Goal: Task Accomplishment & Management: Complete application form

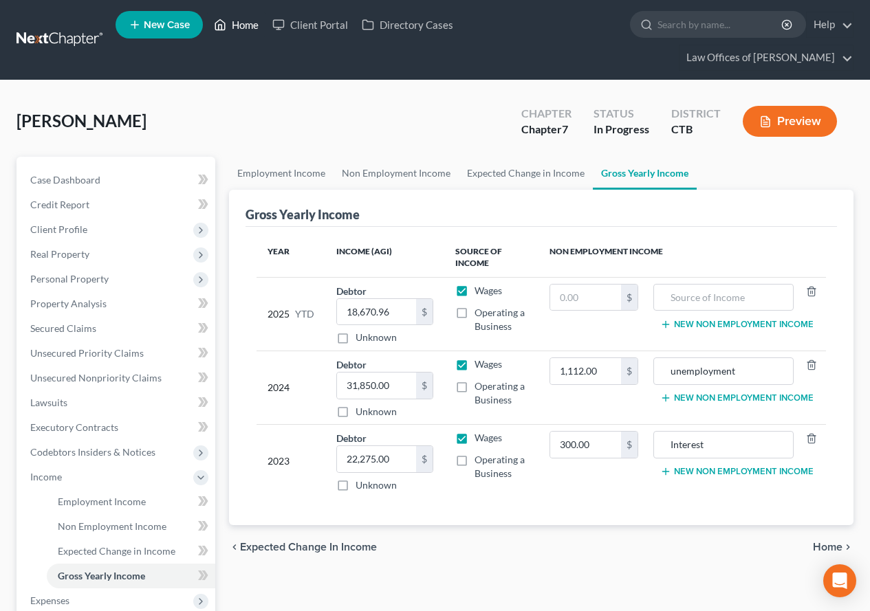
click at [245, 25] on link "Home" at bounding box center [236, 24] width 58 height 25
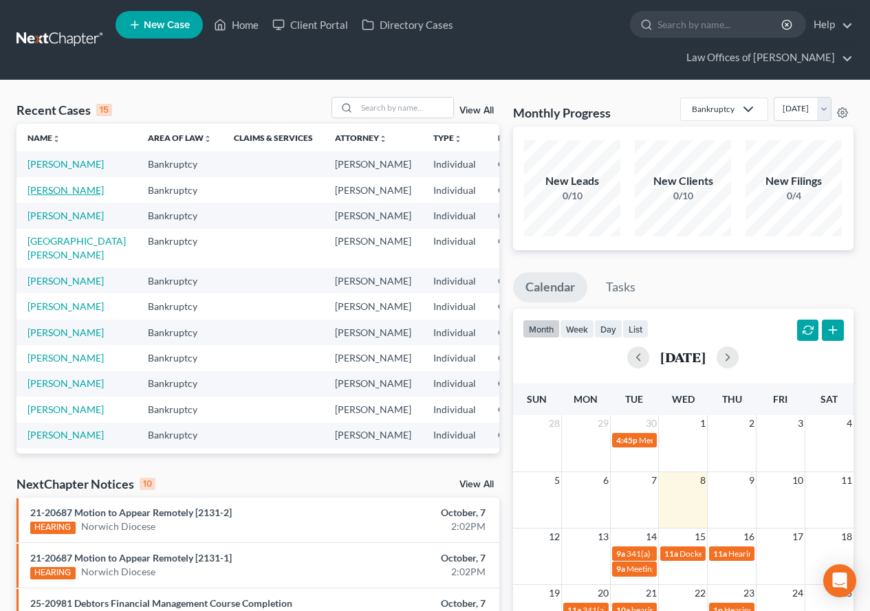
click at [43, 196] on link "[PERSON_NAME]" at bounding box center [66, 190] width 76 height 12
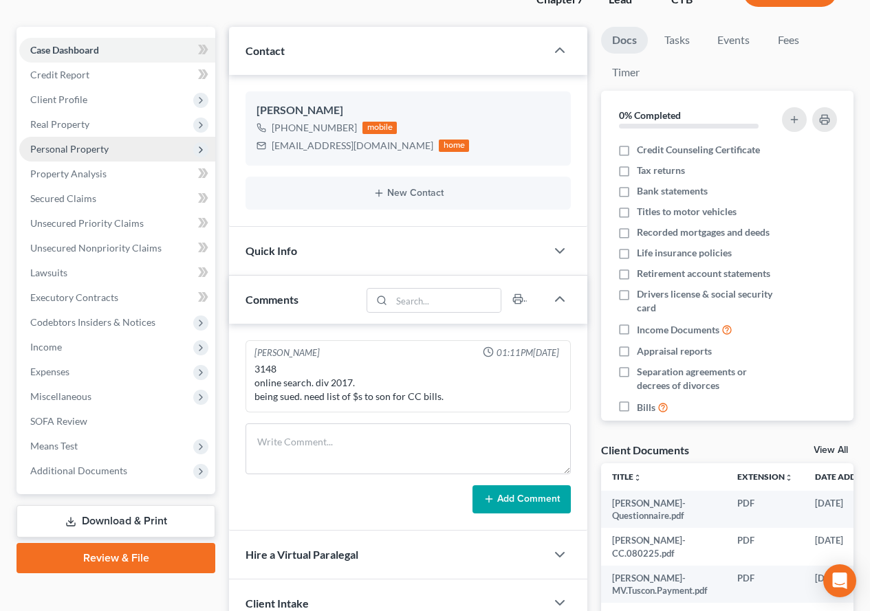
scroll to position [138, 0]
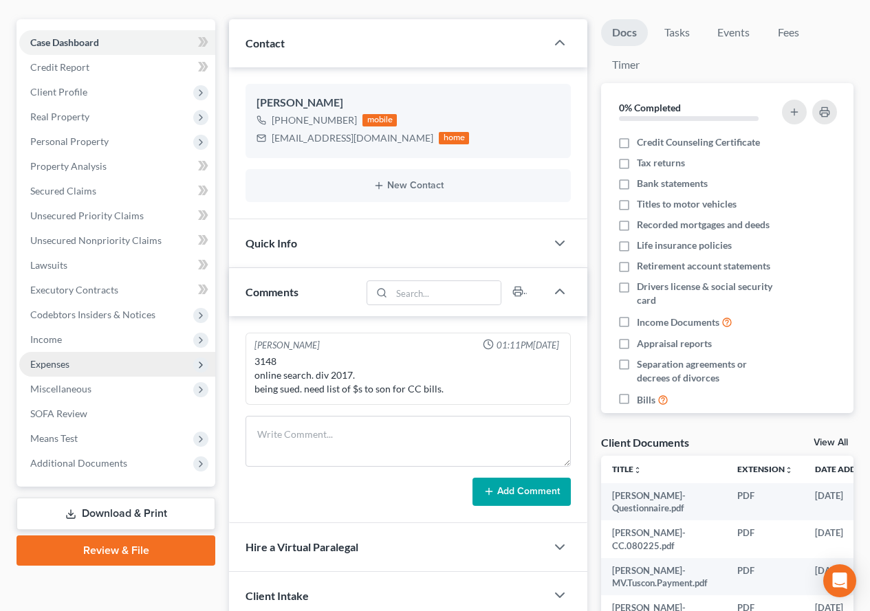
click at [52, 368] on span "Expenses" at bounding box center [49, 364] width 39 height 12
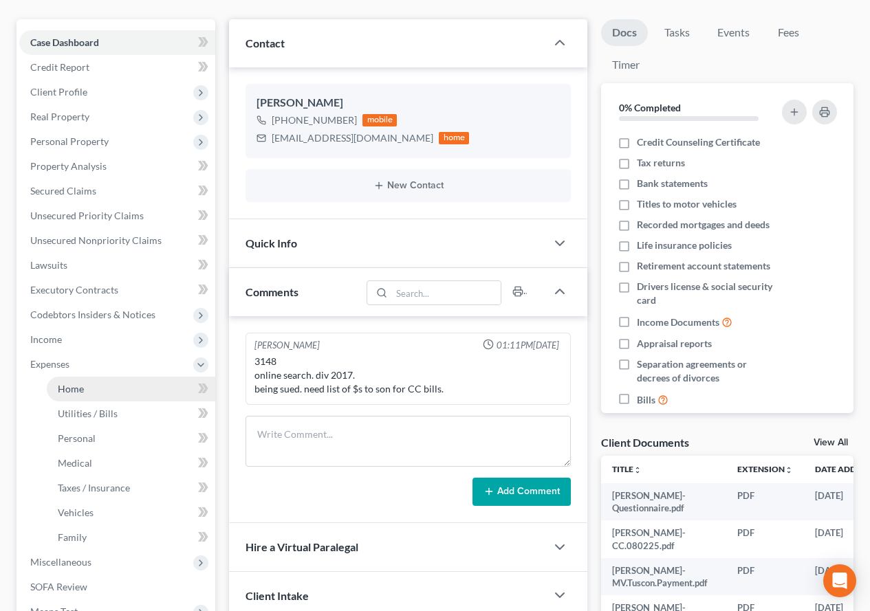
click at [69, 386] on span "Home" at bounding box center [71, 389] width 26 height 12
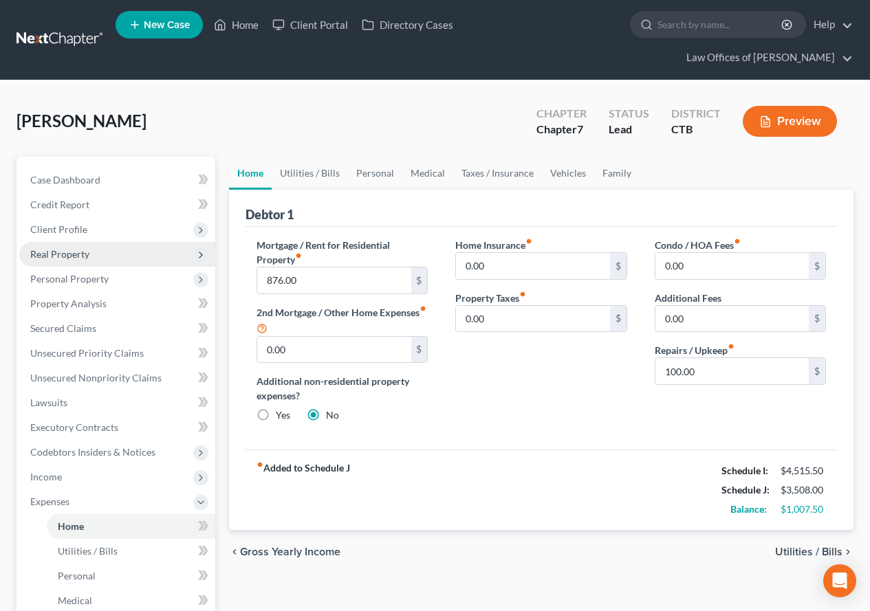
click at [39, 247] on span "Real Property" at bounding box center [117, 254] width 196 height 25
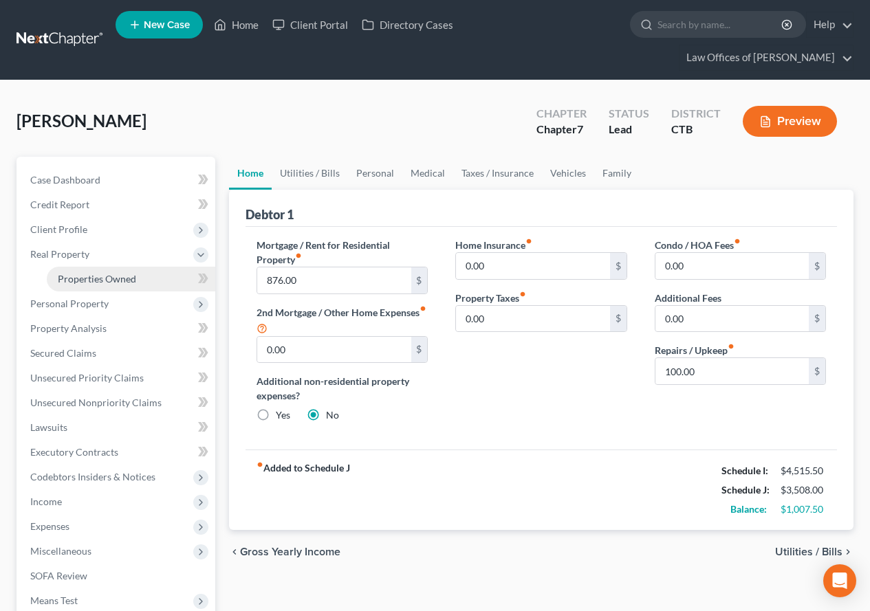
click at [89, 282] on span "Properties Owned" at bounding box center [97, 279] width 78 height 12
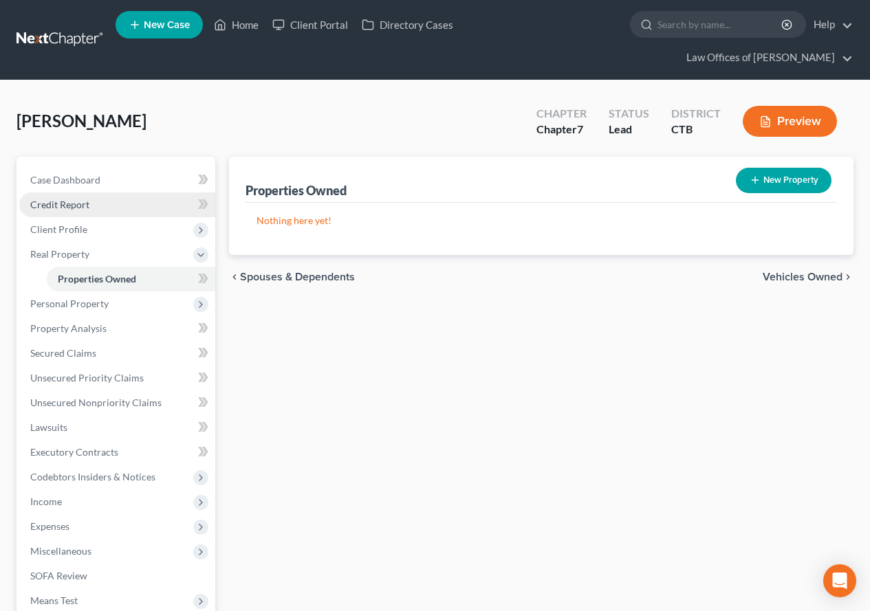
click at [56, 204] on span "Credit Report" at bounding box center [59, 205] width 59 height 12
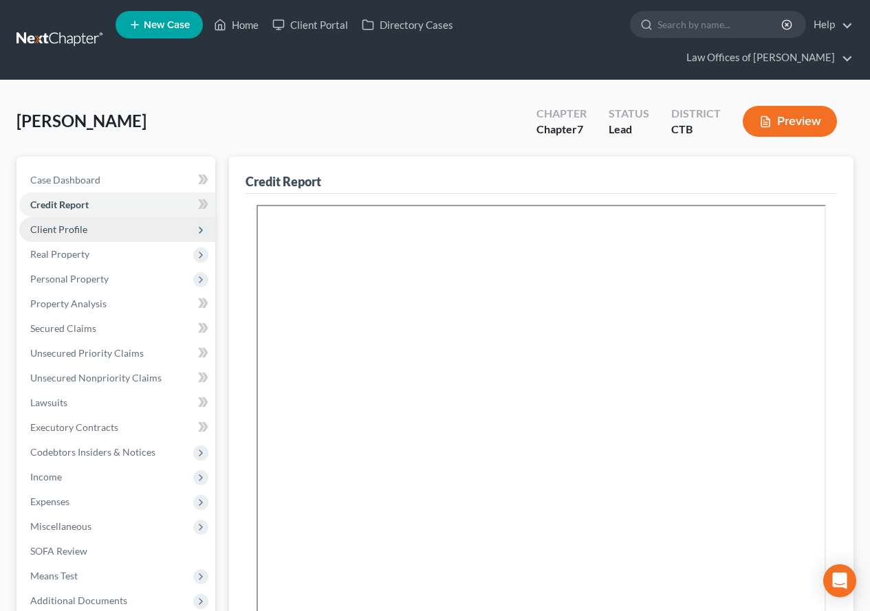
click at [51, 228] on span "Client Profile" at bounding box center [58, 229] width 57 height 12
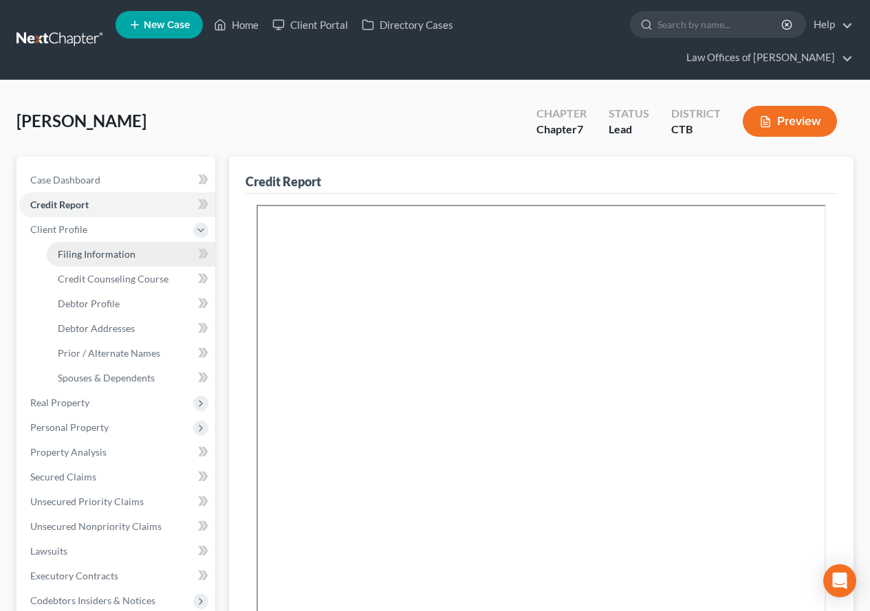
click at [65, 259] on span "Filing Information" at bounding box center [97, 254] width 78 height 12
select select "1"
select select "0"
select select "12"
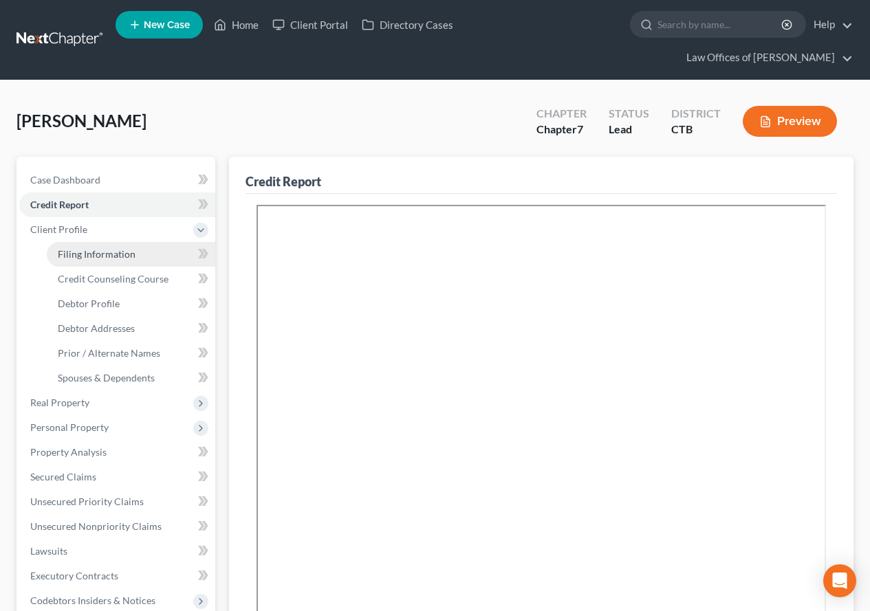
select select "0"
select select "6"
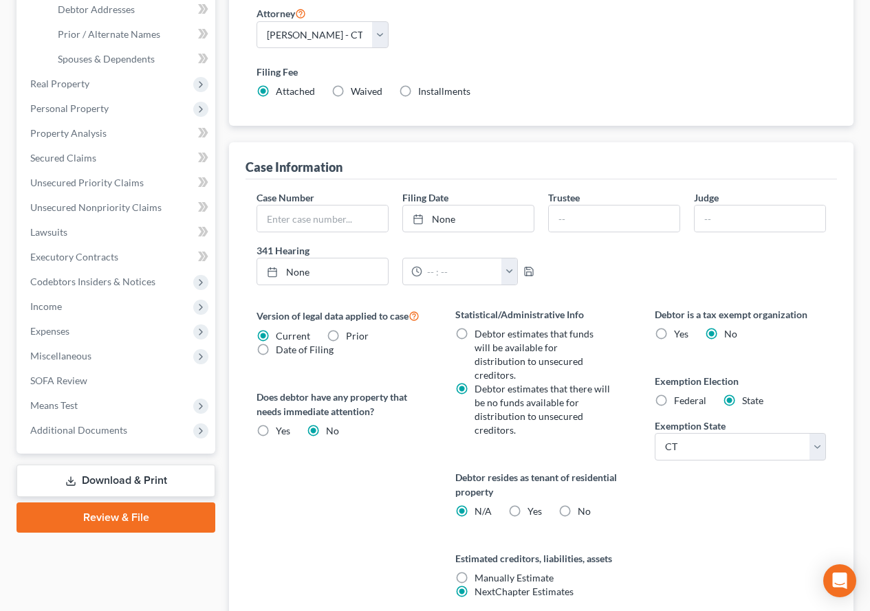
scroll to position [344, 0]
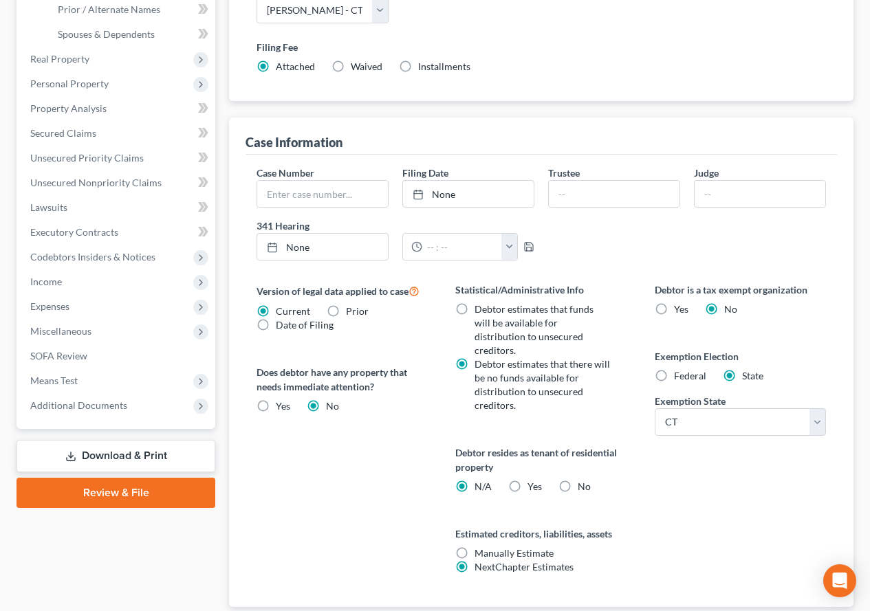
click at [578, 480] on label "No" at bounding box center [584, 487] width 13 height 14
click at [583, 480] on input "No" at bounding box center [587, 484] width 9 height 9
radio input "true"
radio input "false"
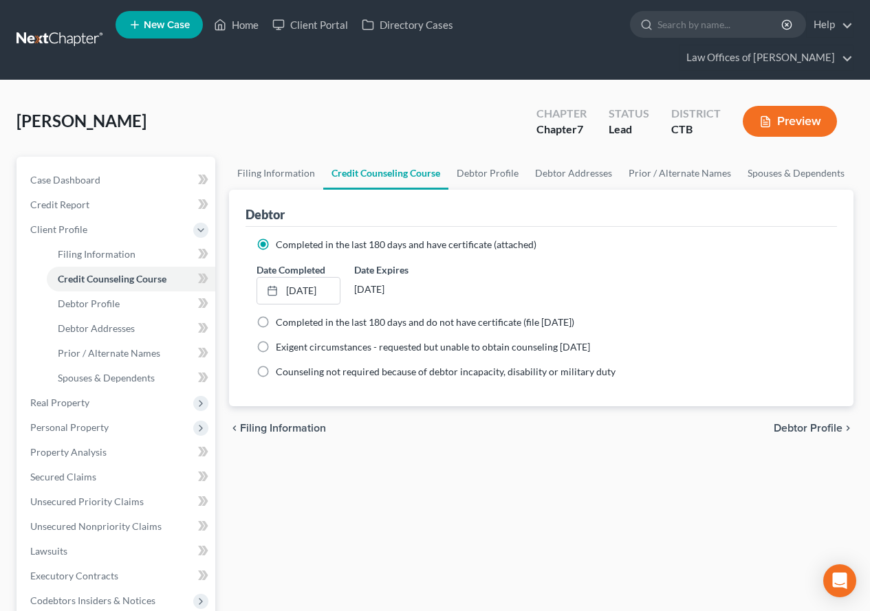
click at [780, 423] on span "Debtor Profile" at bounding box center [807, 428] width 69 height 11
select select "3"
select select "0"
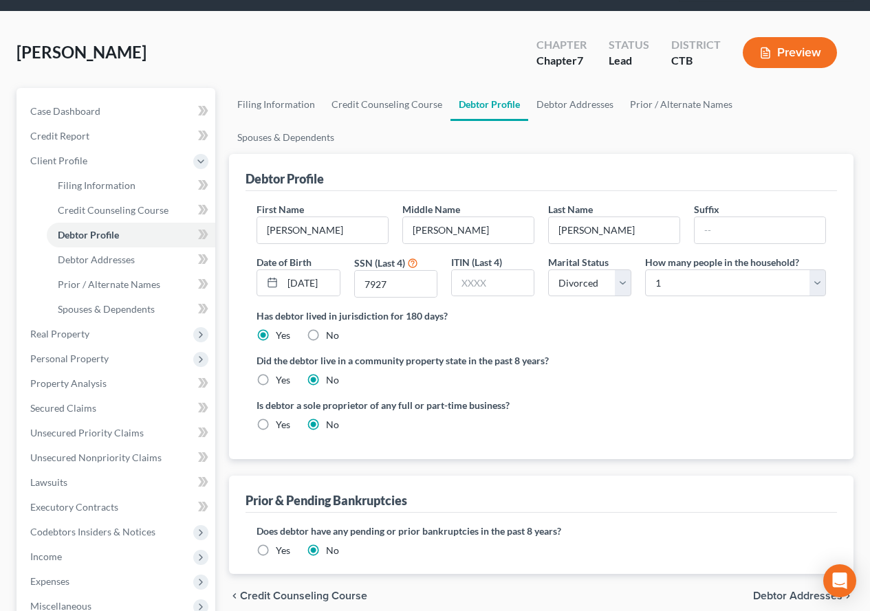
scroll to position [138, 0]
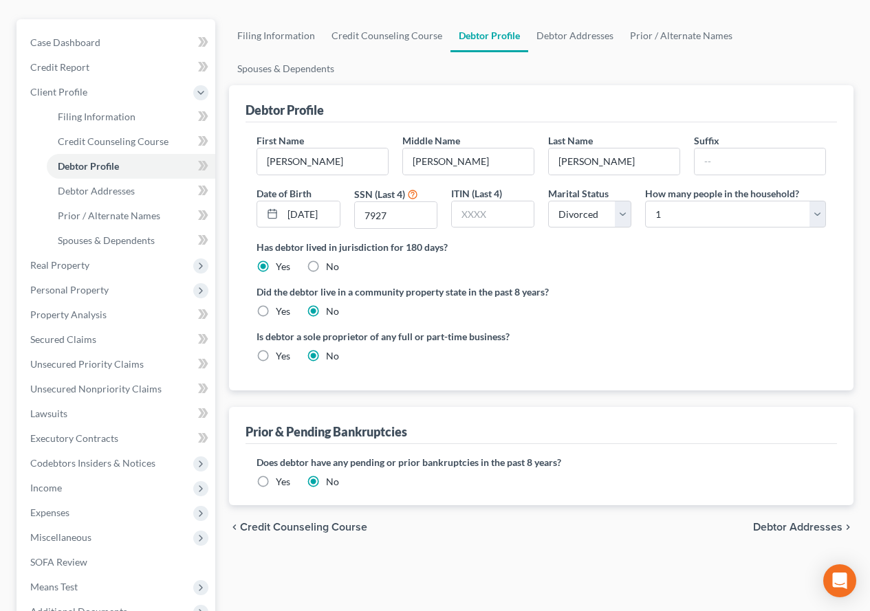
click at [761, 522] on span "Debtor Addresses" at bounding box center [797, 527] width 89 height 11
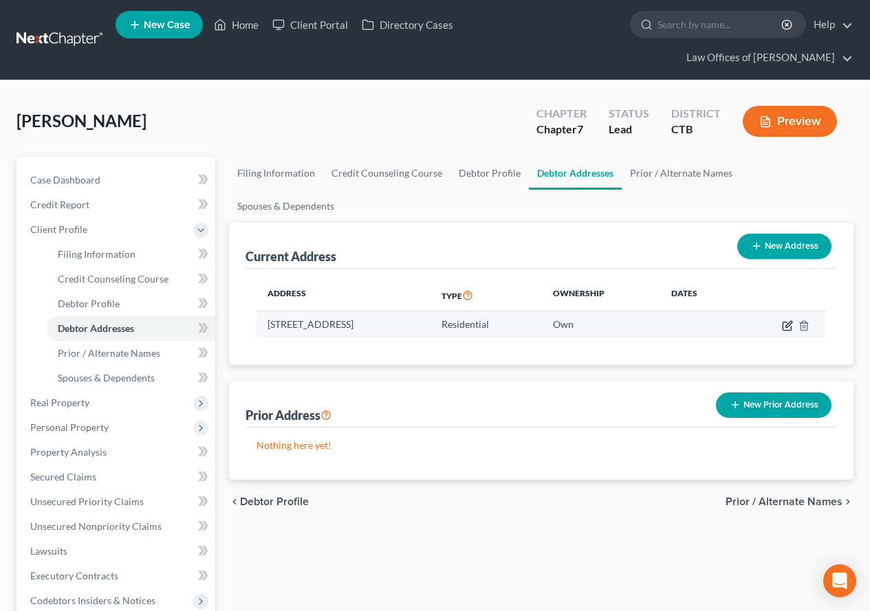
click at [786, 321] on icon "button" at bounding box center [788, 324] width 6 height 6
select select "6"
select select "5"
select select "7"
select select "0"
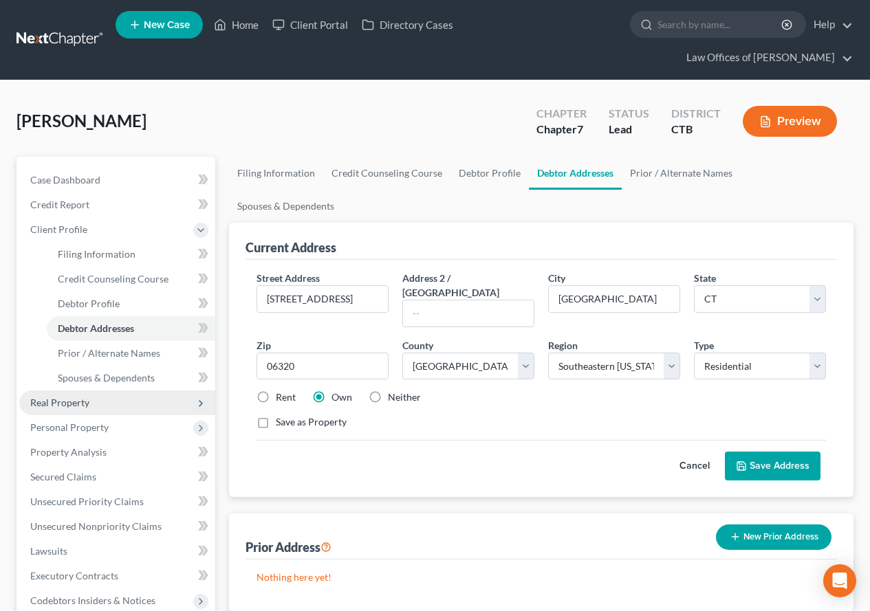
click at [59, 406] on span "Real Property" at bounding box center [59, 403] width 59 height 12
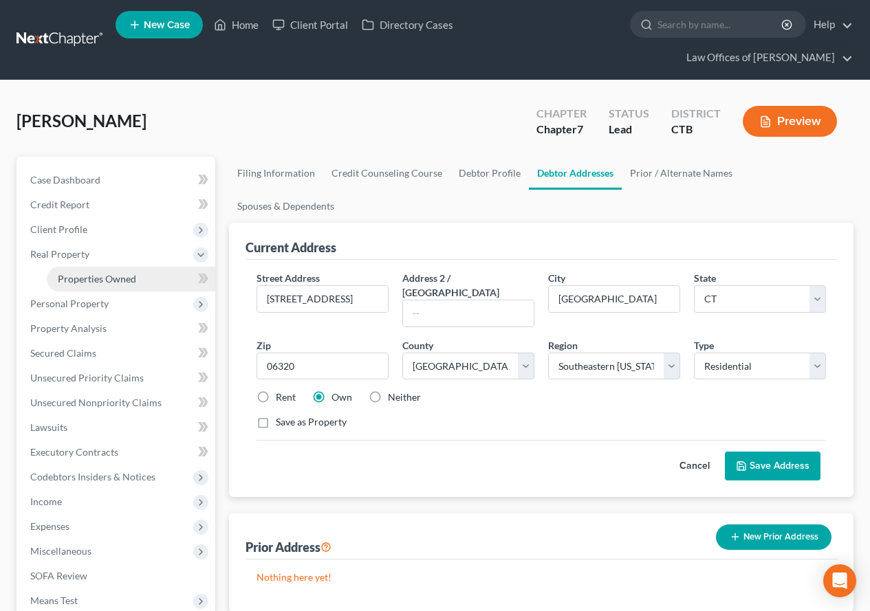
click at [98, 281] on span "Properties Owned" at bounding box center [97, 279] width 78 height 12
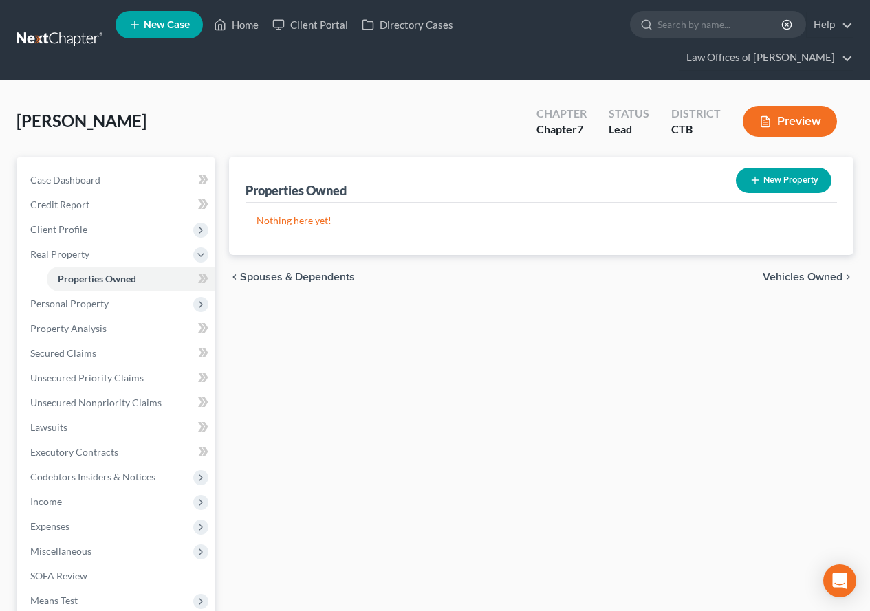
click at [764, 176] on button "New Property" at bounding box center [784, 180] width 96 height 25
select select "6"
select select "5"
select select "0"
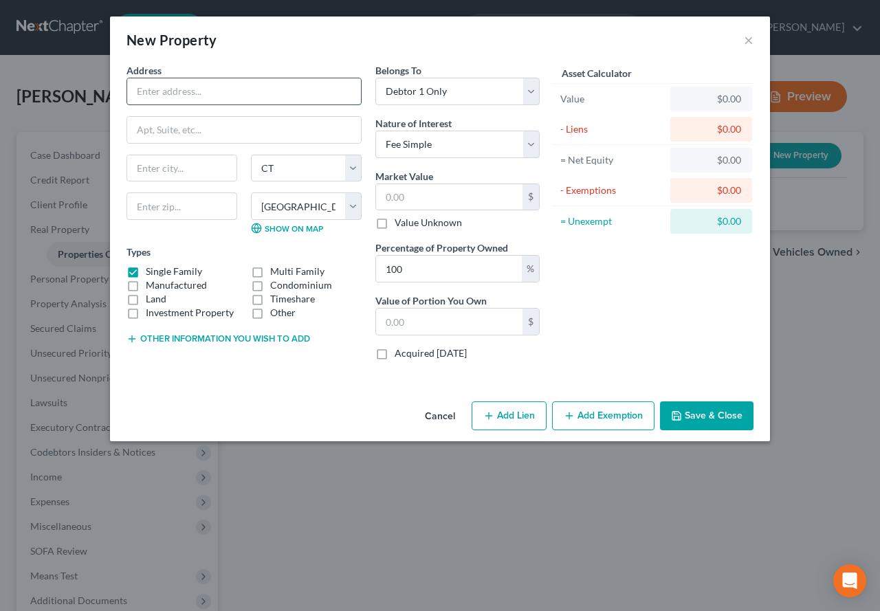
click at [232, 88] on input "text" at bounding box center [244, 91] width 234 height 26
type input "[STREET_ADDRESS]"
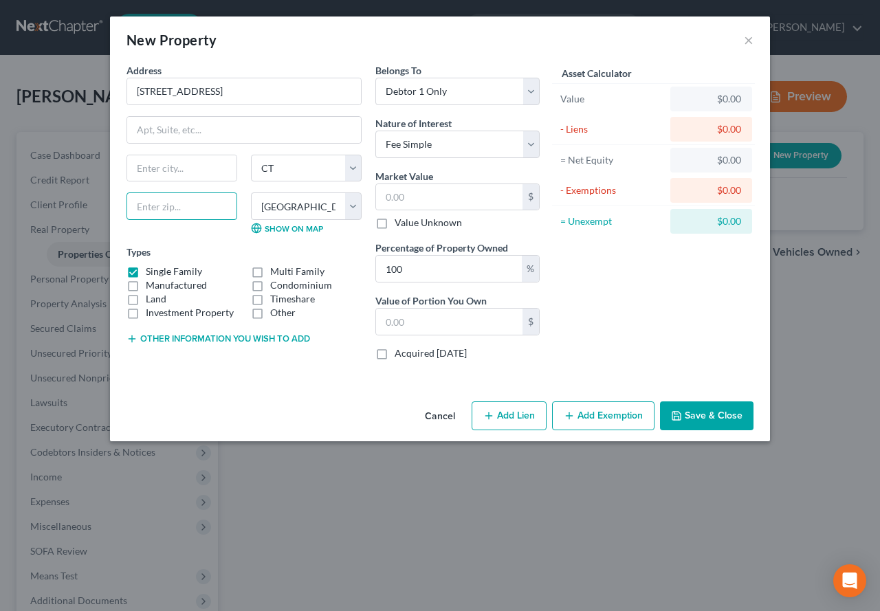
click at [181, 210] on input "text" at bounding box center [182, 207] width 111 height 28
type input "06320"
type input "[GEOGRAPHIC_DATA]"
click at [187, 397] on div "Cancel Add Lien Add Lease Add Exemption Save & Close" at bounding box center [440, 418] width 660 height 45
click at [531, 94] on select "Select Debtor 1 Only Debtor 2 Only Debtor 1 And Debtor 2 Only At Least One Of T…" at bounding box center [457, 92] width 164 height 28
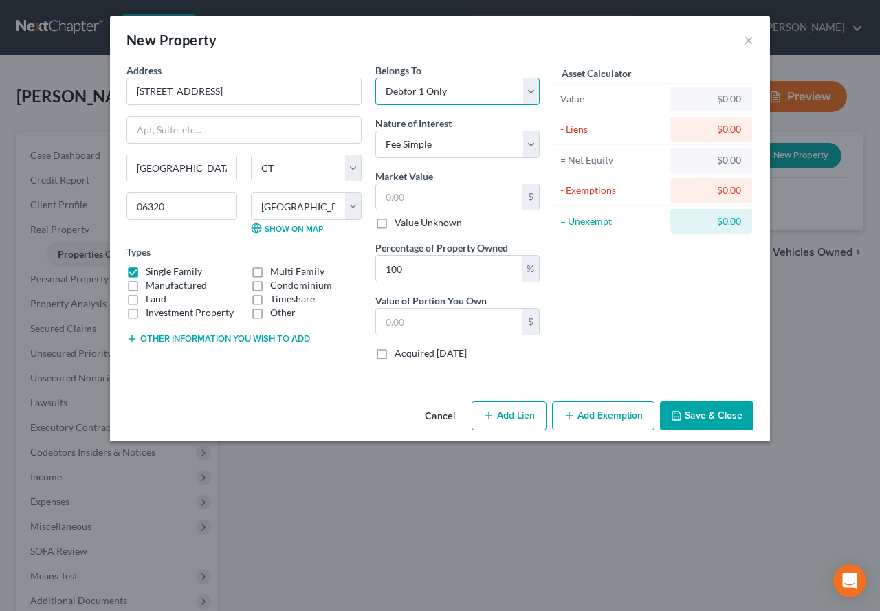
select select "3"
click at [375, 78] on select "Select Debtor 1 Only Debtor 2 Only Debtor 1 And Debtor 2 Only At Least One Of T…" at bounding box center [457, 92] width 164 height 28
click at [459, 199] on input "text" at bounding box center [449, 197] width 146 height 26
type input "3"
type input "3.00"
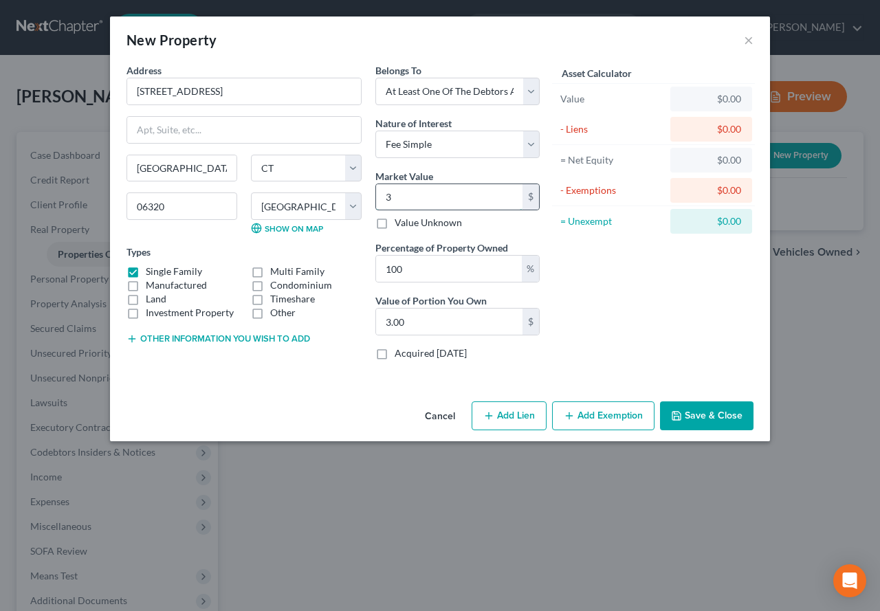
type input "32"
type input "32.00"
type input "326"
type input "326.00"
type input "3260"
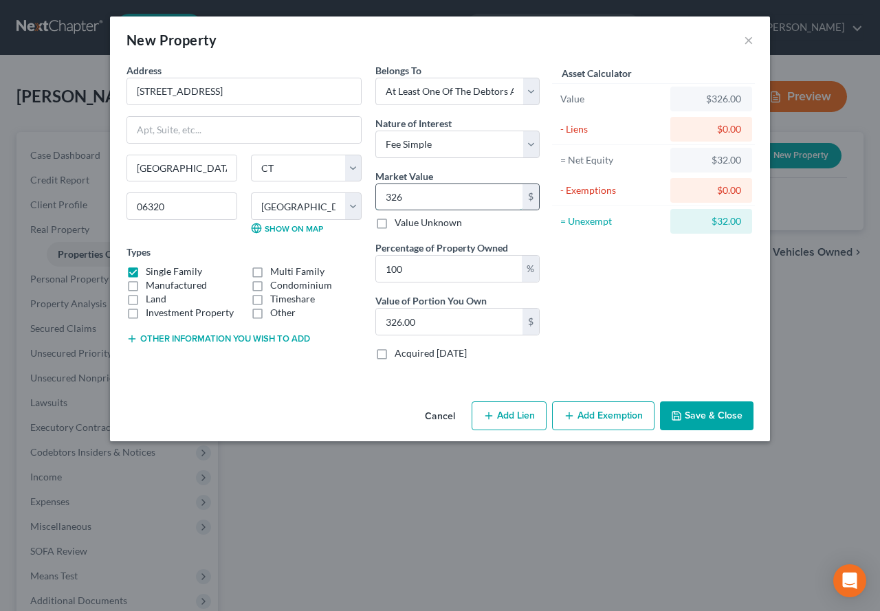
type input "3,260.00"
type input "3,2600"
type input "32,600.00"
type input "32,6000"
type input "326,000.00"
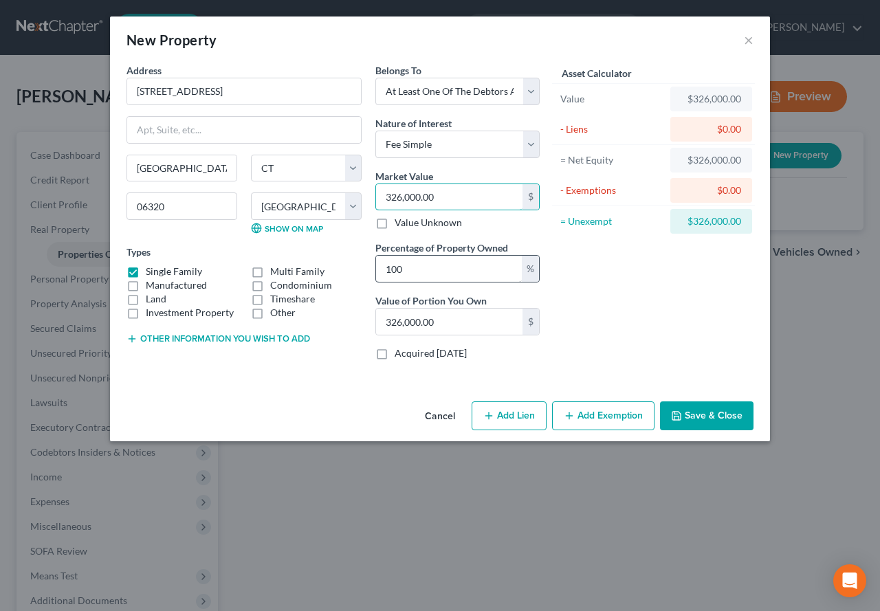
type input "326,000.00"
drag, startPoint x: 426, startPoint y: 276, endPoint x: 368, endPoint y: 274, distance: 58.5
click at [368, 274] on div "Address * [GEOGRAPHIC_DATA] [US_STATE] AK [GEOGRAPHIC_DATA] [GEOGRAPHIC_DATA] […" at bounding box center [333, 217] width 427 height 308
type input "5"
type input "16,300.00"
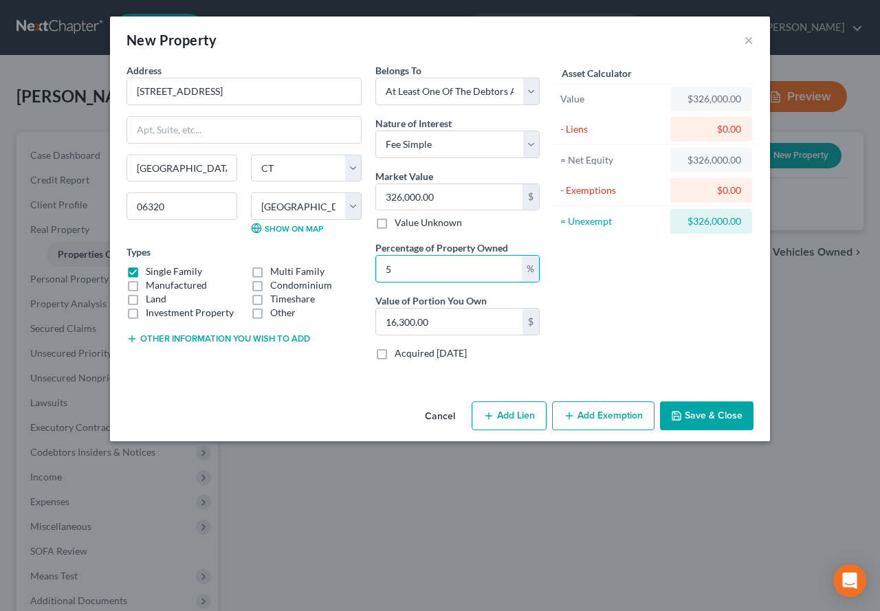
type input "50"
type input "163,000.00"
type input "50"
click at [661, 275] on div "Asset Calculator Value $326,000.00 - Liens $0.00 = Net Equity $326,000.00 - Exe…" at bounding box center [654, 217] width 214 height 308
click at [270, 272] on label "Multi Family" at bounding box center [297, 272] width 54 height 14
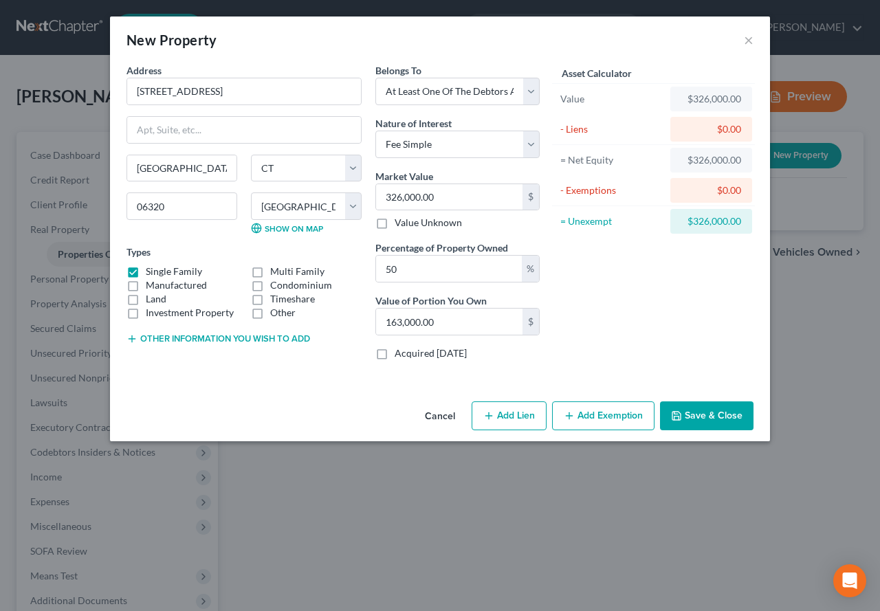
click at [276, 272] on input "Multi Family" at bounding box center [280, 269] width 9 height 9
checkbox input "true"
click at [146, 271] on label "Single Family" at bounding box center [174, 272] width 56 height 14
click at [151, 271] on input "Single Family" at bounding box center [155, 269] width 9 height 9
checkbox input "false"
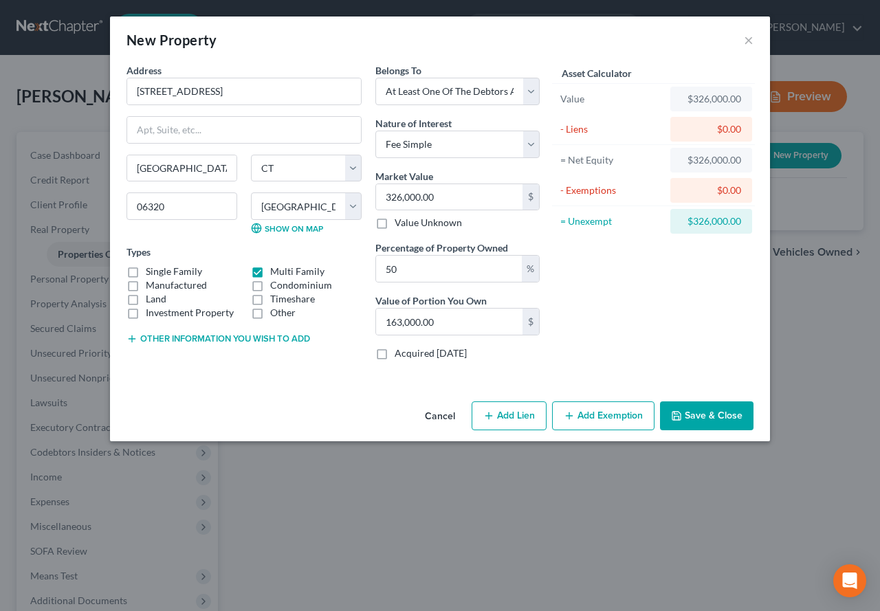
click at [690, 419] on button "Save & Close" at bounding box center [707, 416] width 94 height 29
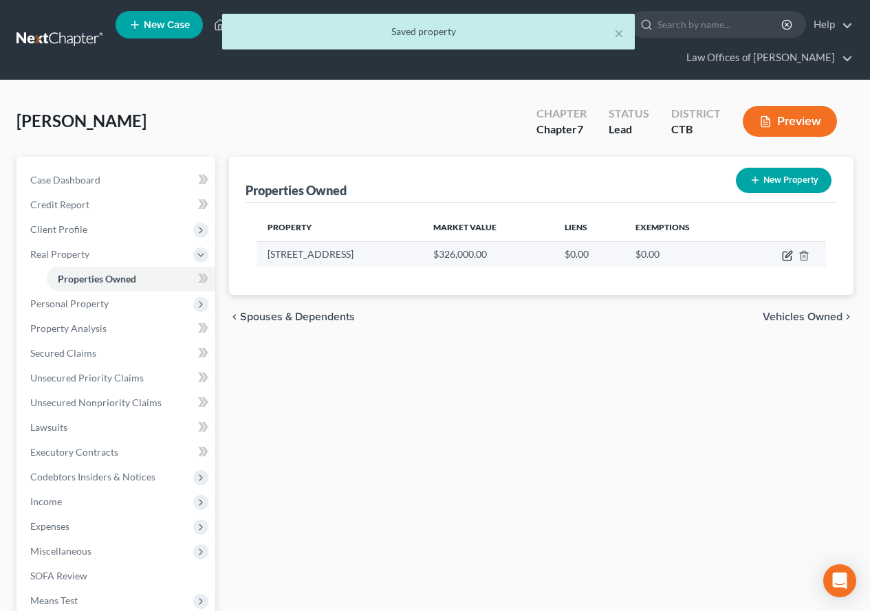
click at [784, 255] on icon "button" at bounding box center [787, 255] width 11 height 11
select select "6"
select select "5"
select select "3"
select select "0"
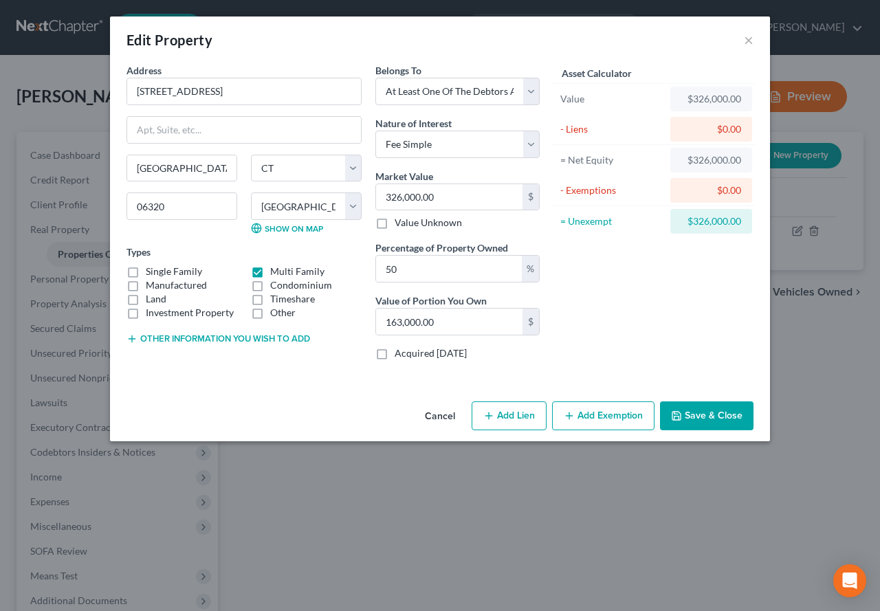
click at [492, 413] on icon "button" at bounding box center [488, 415] width 11 height 11
select select "3"
select select "0"
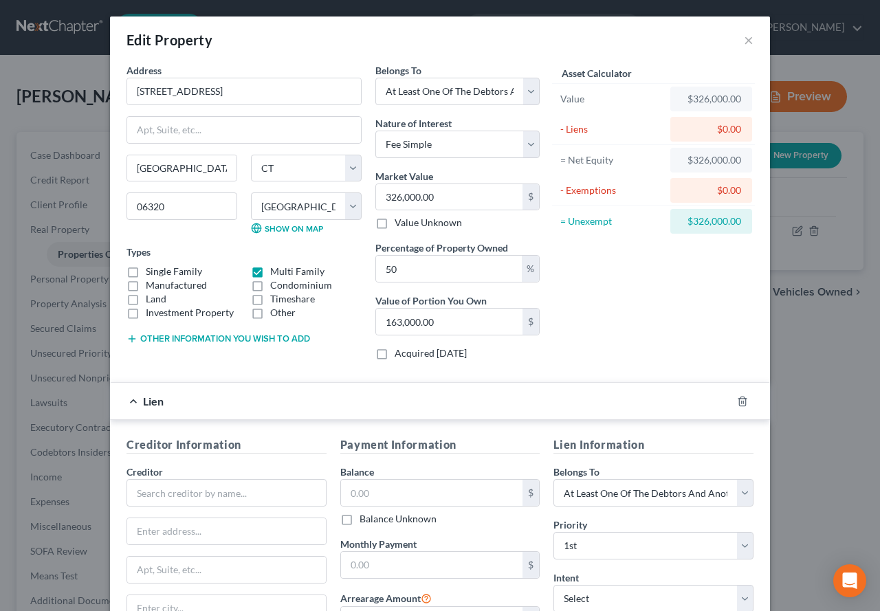
scroll to position [69, 0]
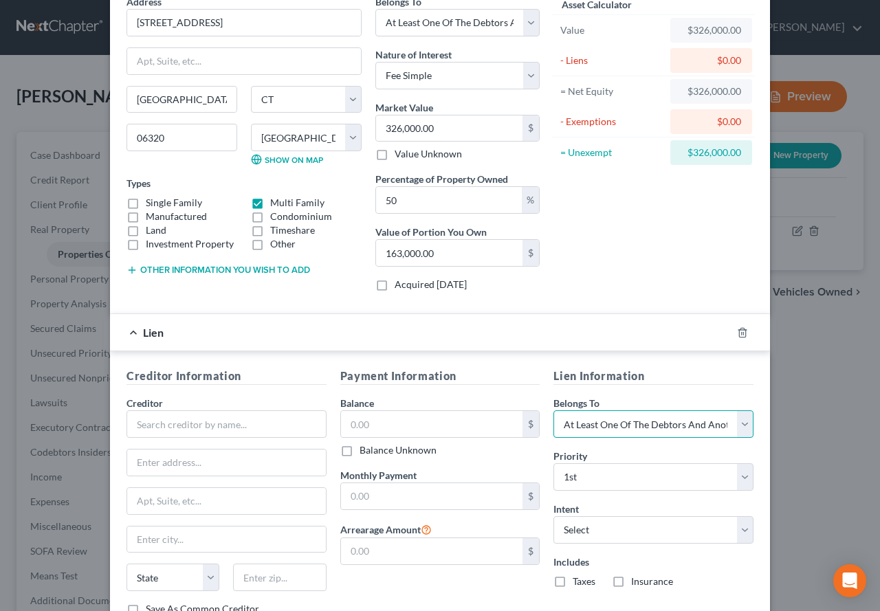
click at [742, 421] on select "Select Debtor 1 Only Debtor 2 Only Debtor 1 And Debtor 2 Only At Least One Of T…" at bounding box center [653, 424] width 200 height 28
click at [740, 333] on icon "button" at bounding box center [742, 332] width 6 height 9
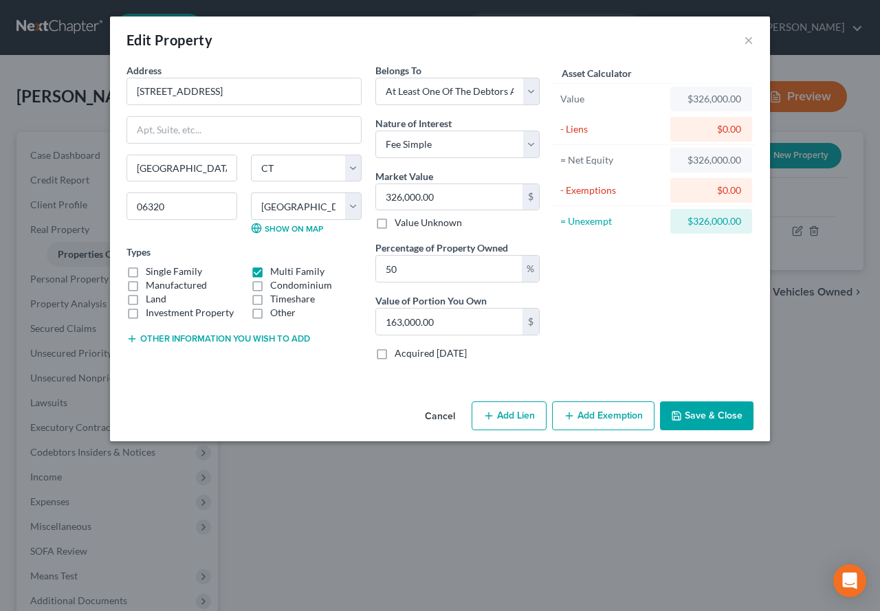
scroll to position [0, 0]
click at [635, 294] on div "Asset Calculator Value $326,000.00 - Liens $0.00 = Net Equity $326,000.00 - Exe…" at bounding box center [654, 217] width 214 height 308
click at [593, 412] on button "Add Exemption" at bounding box center [603, 416] width 102 height 29
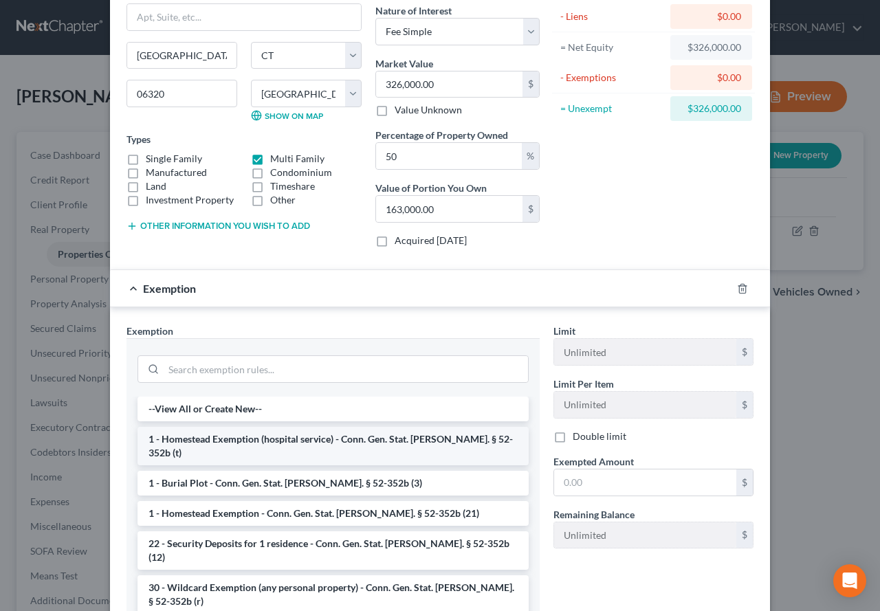
scroll to position [138, 0]
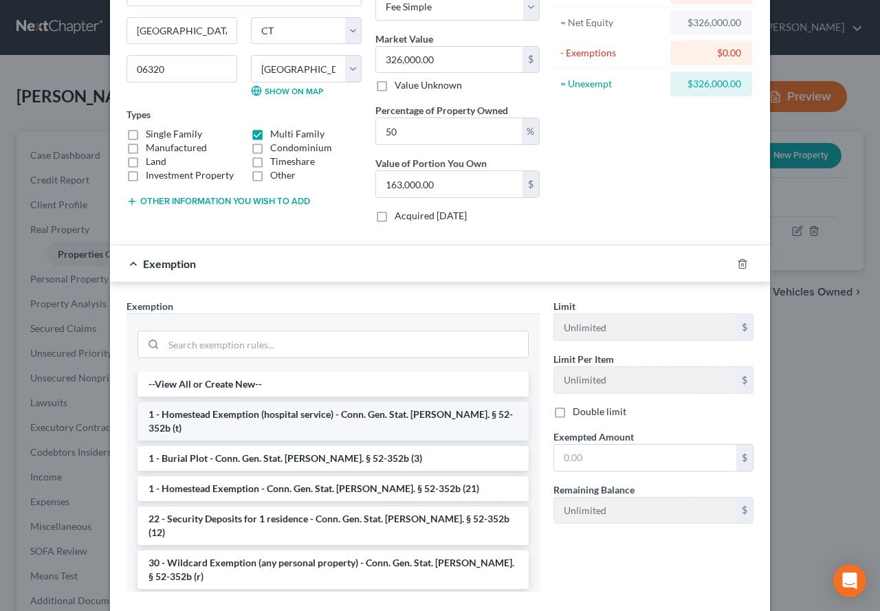
click at [267, 414] on li "1 - Homestead Exemption (hospital service) - Conn. Gen. Stat. [PERSON_NAME]. § …" at bounding box center [333, 421] width 391 height 39
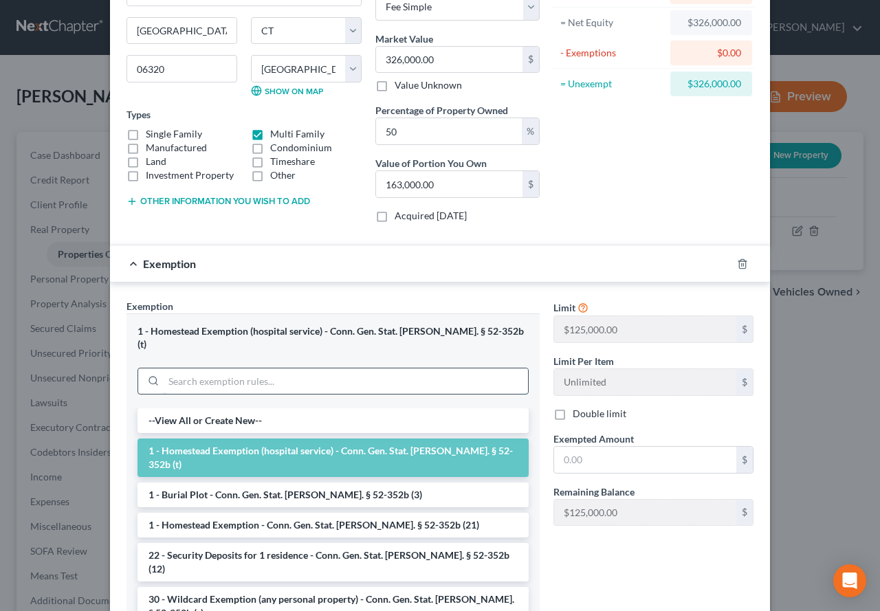
click at [234, 371] on input "search" at bounding box center [346, 382] width 364 height 26
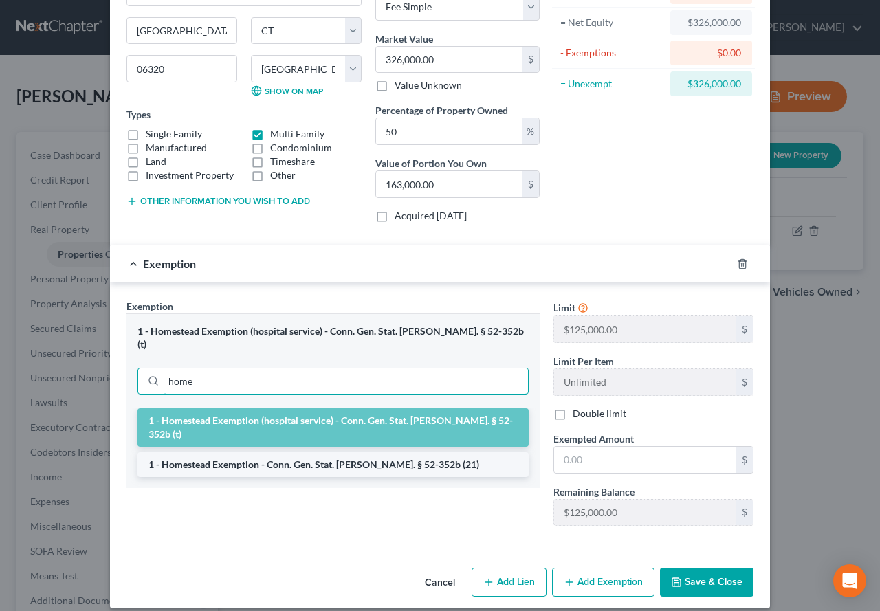
type input "home"
click at [294, 452] on li "1 - Homestead Exemption - Conn. Gen. Stat. [PERSON_NAME]. § 52-352b (21)" at bounding box center [333, 464] width 391 height 25
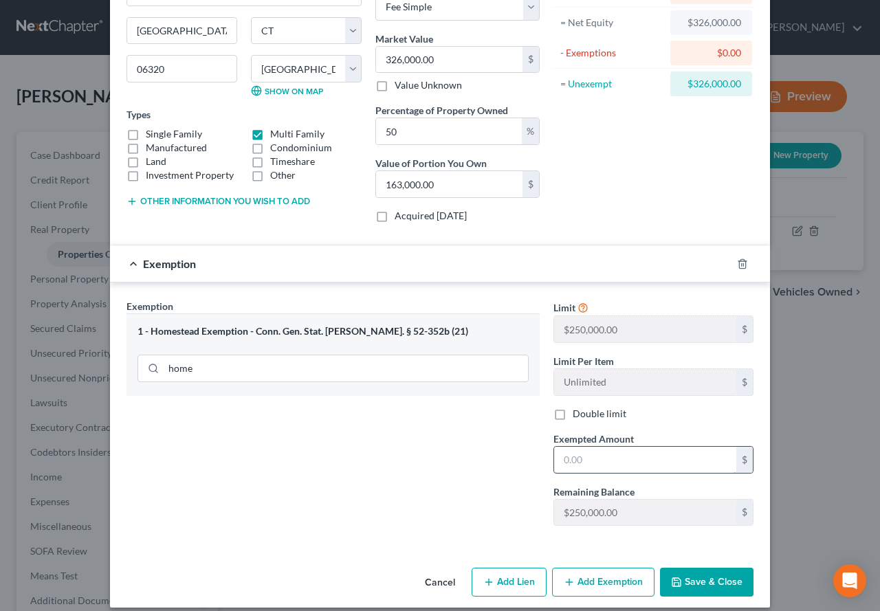
click at [585, 463] on input "text" at bounding box center [645, 460] width 182 height 26
type input "163,000.00"
click at [685, 580] on button "Save & Close" at bounding box center [707, 582] width 94 height 29
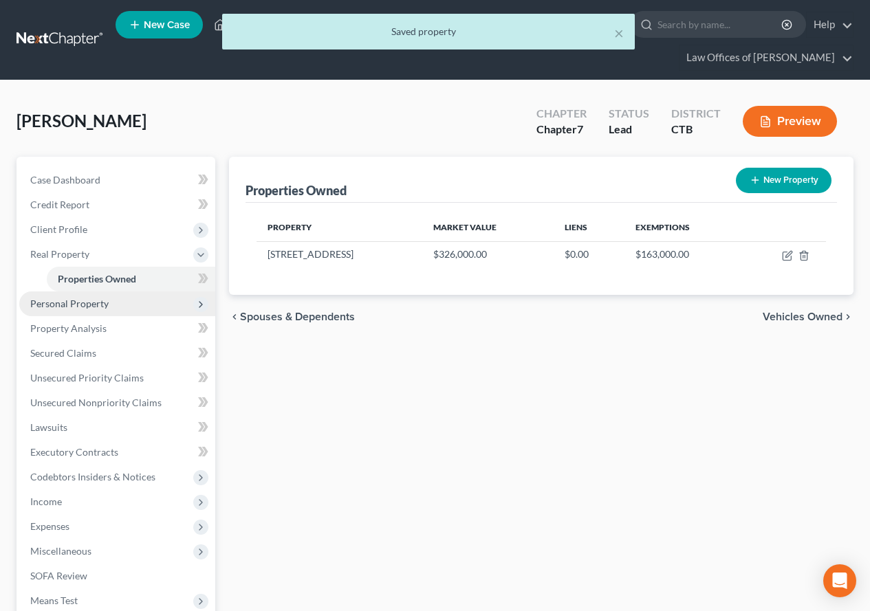
click at [94, 307] on span "Personal Property" at bounding box center [69, 304] width 78 height 12
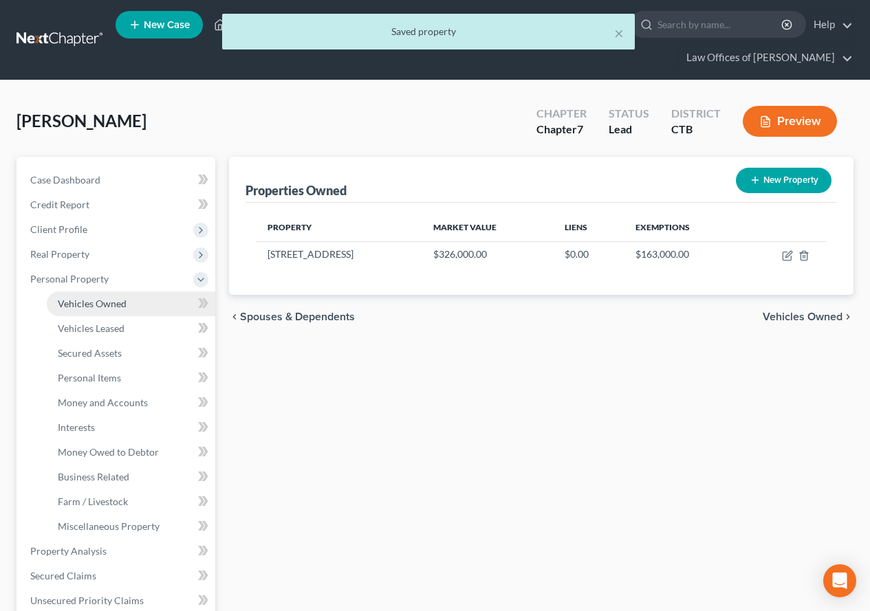
click at [94, 308] on span "Vehicles Owned" at bounding box center [92, 304] width 69 height 12
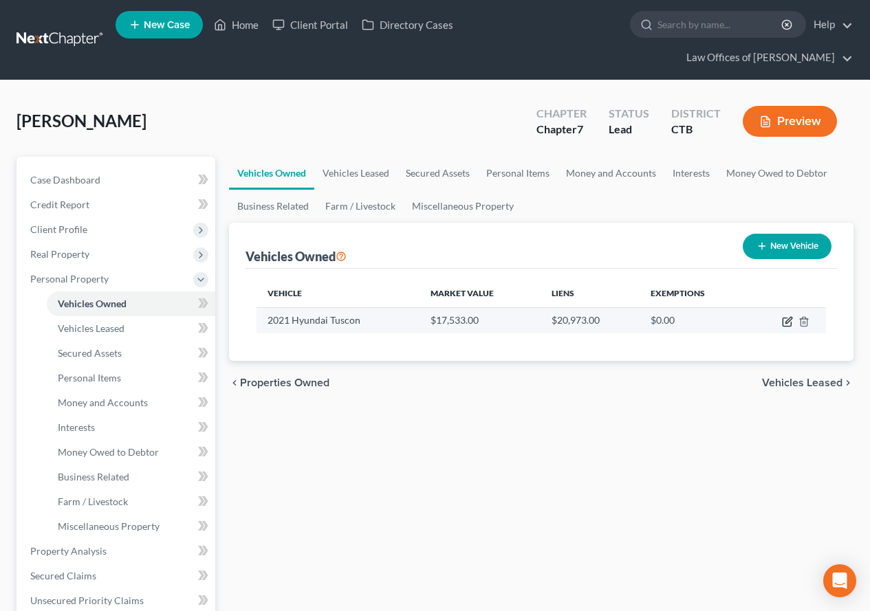
click at [789, 322] on icon "button" at bounding box center [787, 321] width 11 height 11
select select "0"
select select "5"
select select "1"
select select "0"
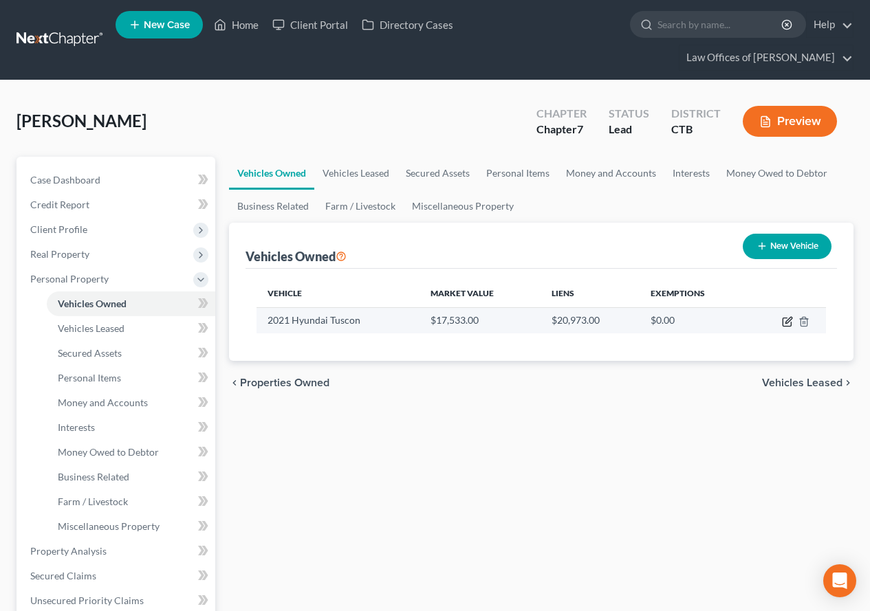
select select "3"
select select "0"
select select "4"
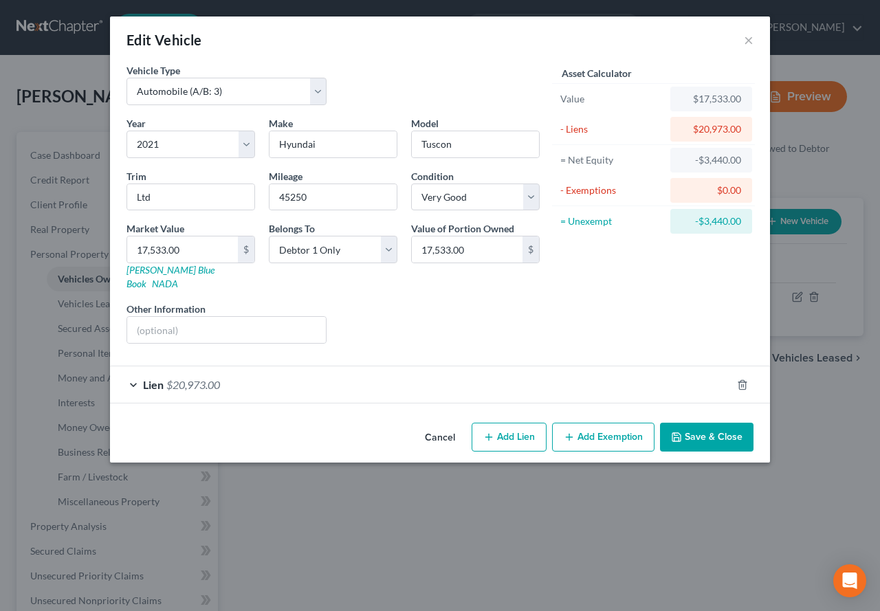
click at [131, 370] on div "Lien $20,973.00" at bounding box center [421, 384] width 622 height 36
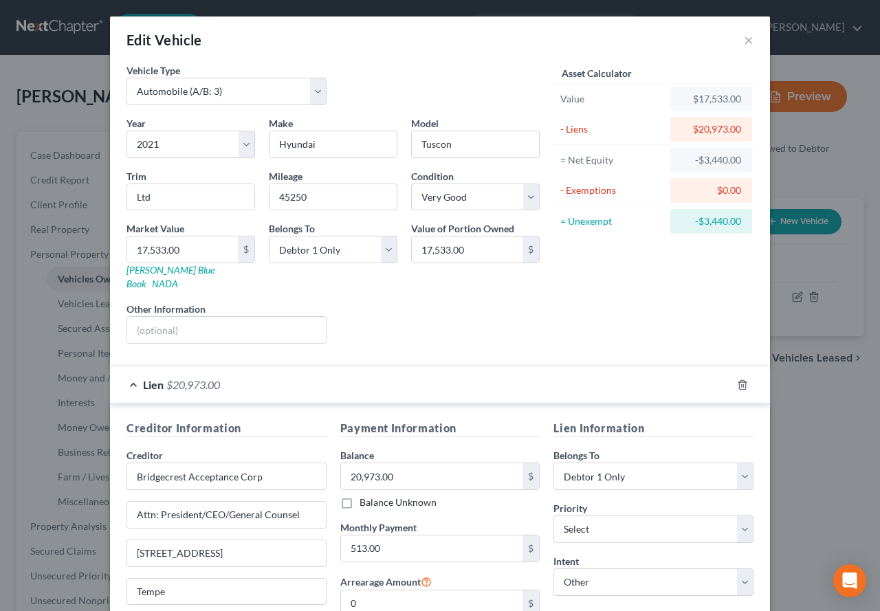
click at [411, 305] on div "Liens Select" at bounding box center [440, 323] width 214 height 42
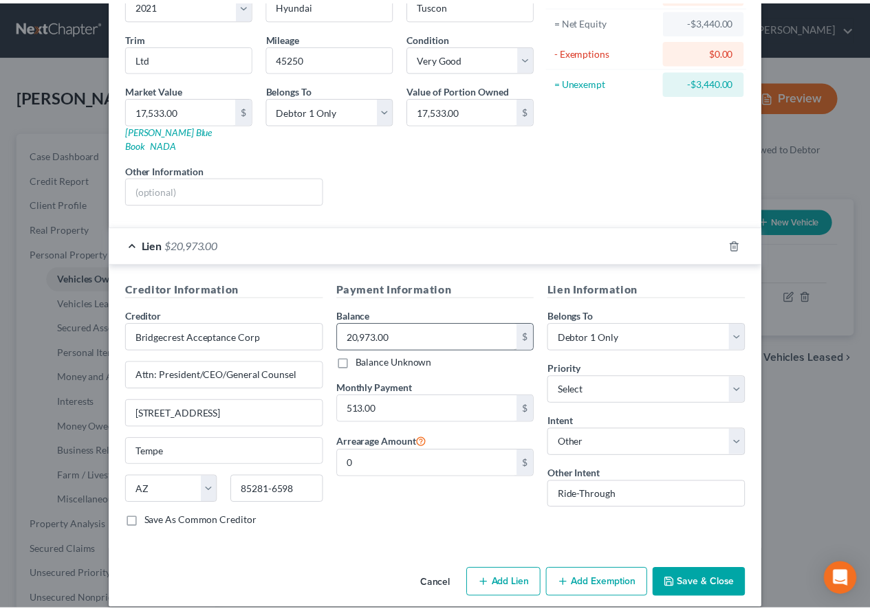
scroll to position [141, 0]
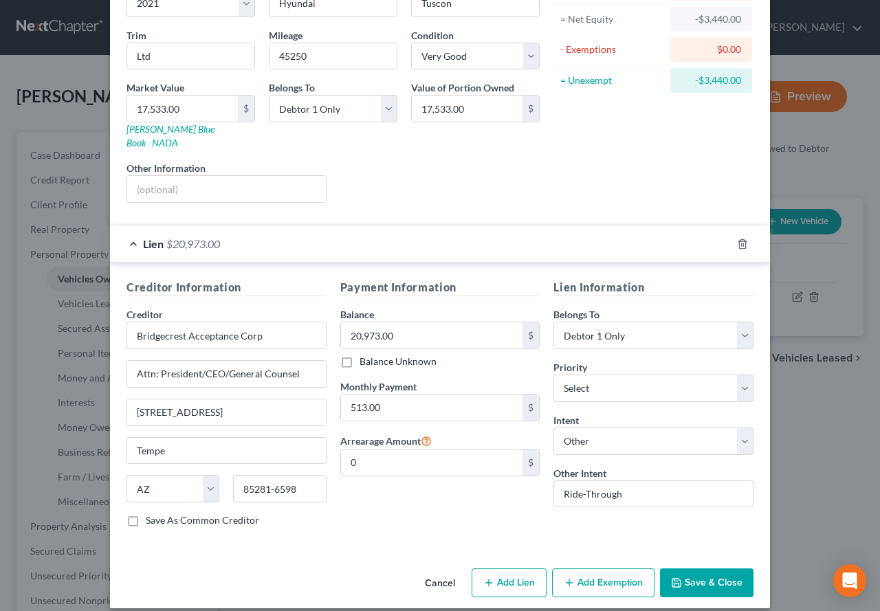
click at [694, 573] on button "Save & Close" at bounding box center [707, 583] width 94 height 29
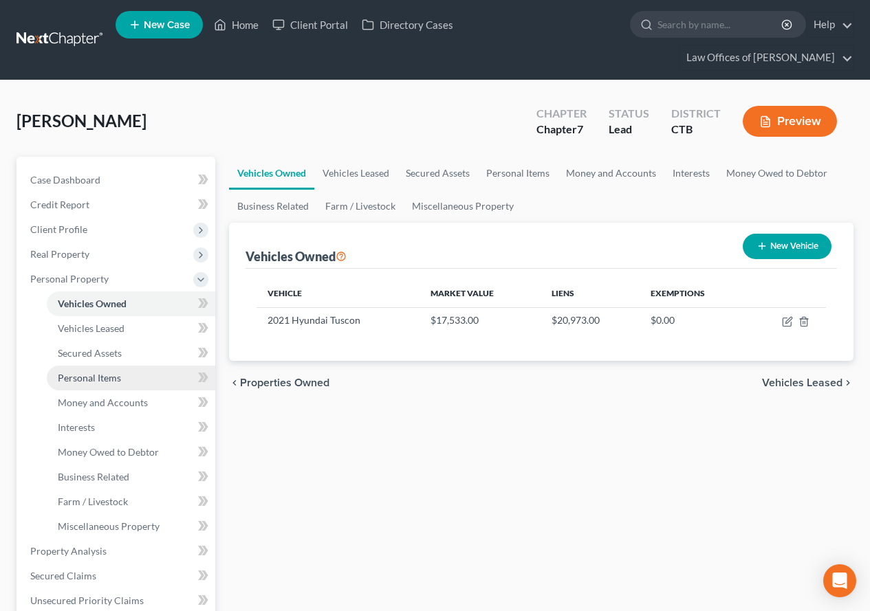
click at [66, 374] on span "Personal Items" at bounding box center [89, 378] width 63 height 12
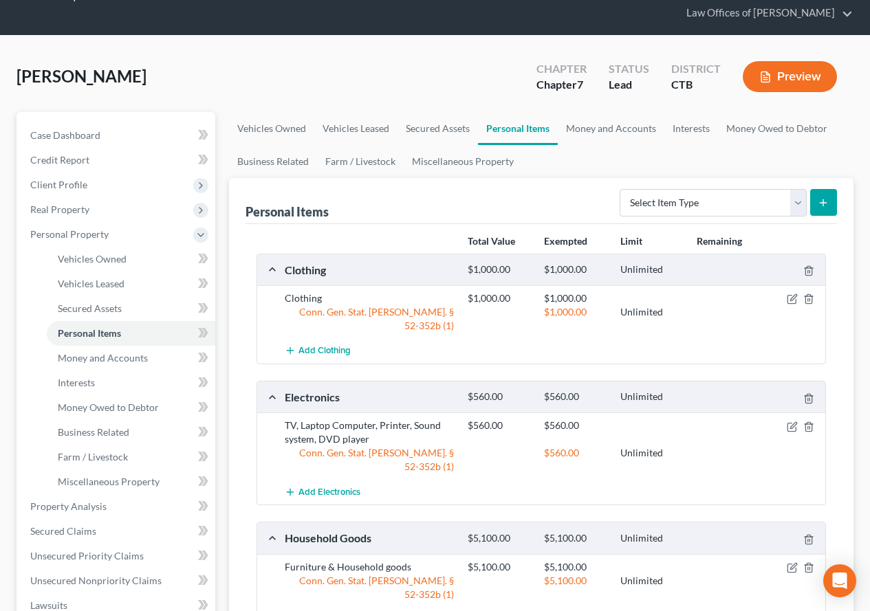
scroll to position [69, 0]
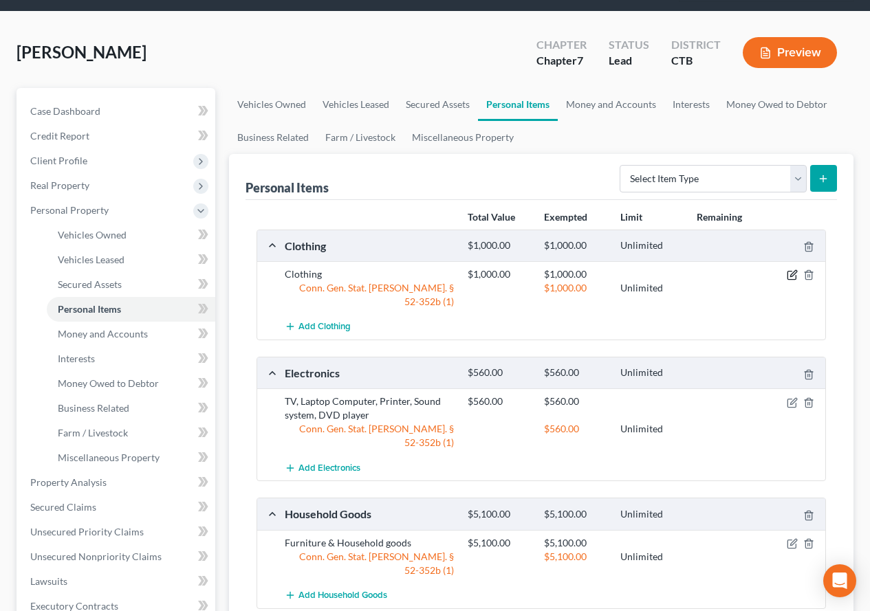
click at [791, 276] on icon "button" at bounding box center [793, 274] width 6 height 6
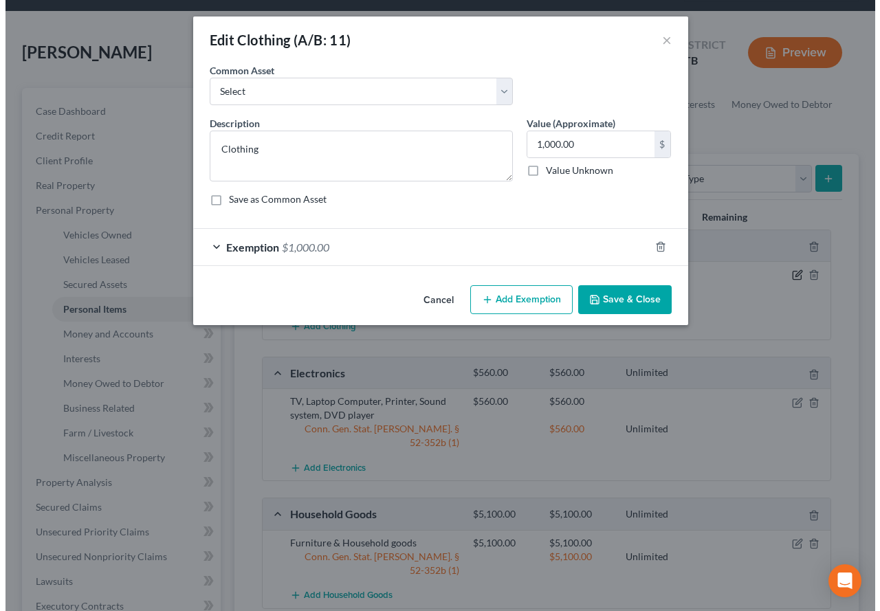
scroll to position [39, 0]
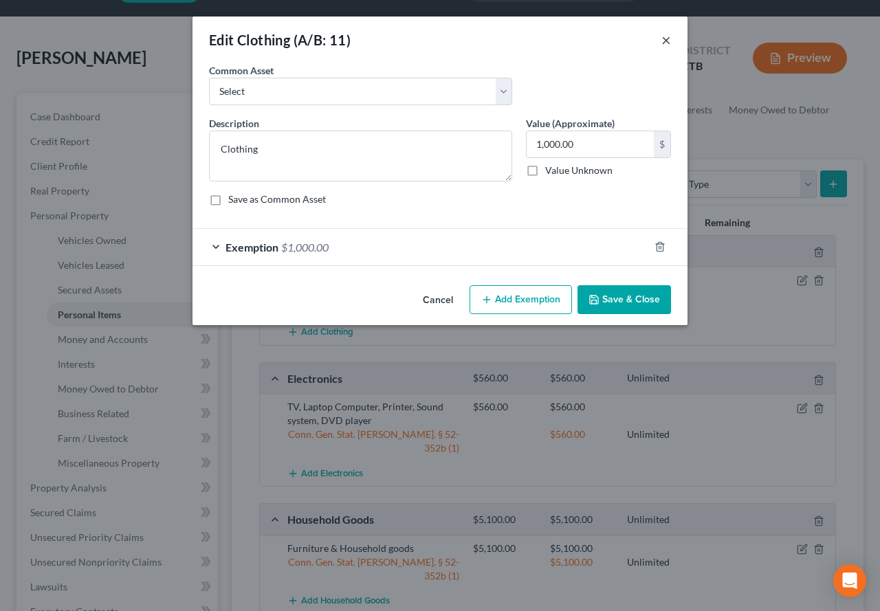
click at [665, 43] on button "×" at bounding box center [666, 40] width 10 height 17
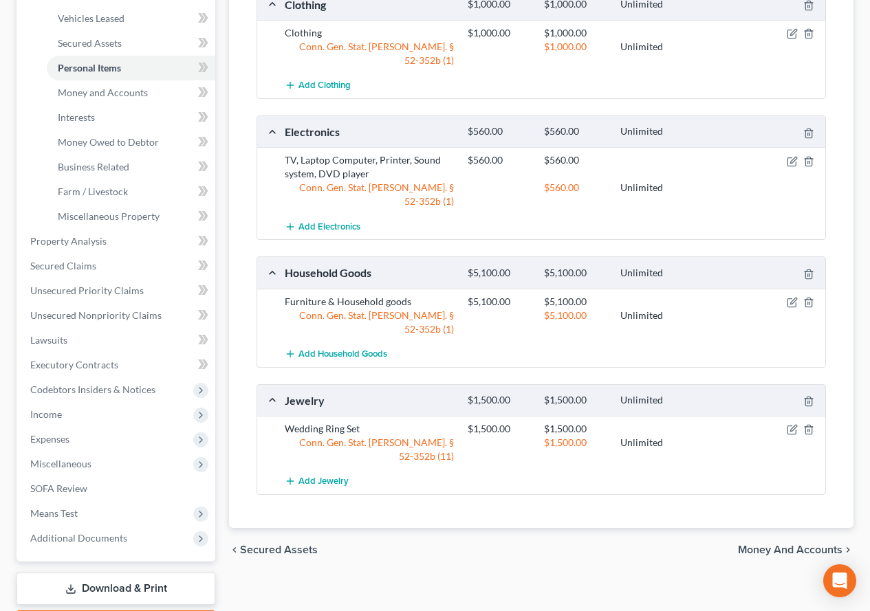
scroll to position [326, 0]
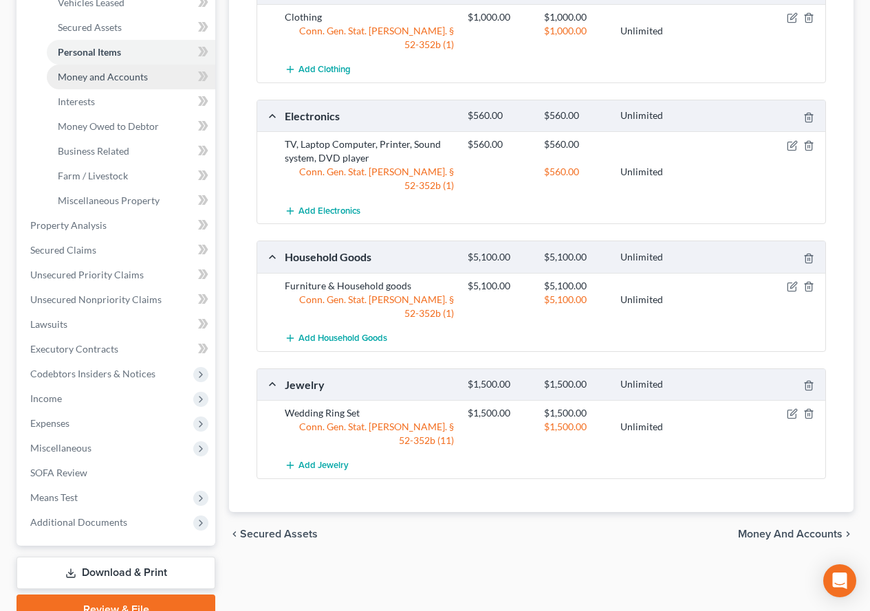
click at [77, 79] on span "Money and Accounts" at bounding box center [103, 77] width 90 height 12
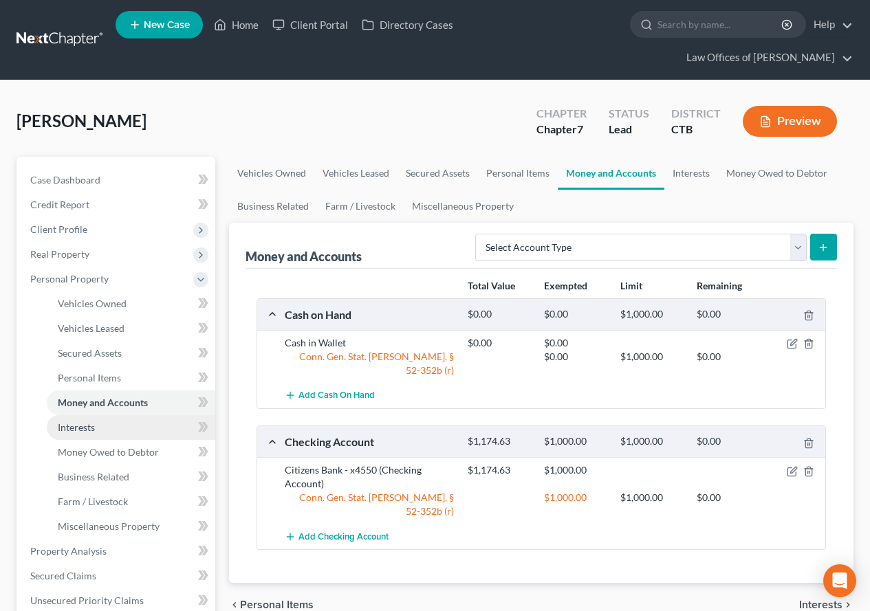
click at [67, 426] on span "Interests" at bounding box center [76, 427] width 37 height 12
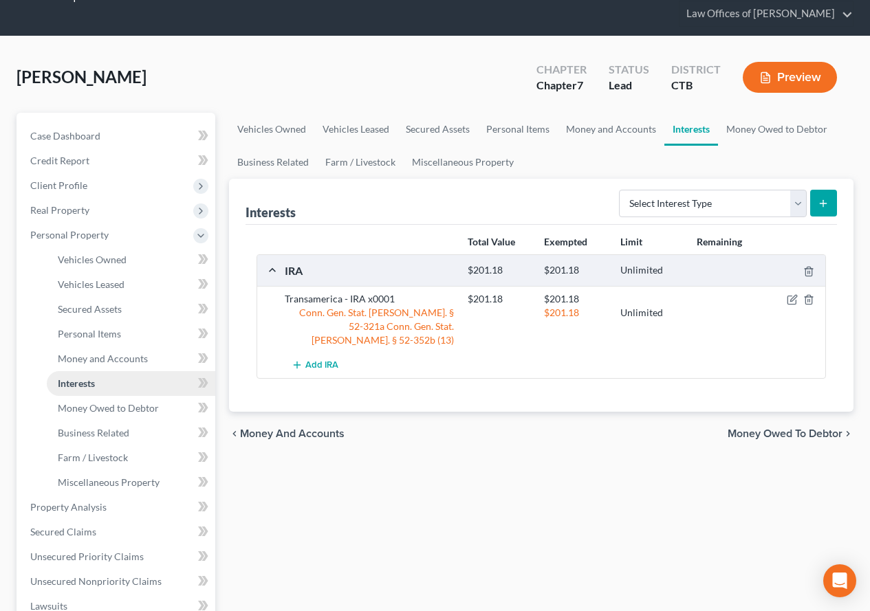
scroll to position [69, 0]
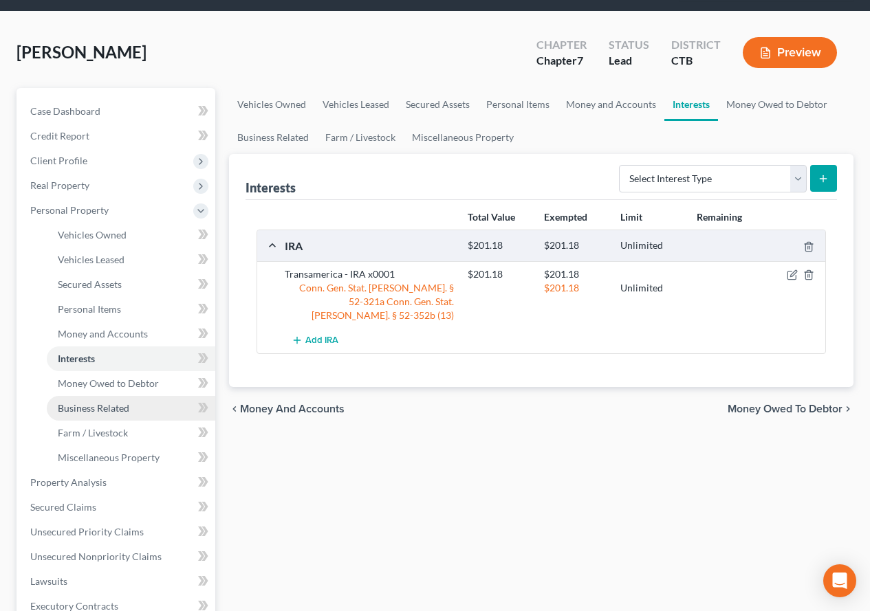
click at [85, 406] on span "Business Related" at bounding box center [94, 408] width 72 height 12
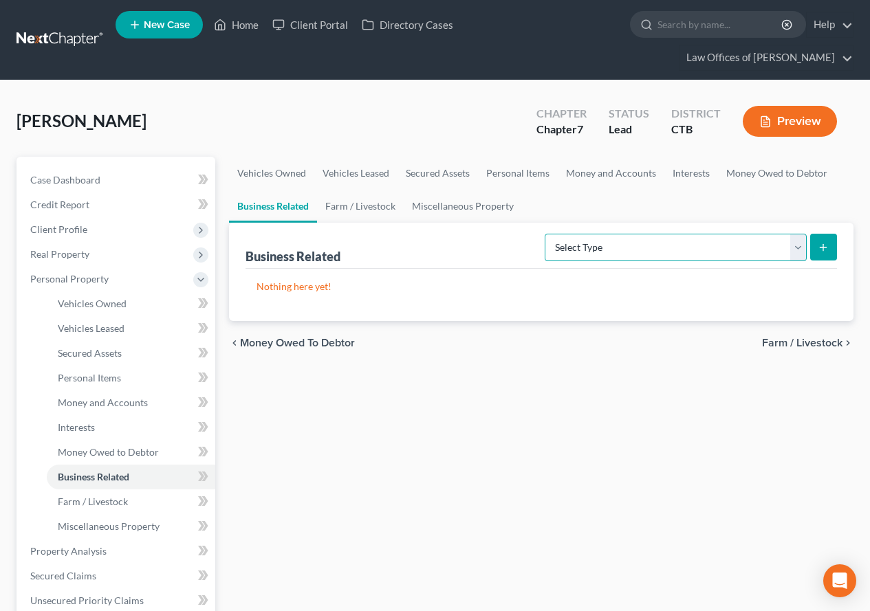
click at [801, 250] on select "Select Type Customer Lists (A/B: 43) Franchises (A/B: 27) Inventory (A/B: 41) L…" at bounding box center [676, 248] width 262 height 28
click at [562, 470] on div "Vehicles Owned Vehicles Leased Secured Assets Personal Items Money and Accounts…" at bounding box center [541, 554] width 638 height 794
click at [796, 245] on select "Select Type Customer Lists (A/B: 43) Franchises (A/B: 27) Inventory (A/B: 41) L…" at bounding box center [676, 248] width 262 height 28
click at [635, 203] on ul "Vehicles Owned Vehicles Leased Secured Assets Personal Items Money and Accounts…" at bounding box center [541, 190] width 624 height 66
click at [442, 206] on link "Miscellaneous Property" at bounding box center [463, 206] width 118 height 33
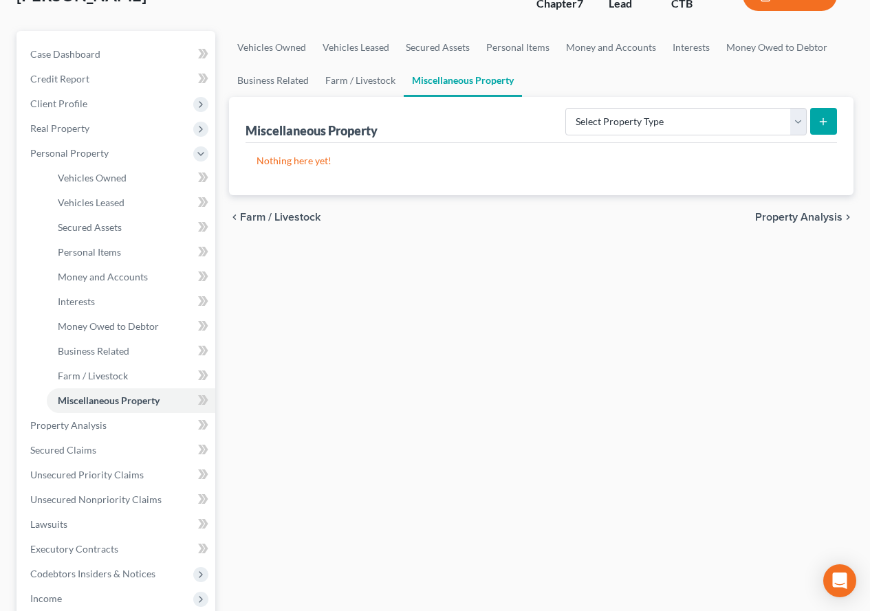
scroll to position [138, 0]
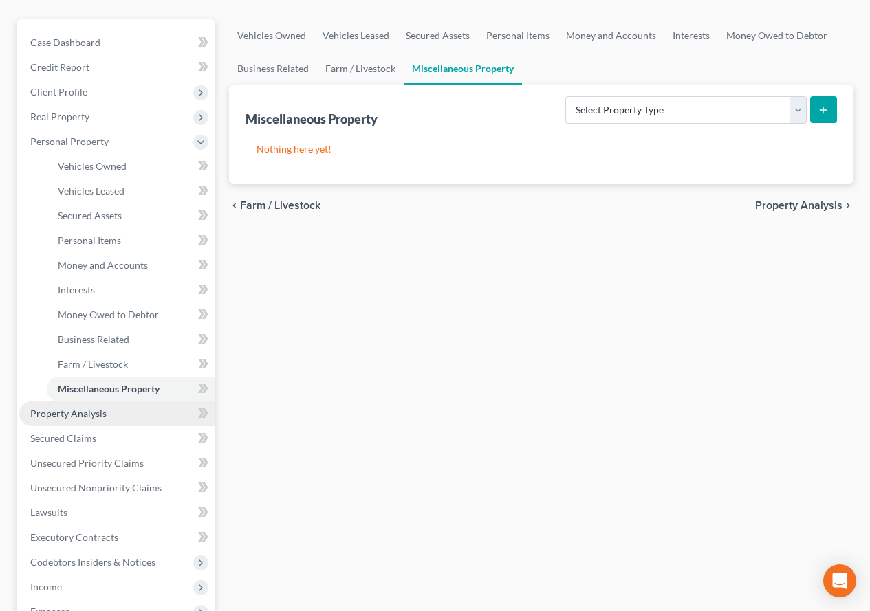
click at [86, 417] on span "Property Analysis" at bounding box center [68, 414] width 76 height 12
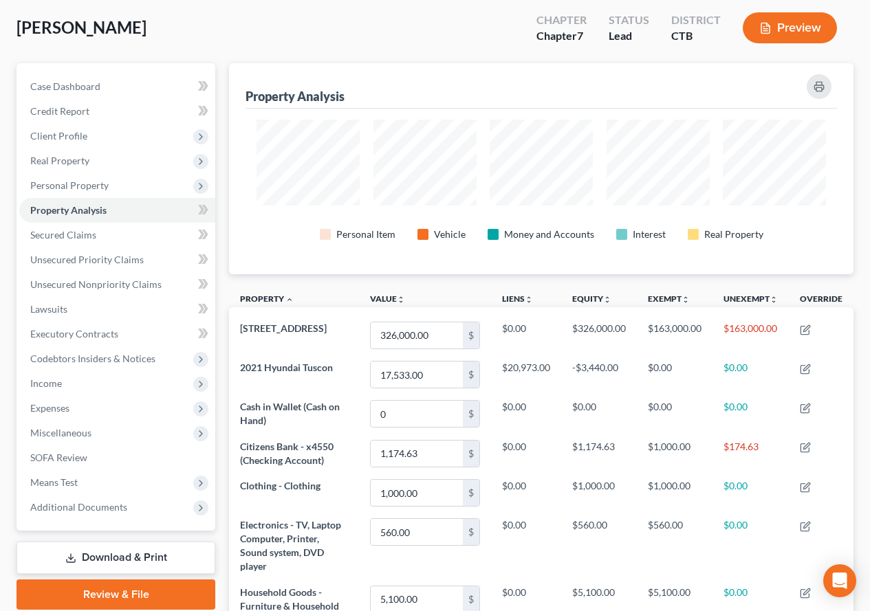
scroll to position [69, 0]
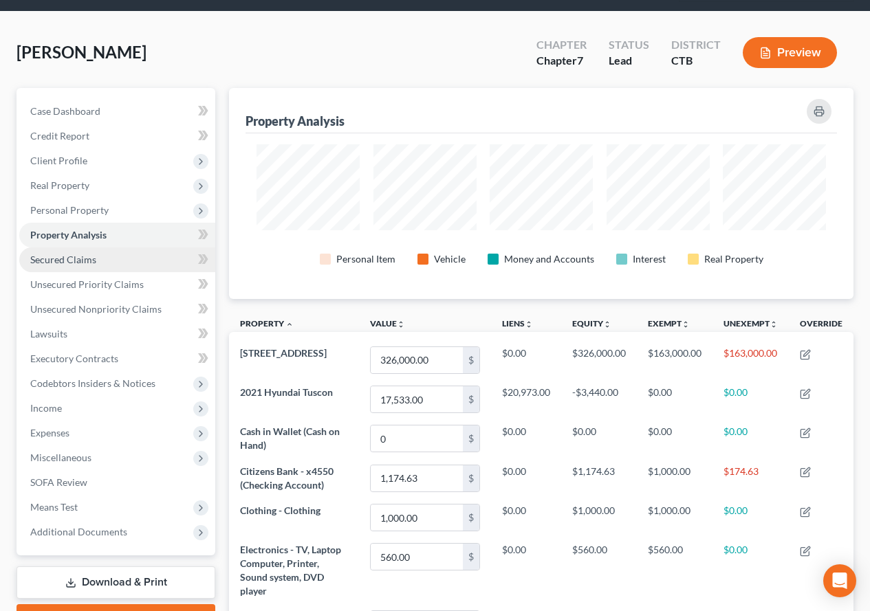
click at [54, 261] on span "Secured Claims" at bounding box center [63, 260] width 66 height 12
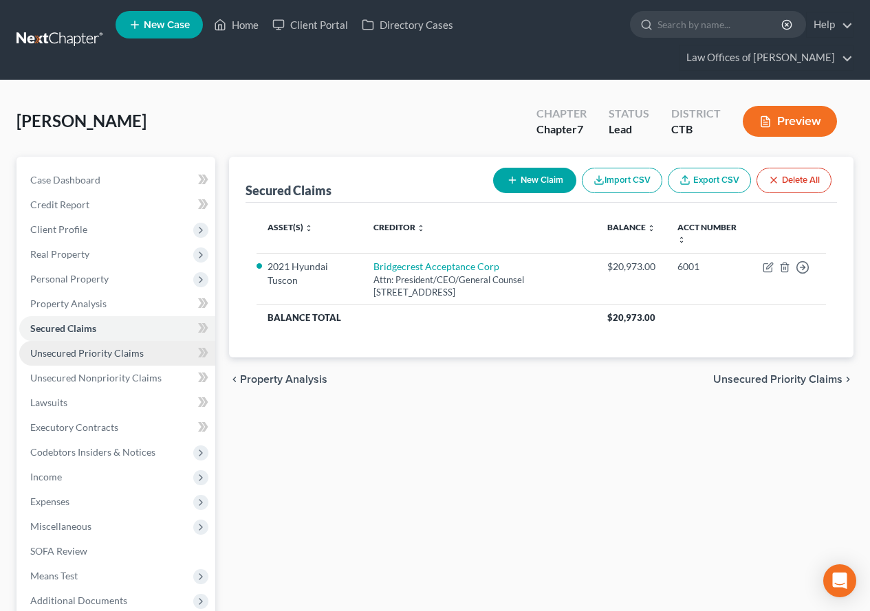
click at [62, 356] on span "Unsecured Priority Claims" at bounding box center [86, 353] width 113 height 12
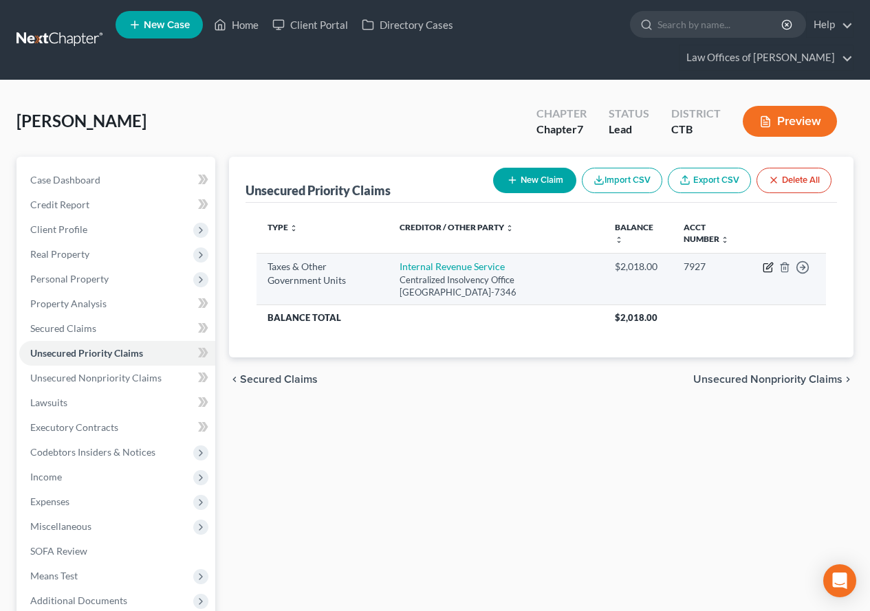
click at [764, 267] on icon "button" at bounding box center [767, 268] width 8 height 8
select select "0"
select select "39"
select select "0"
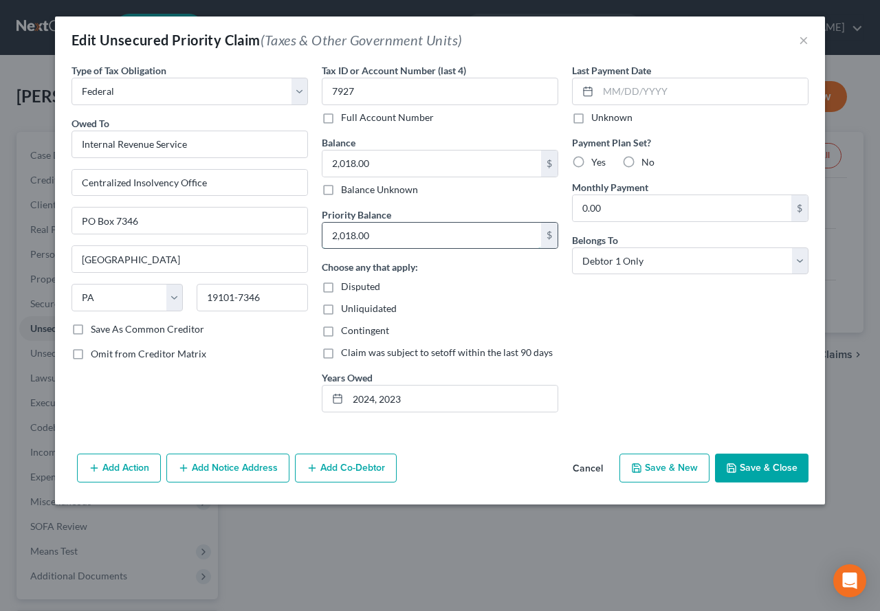
click at [389, 233] on input "2,018.00" at bounding box center [431, 236] width 219 height 26
type input "3,268.00"
click at [395, 166] on input "2,018.00" at bounding box center [431, 164] width 219 height 26
type input "3,637.27"
click at [749, 466] on button "Save & Close" at bounding box center [762, 468] width 94 height 29
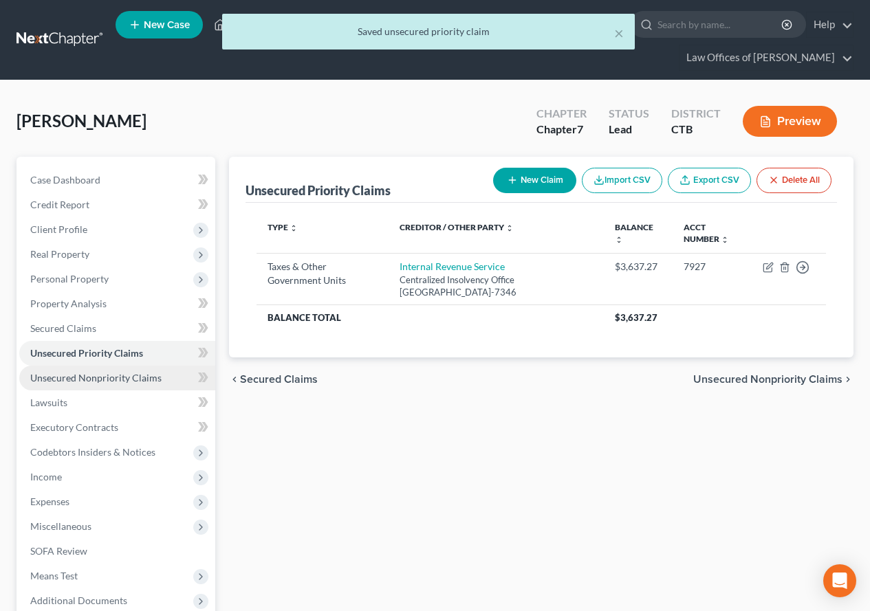
click at [108, 380] on span "Unsecured Nonpriority Claims" at bounding box center [95, 378] width 131 height 12
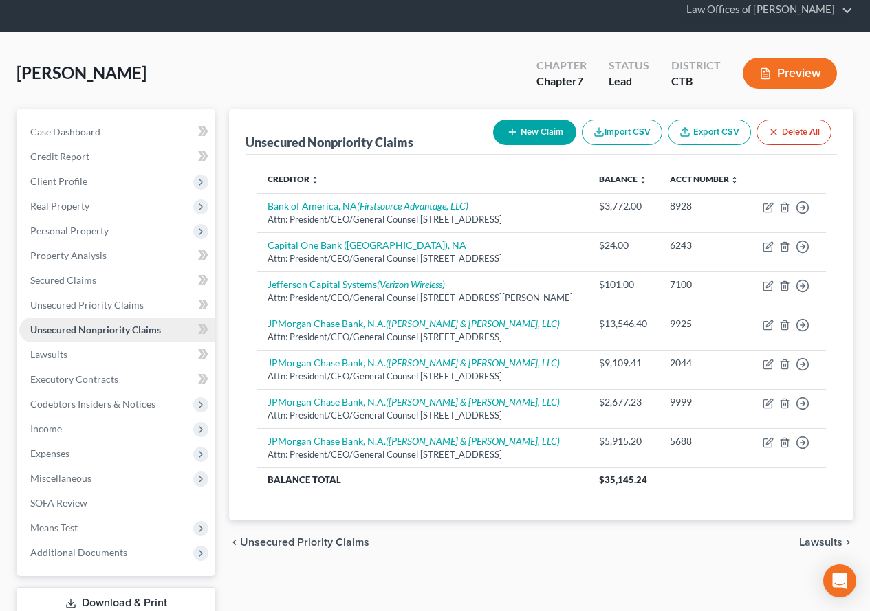
scroll to position [69, 0]
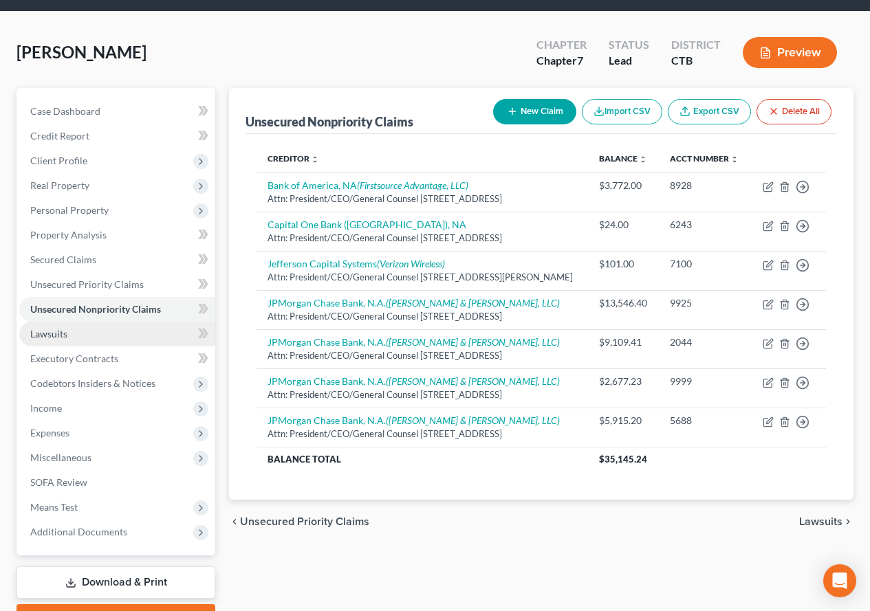
click at [48, 340] on link "Lawsuits" at bounding box center [117, 334] width 196 height 25
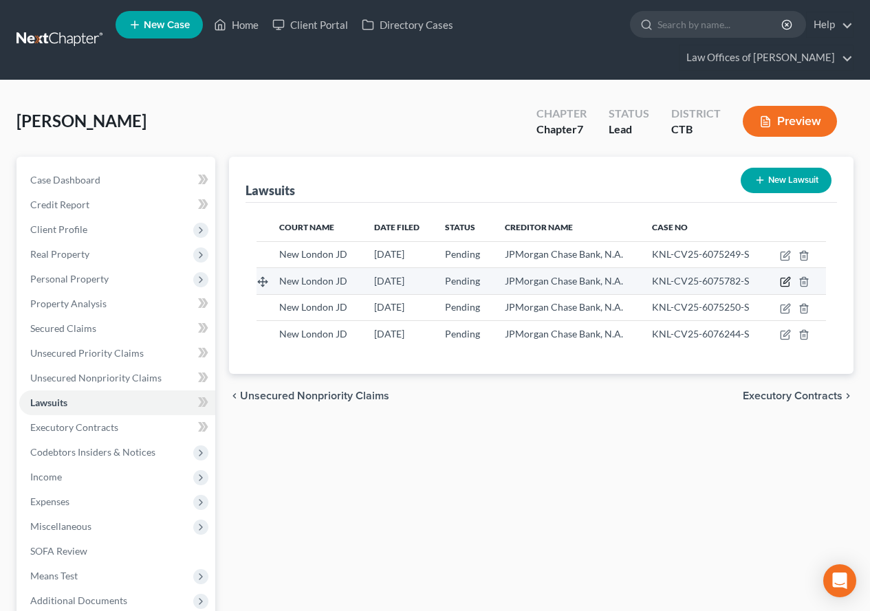
click at [783, 282] on icon "button" at bounding box center [785, 281] width 11 height 11
select select "6"
select select "0"
select select "4"
select select "7"
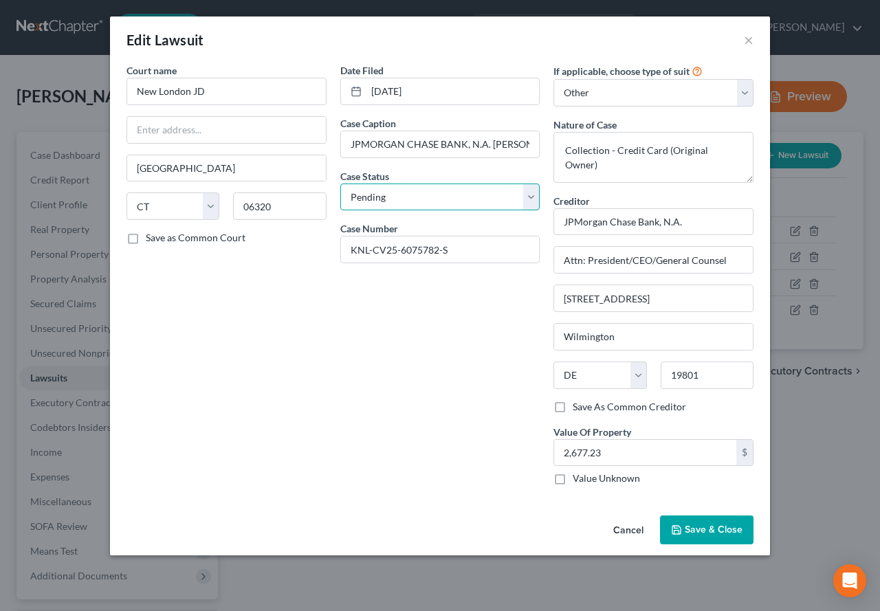
click at [529, 195] on select "Select Pending On Appeal Concluded" at bounding box center [440, 198] width 200 height 28
select select "2"
click at [340, 184] on select "Select Pending On Appeal Concluded" at bounding box center [440, 198] width 200 height 28
click at [688, 538] on button "Save & Close" at bounding box center [707, 530] width 94 height 29
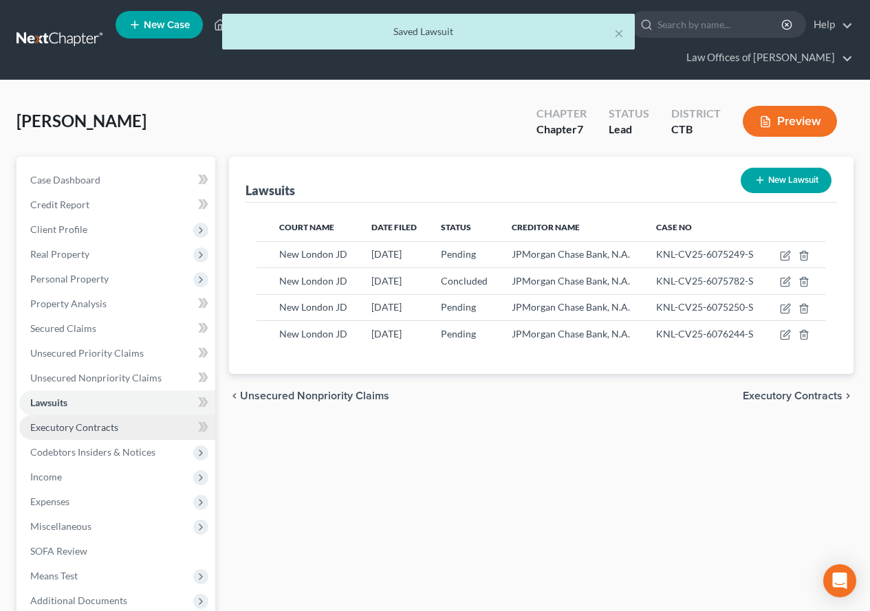
click at [46, 429] on span "Executory Contracts" at bounding box center [74, 427] width 88 height 12
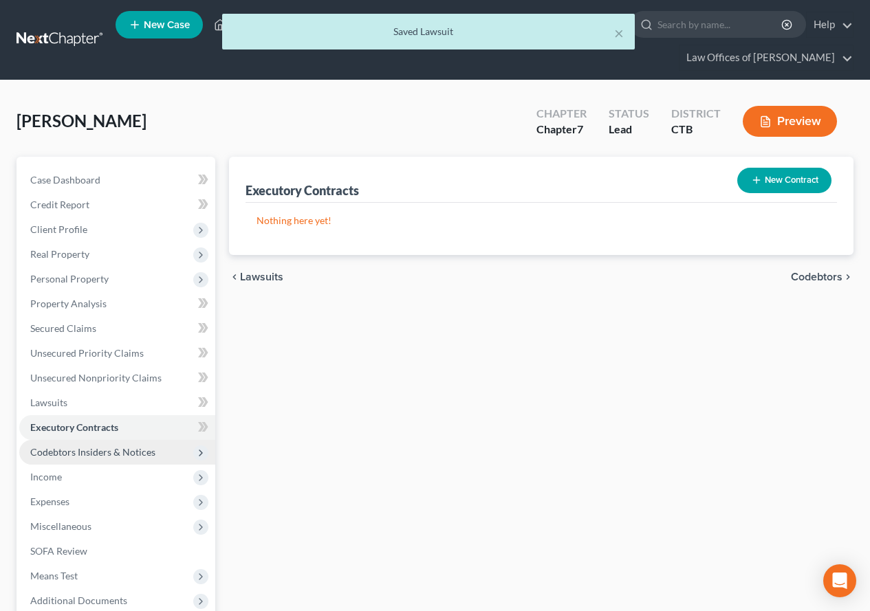
click at [58, 454] on span "Codebtors Insiders & Notices" at bounding box center [92, 452] width 125 height 12
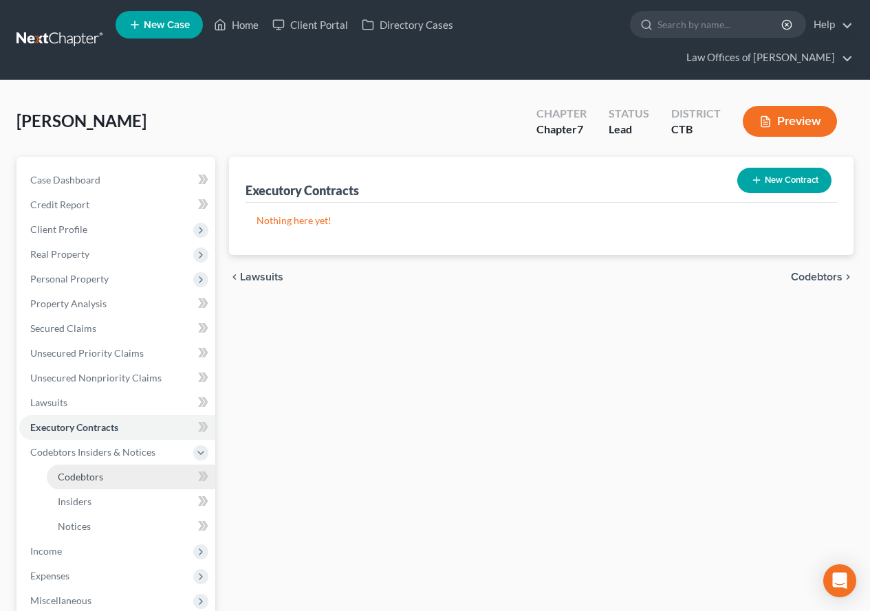
click at [68, 474] on span "Codebtors" at bounding box center [80, 477] width 45 height 12
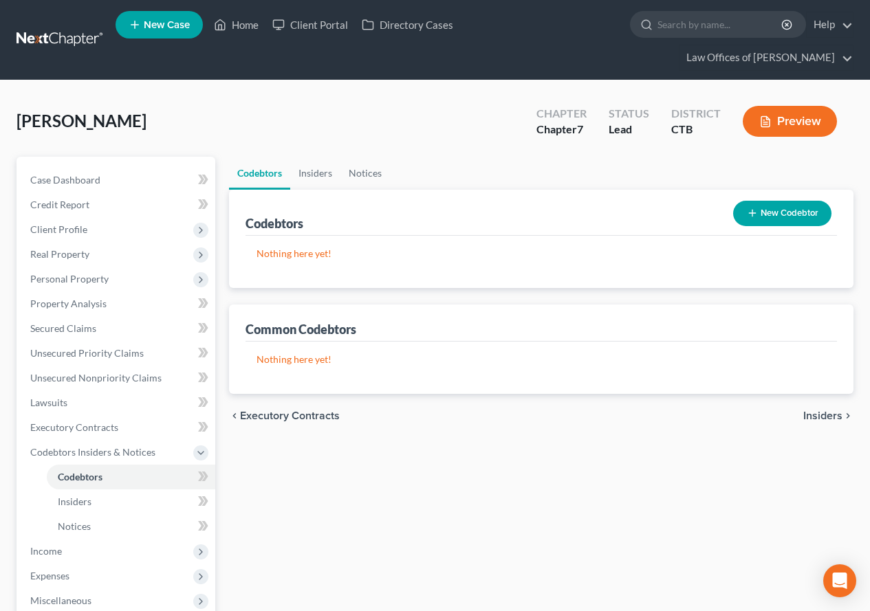
click at [789, 212] on button "New Codebtor" at bounding box center [782, 213] width 98 height 25
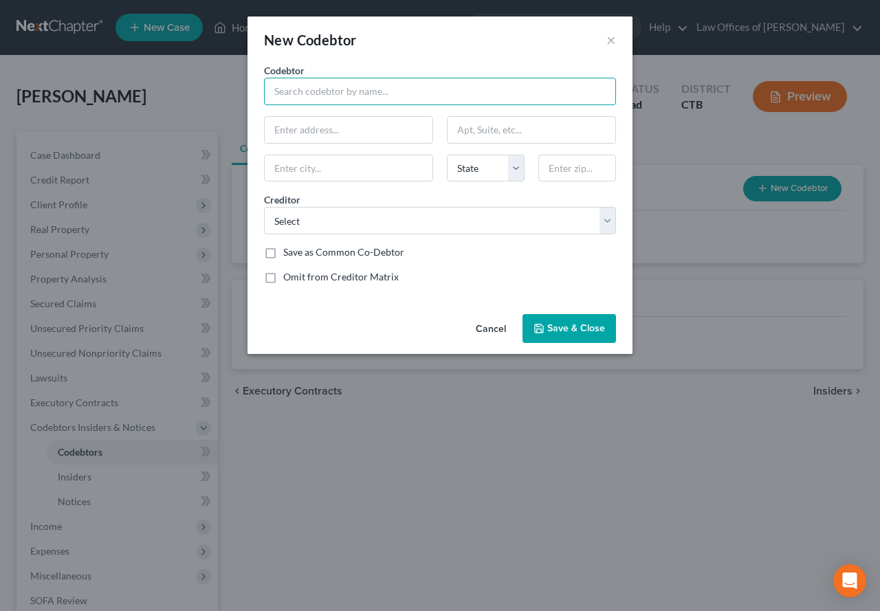
click at [328, 92] on input "text" at bounding box center [440, 92] width 352 height 28
type input "[PERSON_NAME]"
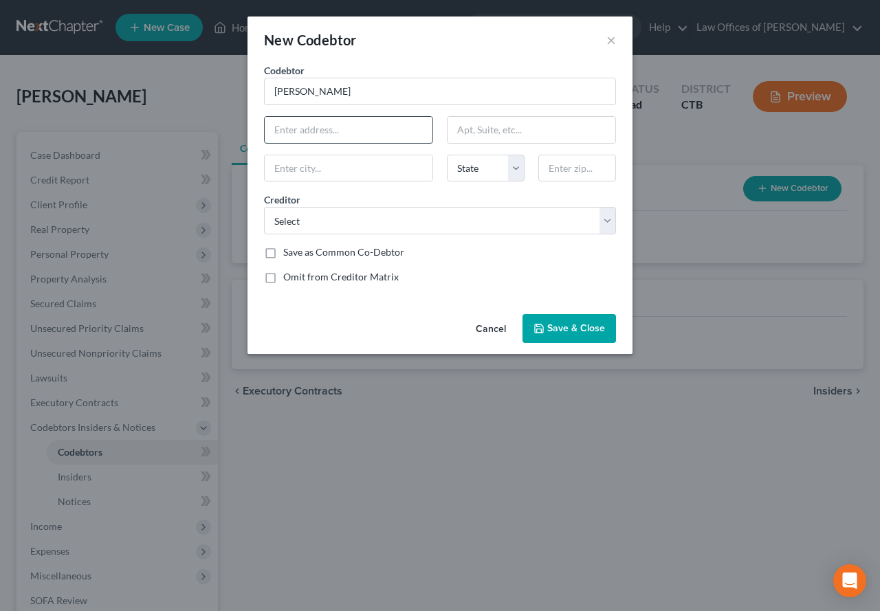
click at [308, 133] on input "text" at bounding box center [349, 130] width 168 height 26
type input "[STREET_ADDRESS]"
click at [567, 171] on input "text" at bounding box center [577, 169] width 78 height 28
type input "06320"
type input "[GEOGRAPHIC_DATA]"
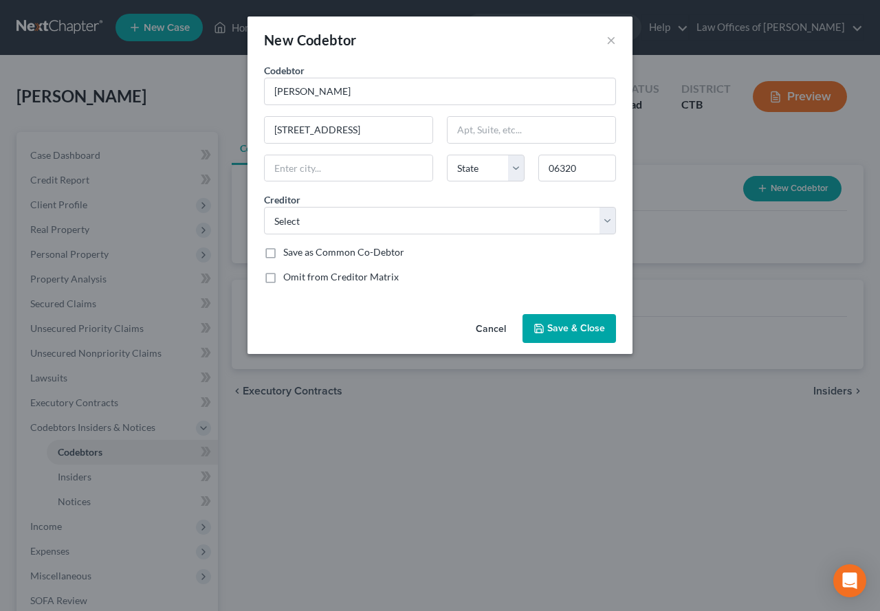
select select "6"
click at [413, 326] on div "Cancel Save & Close" at bounding box center [440, 331] width 385 height 45
click at [610, 223] on select "Select Bridgecrest Acceptance Corp Capital One Bank ([GEOGRAPHIC_DATA]), NA JPM…" at bounding box center [440, 221] width 352 height 28
click at [611, 43] on button "×" at bounding box center [611, 40] width 10 height 17
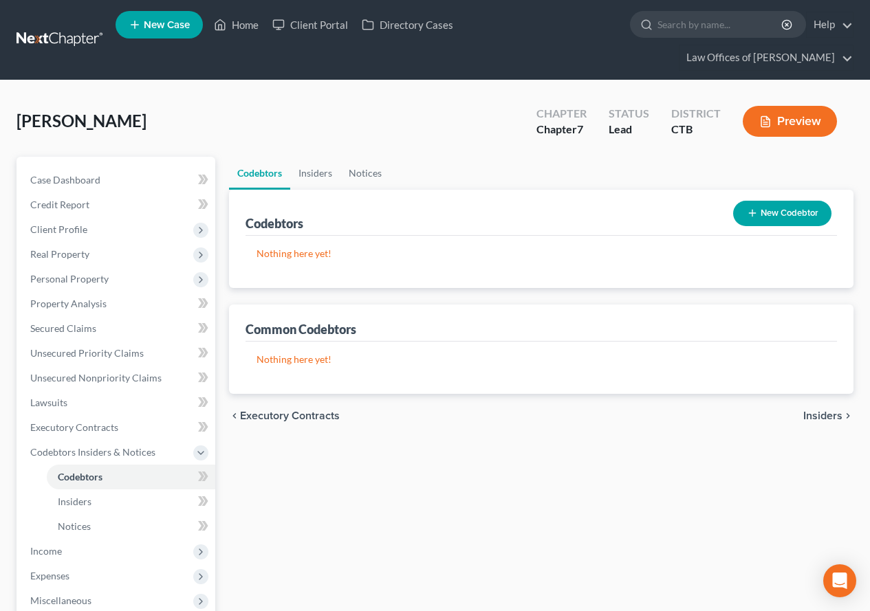
click at [380, 118] on div "[PERSON_NAME] Upgraded Chapter Chapter 7 Status Lead District CTB Preview" at bounding box center [435, 127] width 837 height 60
click at [56, 251] on span "Real Property" at bounding box center [59, 254] width 59 height 12
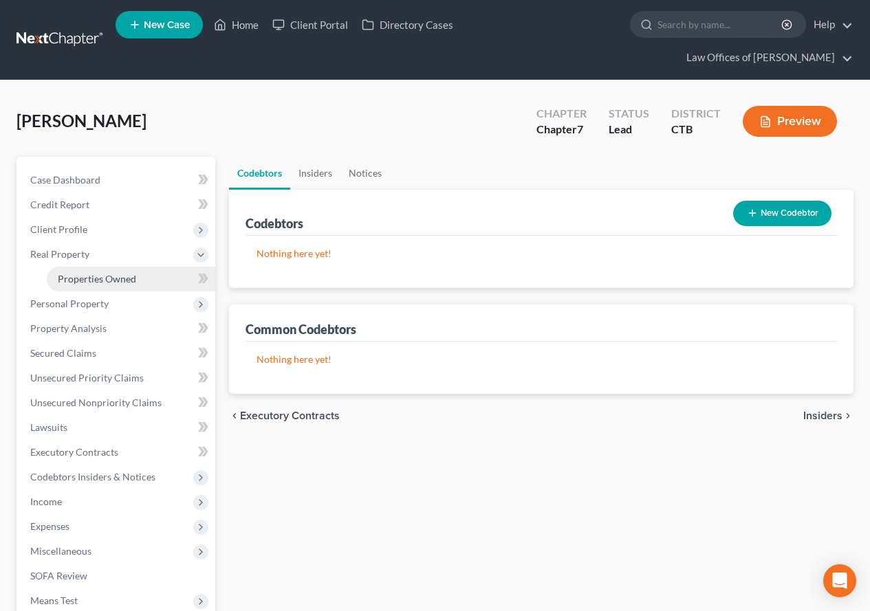
click at [73, 275] on span "Properties Owned" at bounding box center [97, 279] width 78 height 12
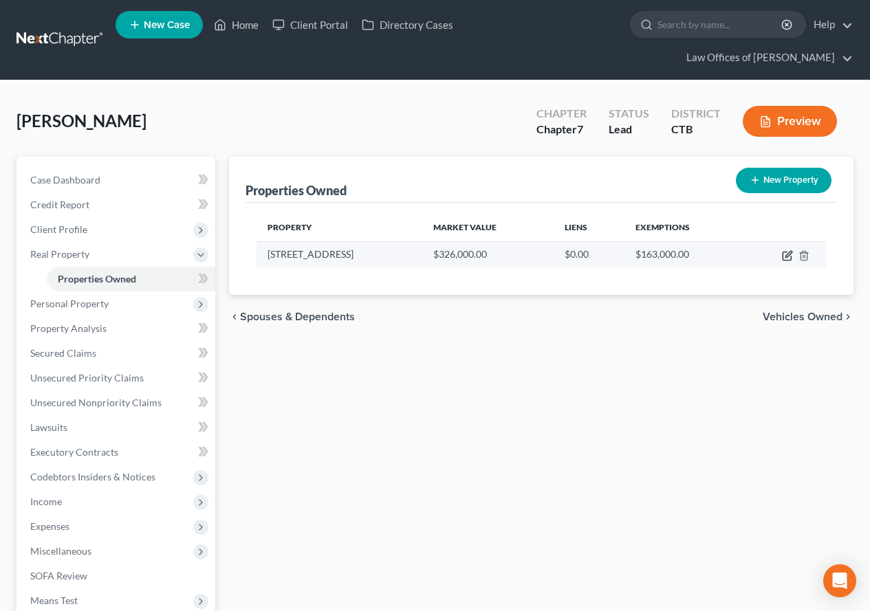
click at [787, 259] on icon "button" at bounding box center [787, 255] width 11 height 11
select select "6"
select select "5"
select select "3"
select select "0"
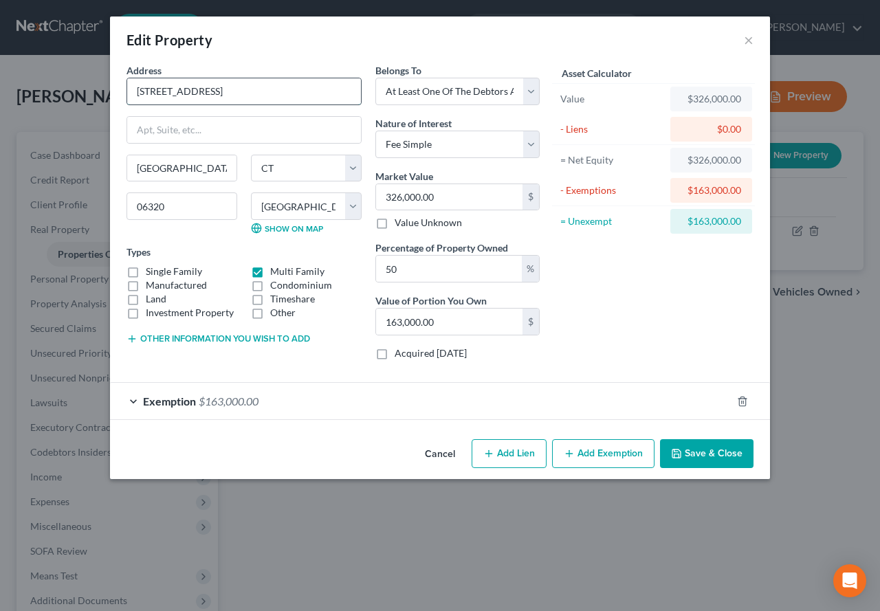
click at [138, 94] on input "[STREET_ADDRESS]" at bounding box center [244, 91] width 234 height 26
type input "[STREET_ADDRESS]"
click at [695, 459] on button "Save & Close" at bounding box center [707, 453] width 94 height 29
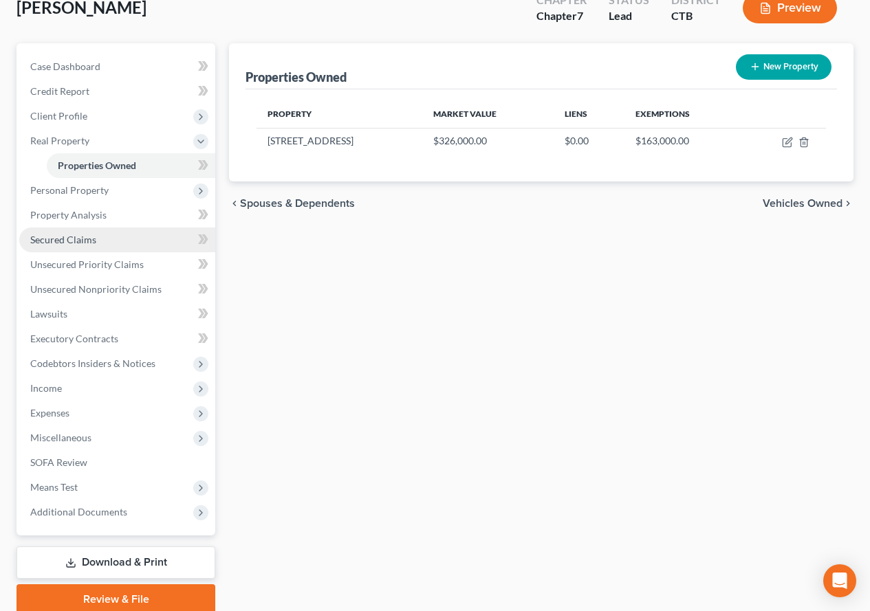
scroll to position [138, 0]
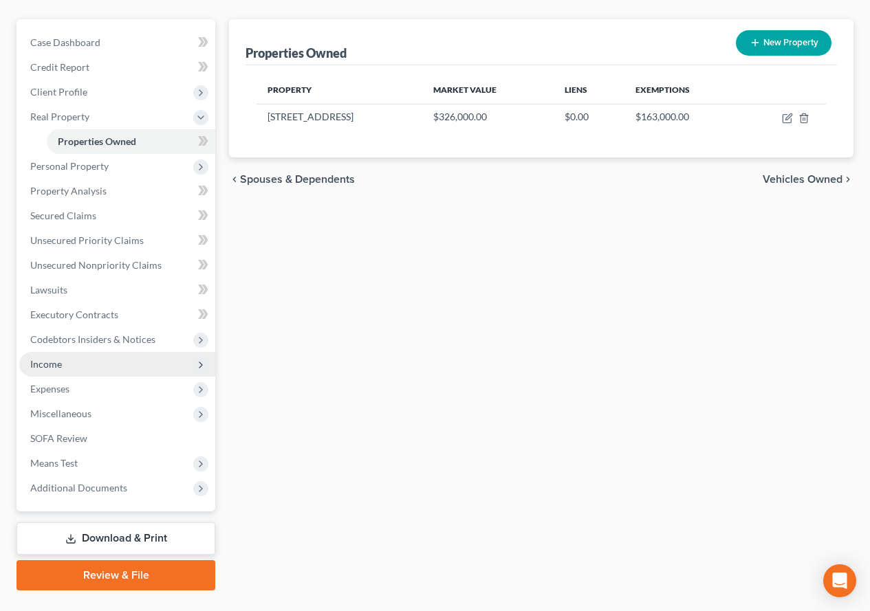
click at [41, 363] on span "Income" at bounding box center [46, 364] width 32 height 12
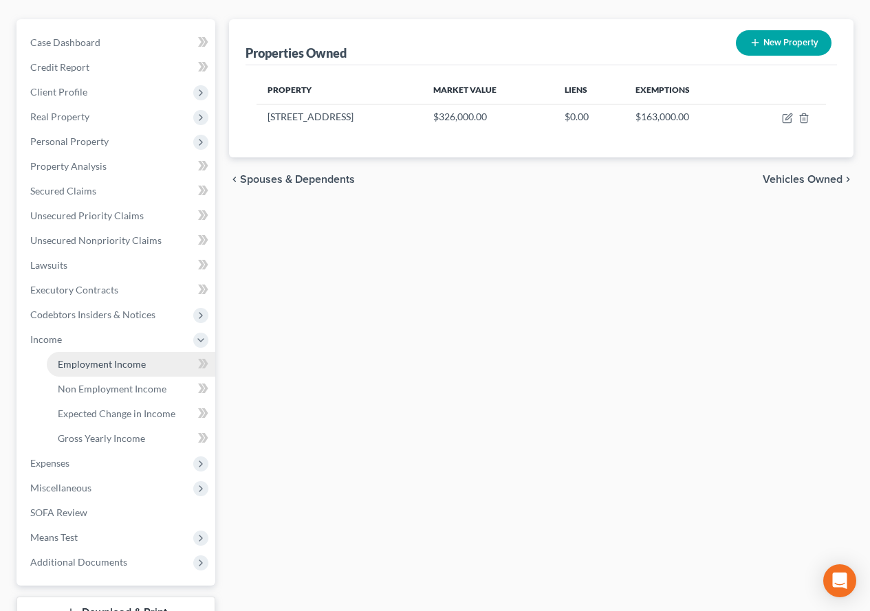
click at [91, 362] on span "Employment Income" at bounding box center [102, 364] width 88 height 12
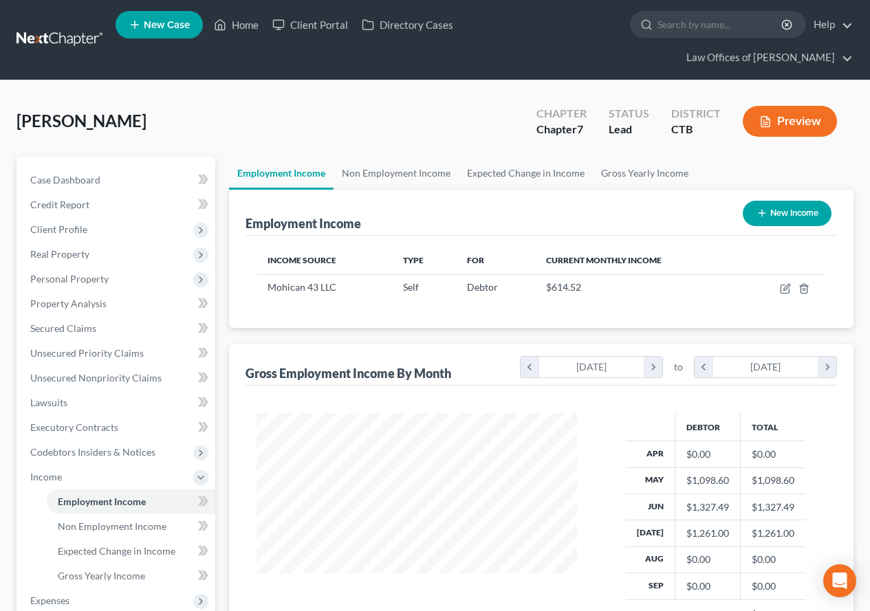
scroll to position [69, 0]
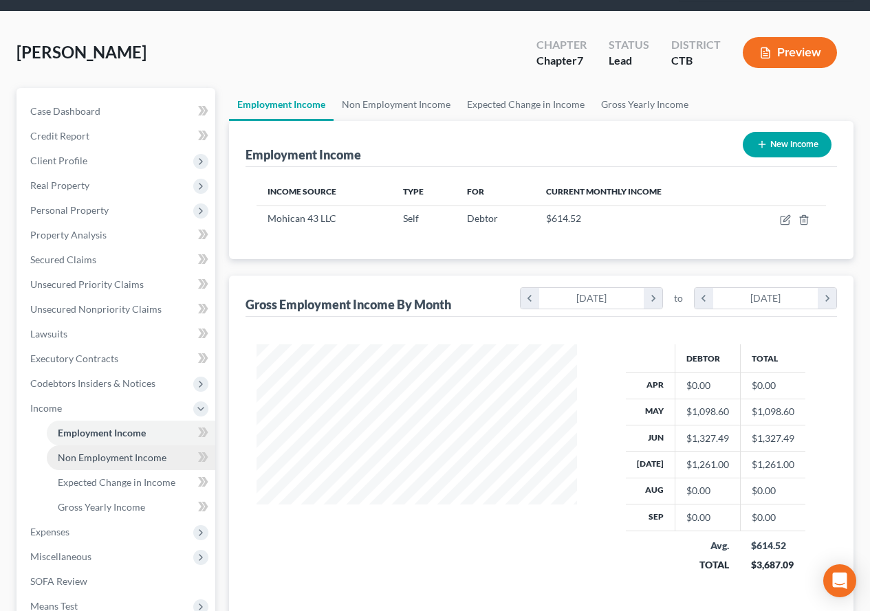
click at [121, 455] on span "Non Employment Income" at bounding box center [112, 458] width 109 height 12
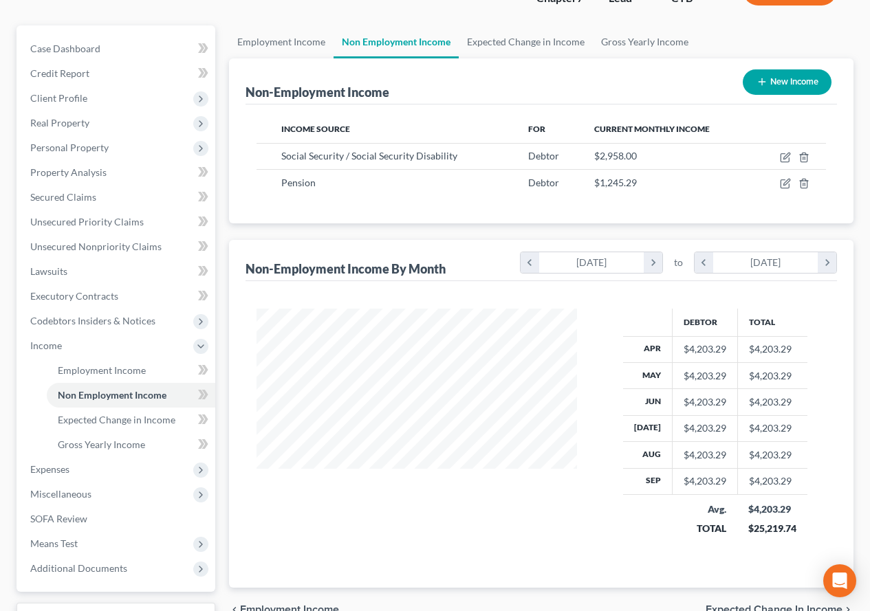
scroll to position [138, 0]
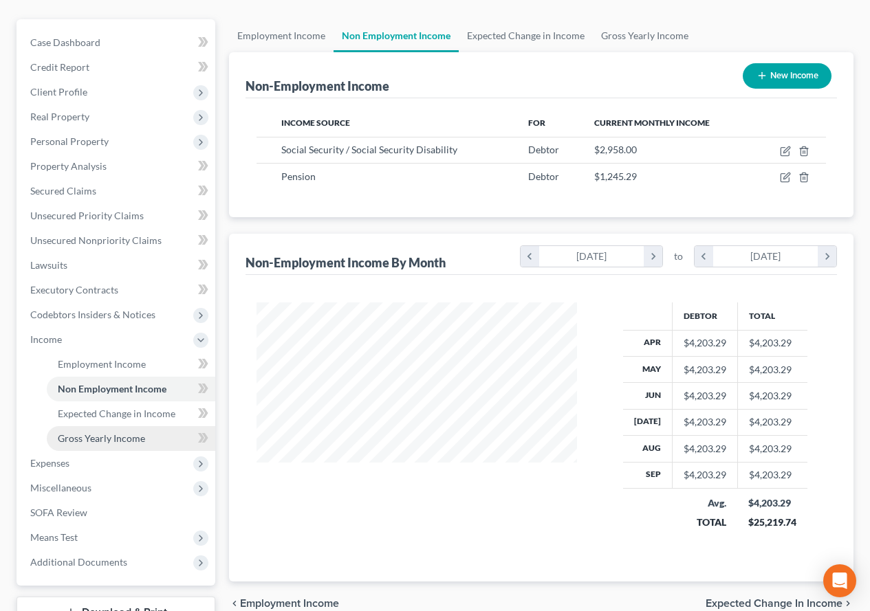
click at [97, 442] on span "Gross Yearly Income" at bounding box center [101, 438] width 87 height 12
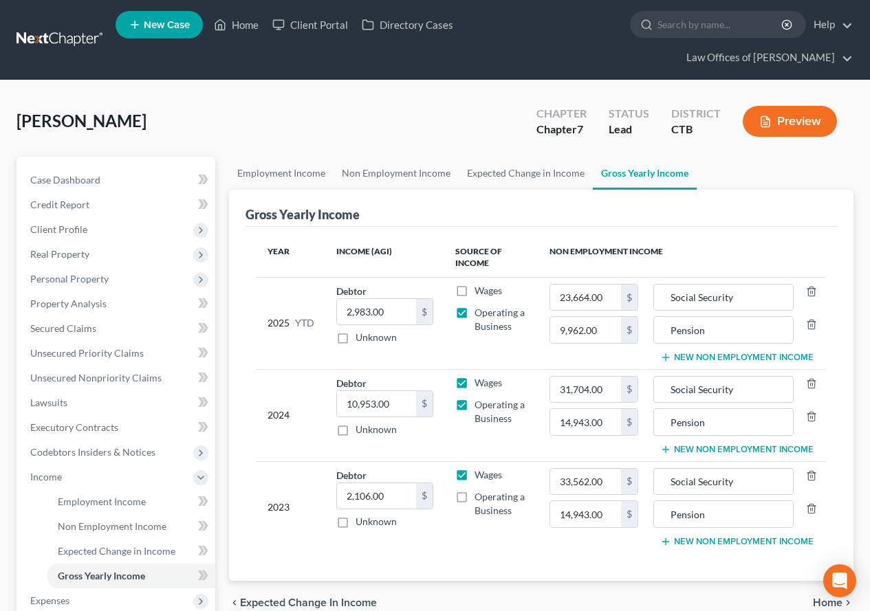
scroll to position [69, 0]
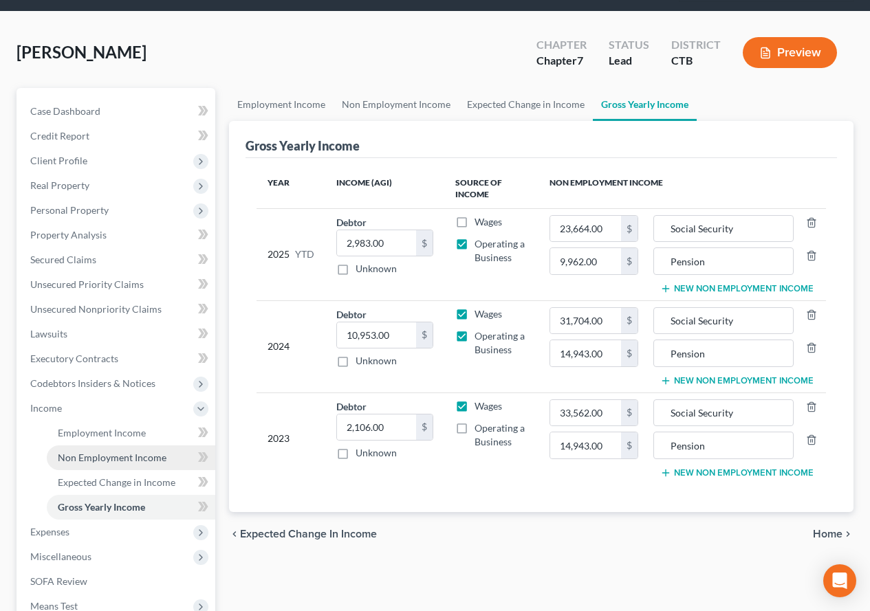
click at [97, 457] on span "Non Employment Income" at bounding box center [112, 458] width 109 height 12
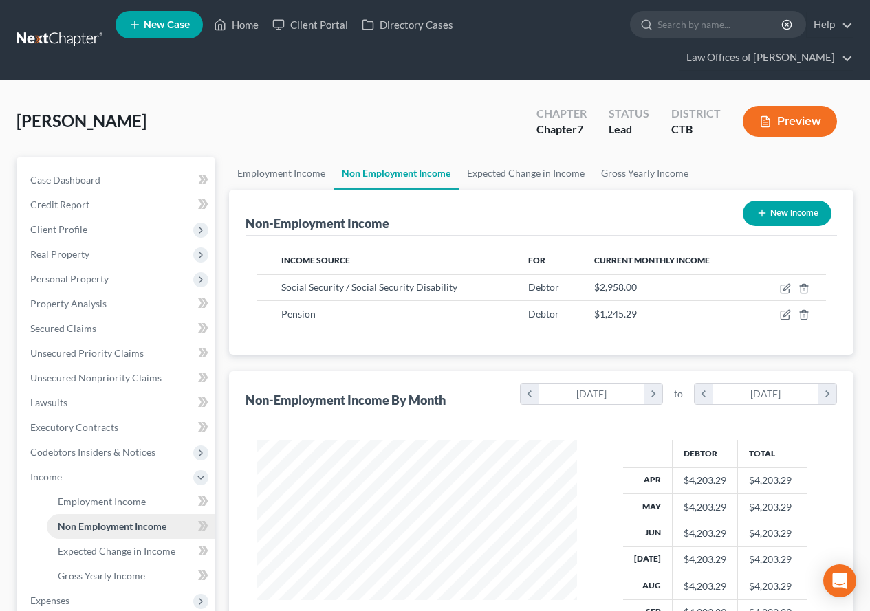
scroll to position [247, 348]
click at [118, 573] on span "Gross Yearly Income" at bounding box center [101, 576] width 87 height 12
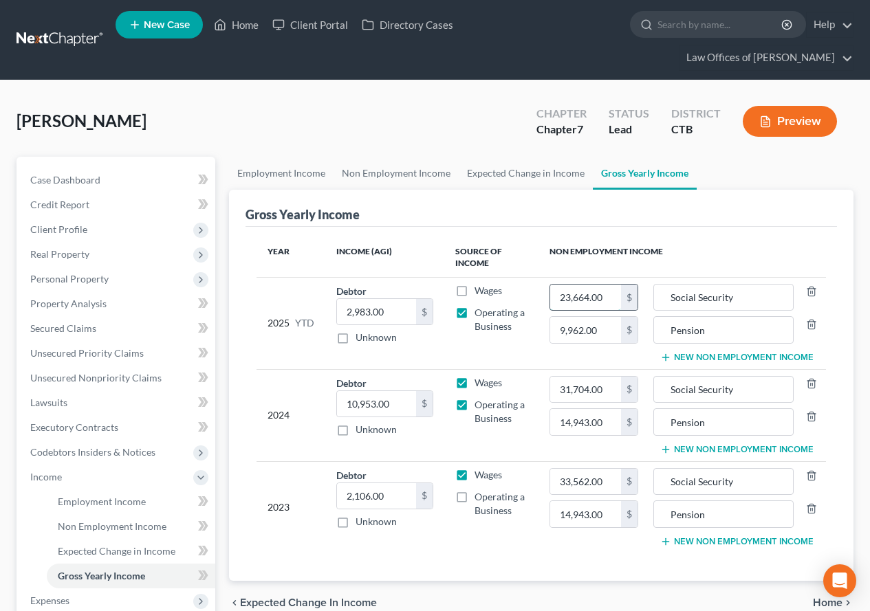
click at [604, 300] on input "23,664.00" at bounding box center [585, 298] width 71 height 26
drag, startPoint x: 597, startPoint y: 300, endPoint x: 581, endPoint y: 302, distance: 16.6
click at [581, 302] on input "26,662" at bounding box center [585, 298] width 71 height 26
type input "26,622.00"
click at [605, 333] on input "9,962.00" at bounding box center [585, 330] width 71 height 26
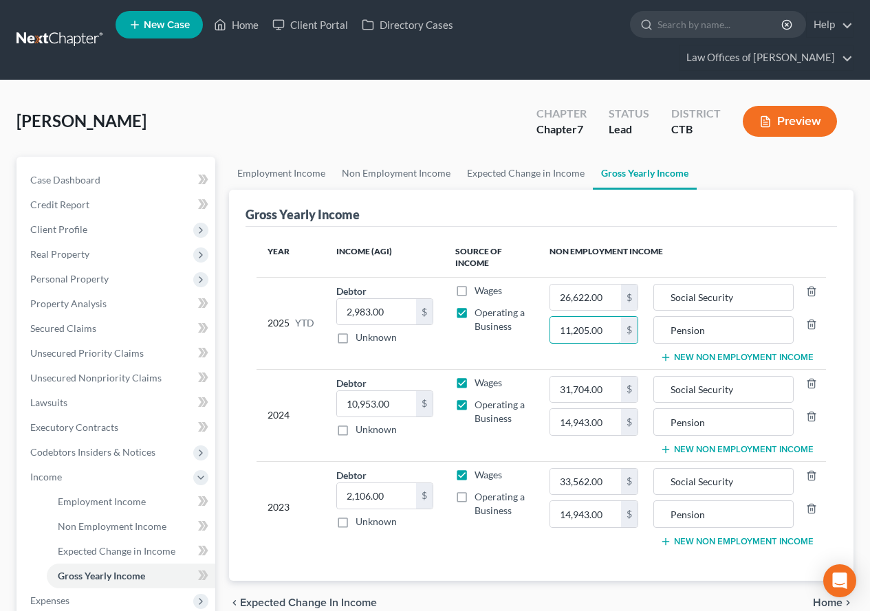
type input "11,205.00"
click at [319, 120] on div "[PERSON_NAME] Upgraded Chapter Chapter 7 Status Lead District CTB Preview" at bounding box center [435, 127] width 837 height 60
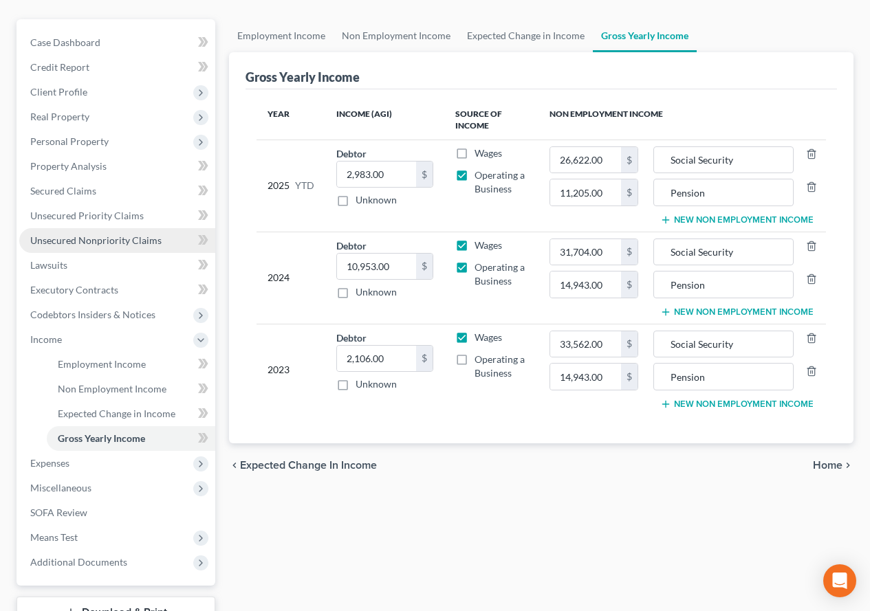
scroll to position [206, 0]
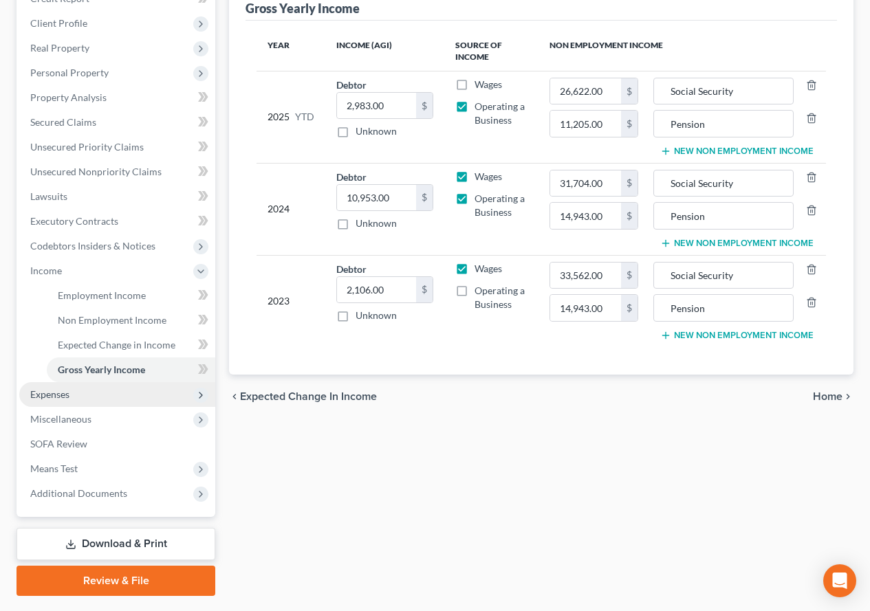
click at [43, 396] on span "Expenses" at bounding box center [49, 394] width 39 height 12
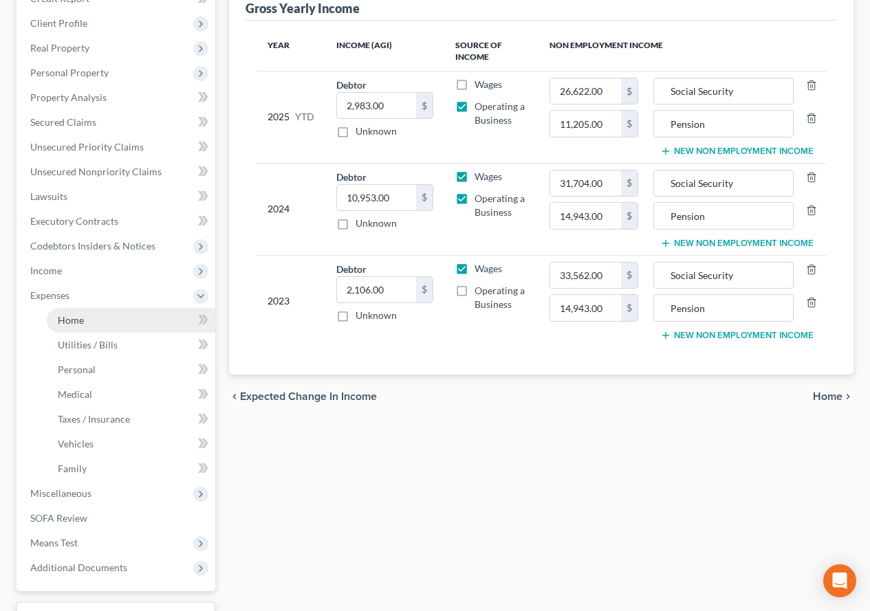
click at [75, 319] on span "Home" at bounding box center [71, 320] width 26 height 12
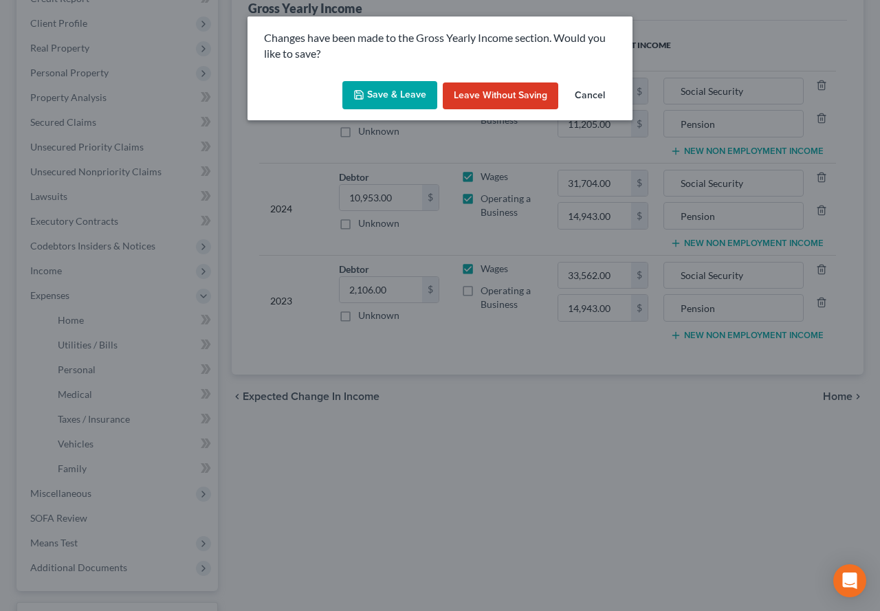
click at [403, 97] on button "Save & Leave" at bounding box center [389, 95] width 95 height 29
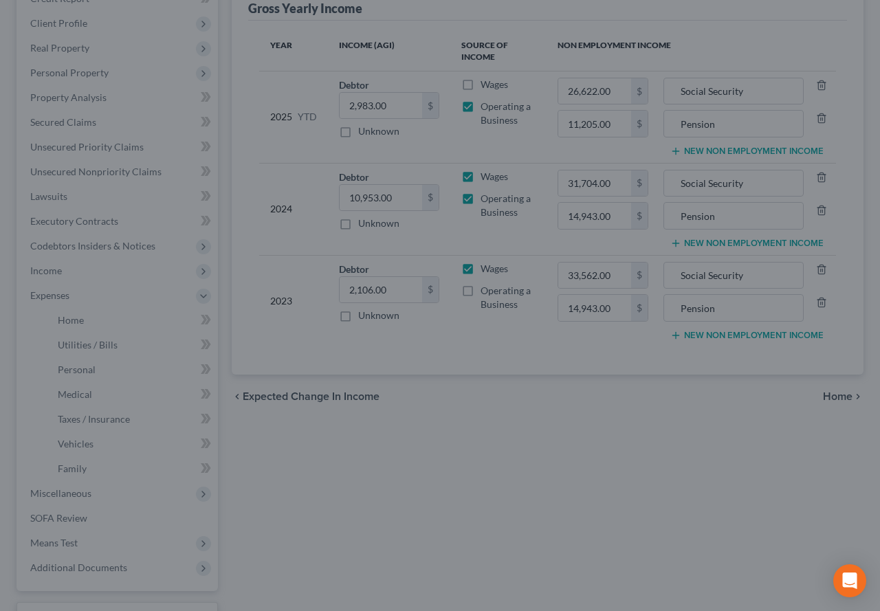
type input "11,205.00"
type input "26,622.00"
type input "Pension"
type input "Social Security"
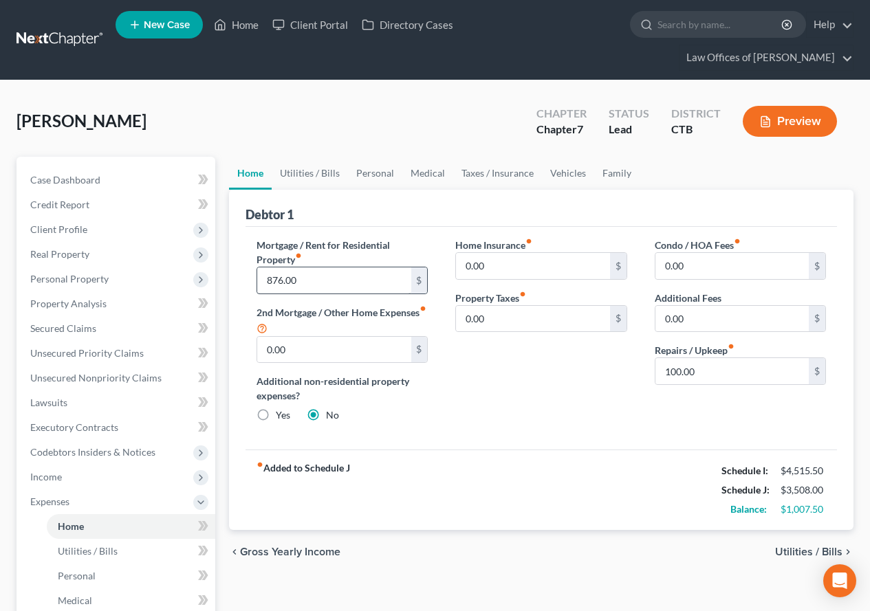
scroll to position [69, 0]
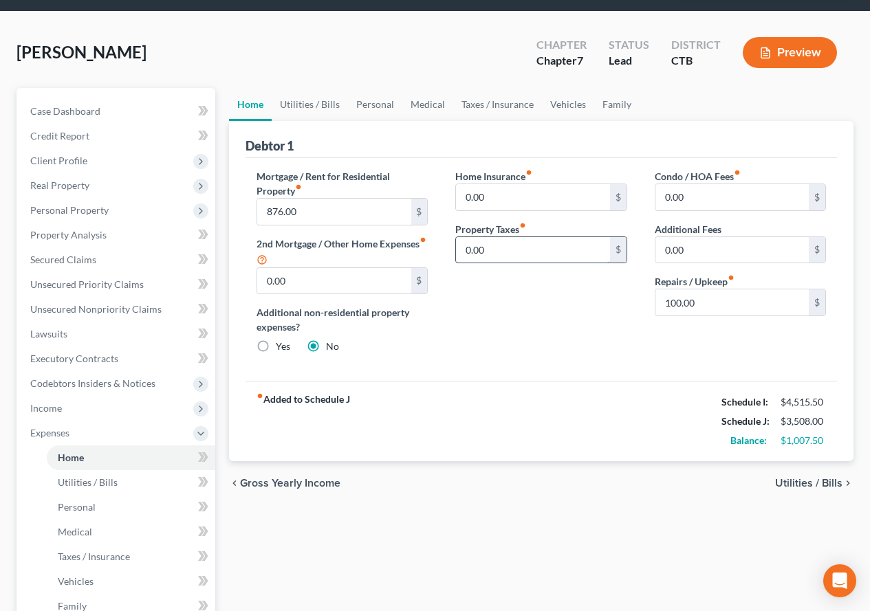
click at [494, 248] on input "0.00" at bounding box center [532, 250] width 153 height 26
type input "497.30"
click at [492, 206] on input "0.00" at bounding box center [532, 197] width 153 height 26
type input "378.70"
click at [308, 106] on link "Utilities / Bills" at bounding box center [310, 104] width 76 height 33
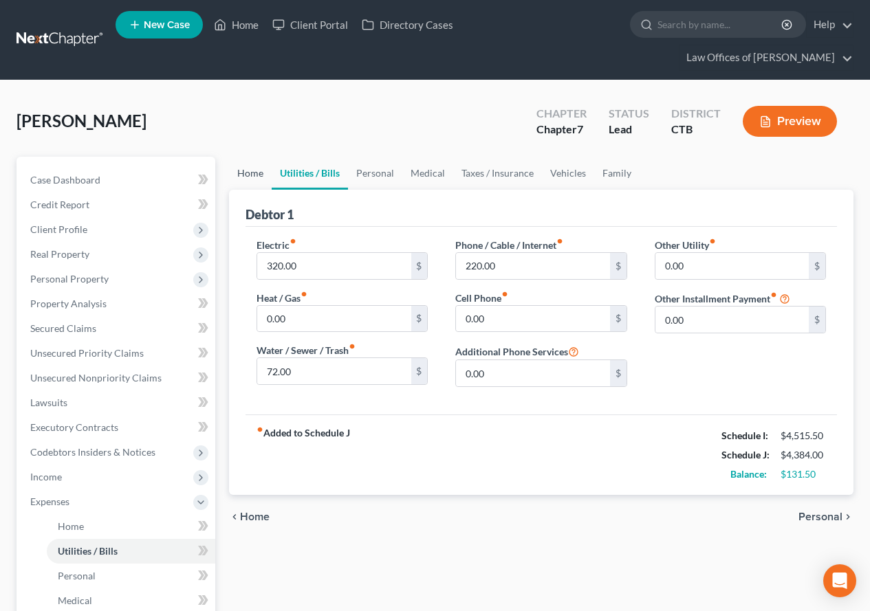
click at [247, 171] on link "Home" at bounding box center [250, 173] width 43 height 33
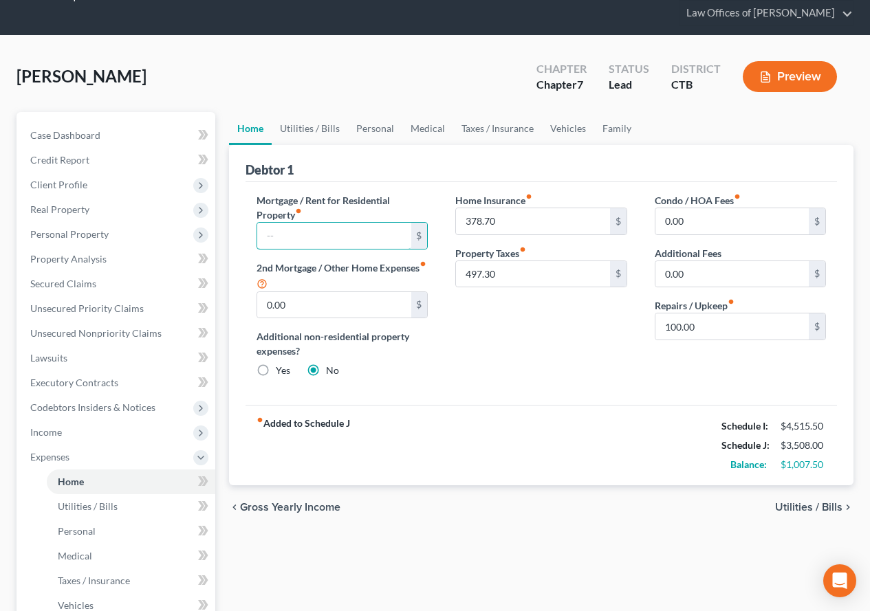
scroll to position [69, 0]
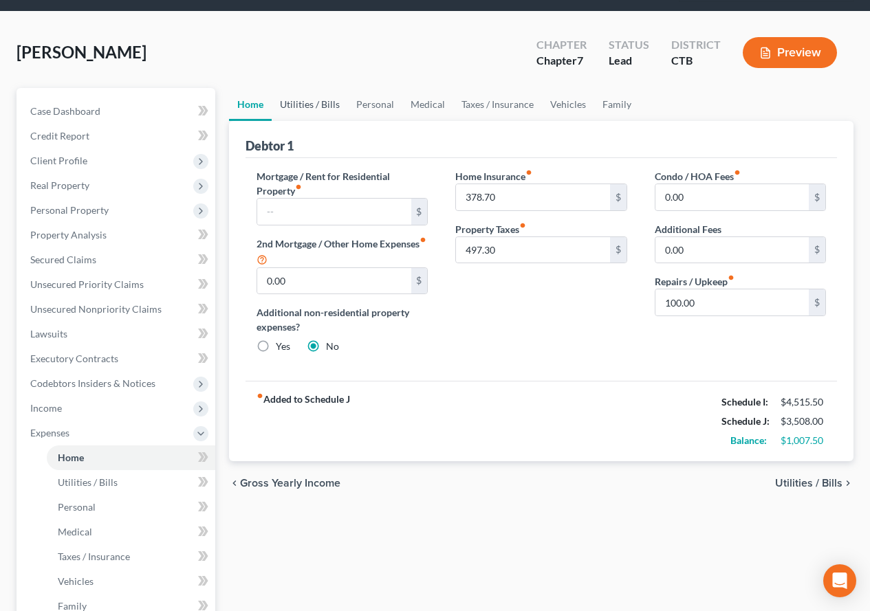
click at [314, 108] on link "Utilities / Bills" at bounding box center [310, 104] width 76 height 33
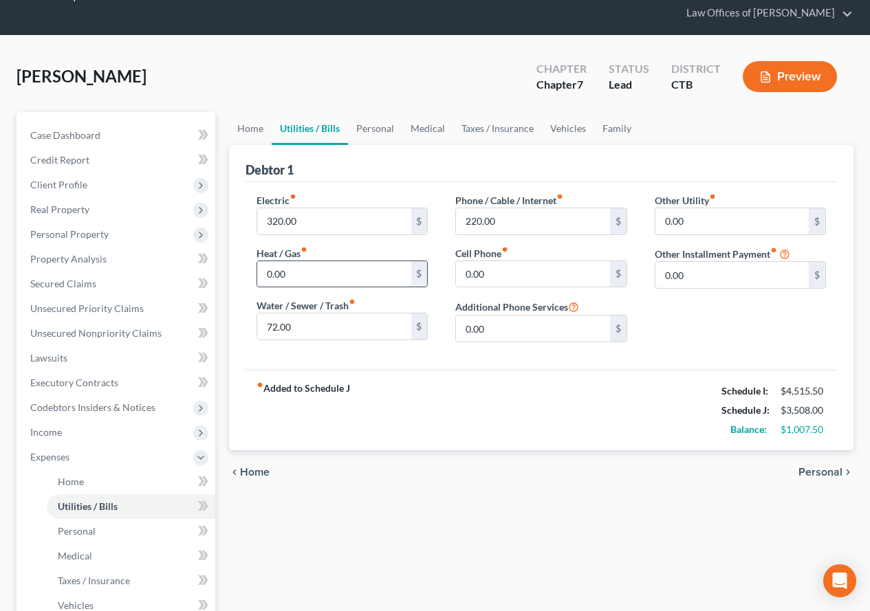
scroll to position [69, 0]
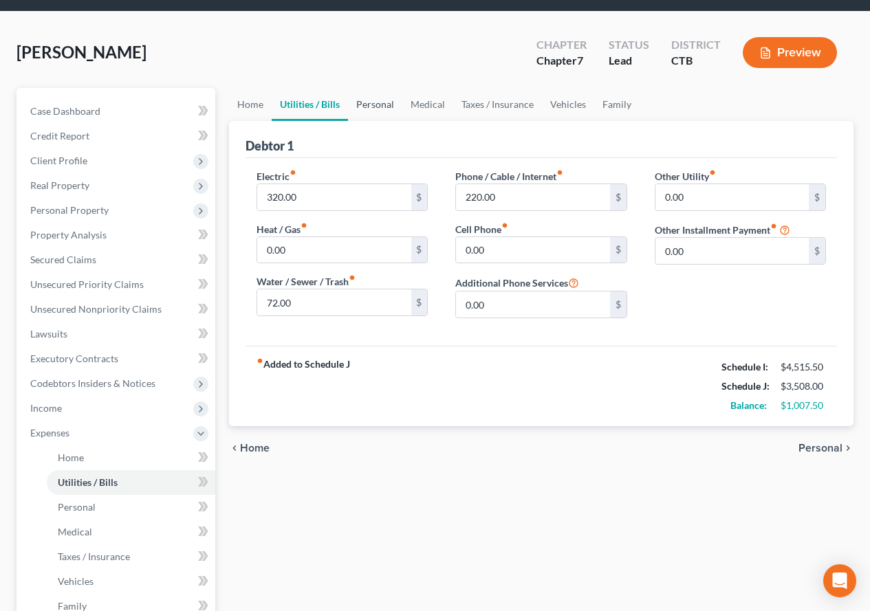
click at [371, 107] on link "Personal" at bounding box center [375, 104] width 54 height 33
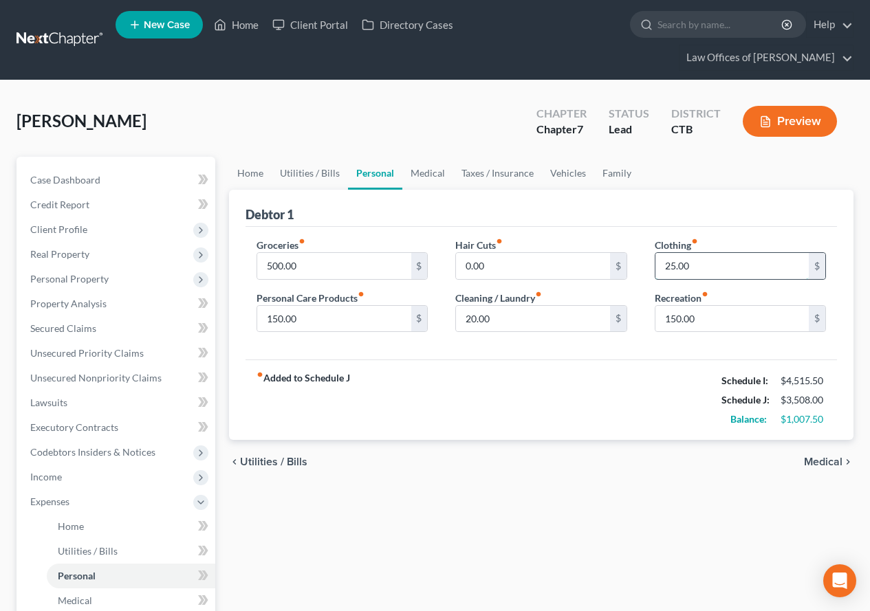
click at [673, 267] on input "25.00" at bounding box center [731, 266] width 153 height 26
click at [669, 261] on input "25.00" at bounding box center [731, 266] width 153 height 26
type input "35.00"
click at [274, 265] on input "500.00" at bounding box center [333, 266] width 153 height 26
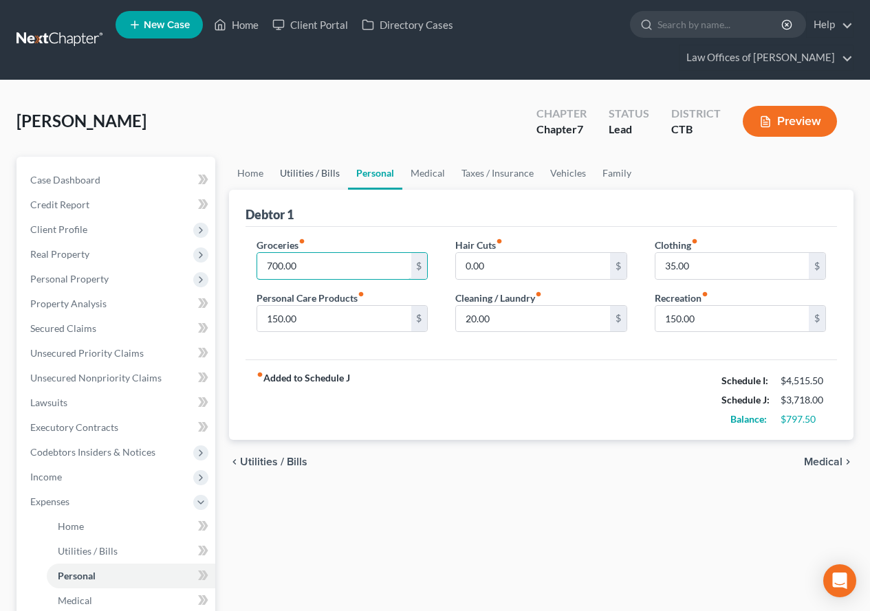
type input "700.00"
click at [294, 171] on link "Utilities / Bills" at bounding box center [310, 173] width 76 height 33
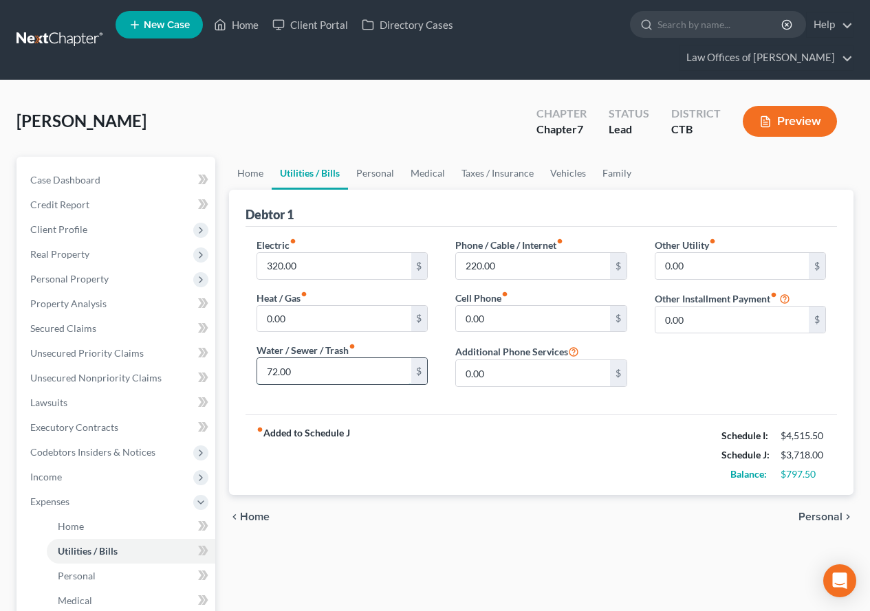
click at [270, 369] on input "72.00" at bounding box center [333, 371] width 153 height 26
type input "92.00"
click at [291, 321] on input "0.00" at bounding box center [333, 319] width 153 height 26
type input "100.00"
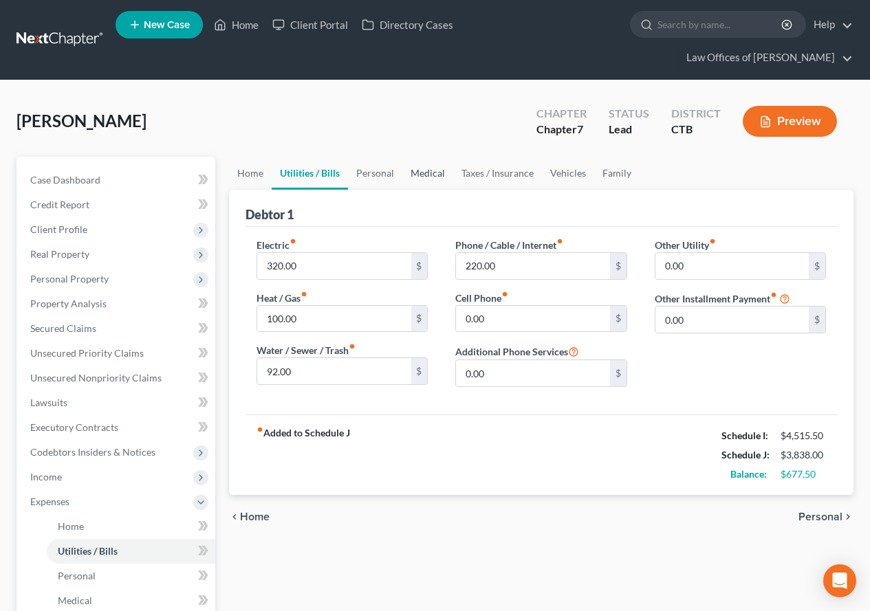
click at [432, 173] on link "Medical" at bounding box center [427, 173] width 51 height 33
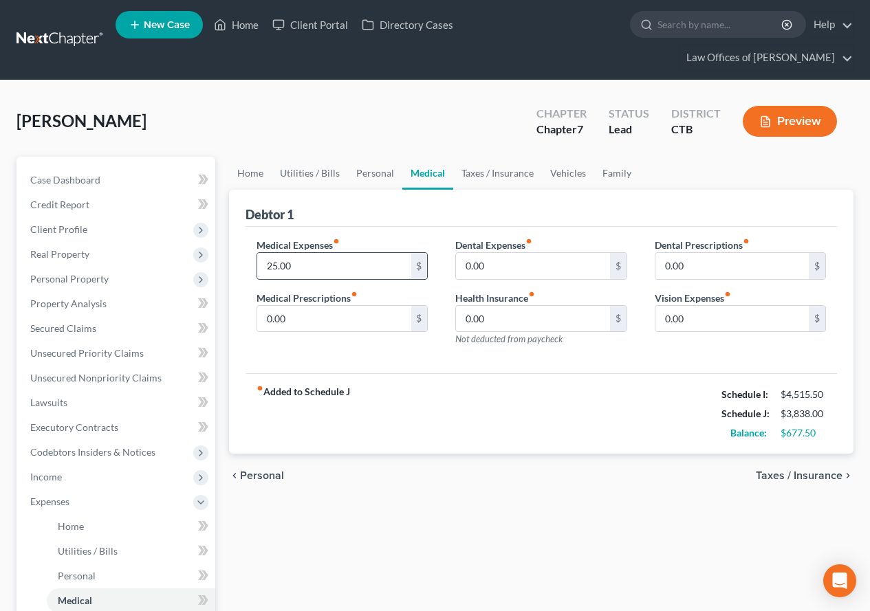
click at [277, 263] on input "25.00" at bounding box center [333, 266] width 153 height 26
click at [275, 265] on input "25.00" at bounding box center [333, 266] width 153 height 26
type input "0"
type input "50.00"
click at [476, 170] on link "Taxes / Insurance" at bounding box center [497, 173] width 89 height 33
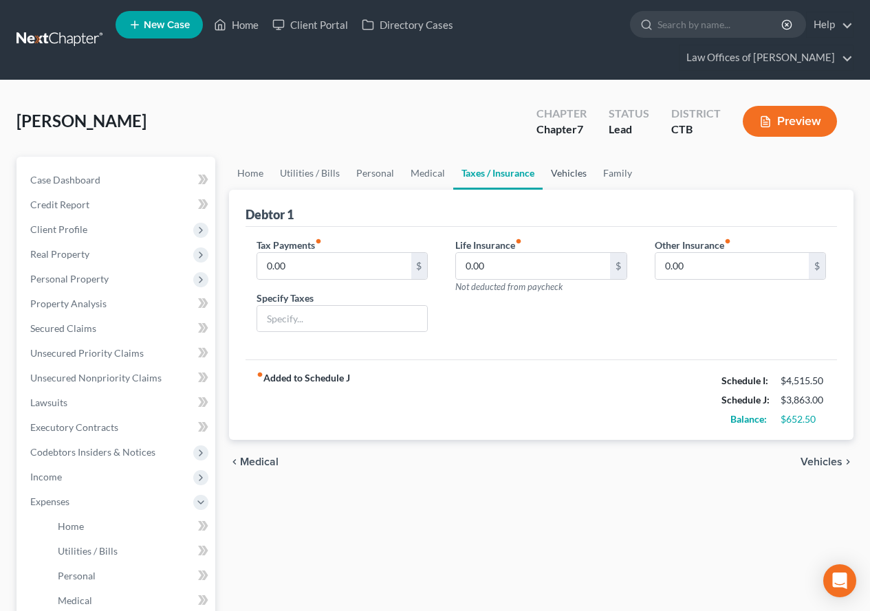
click at [568, 177] on link "Vehicles" at bounding box center [568, 173] width 52 height 33
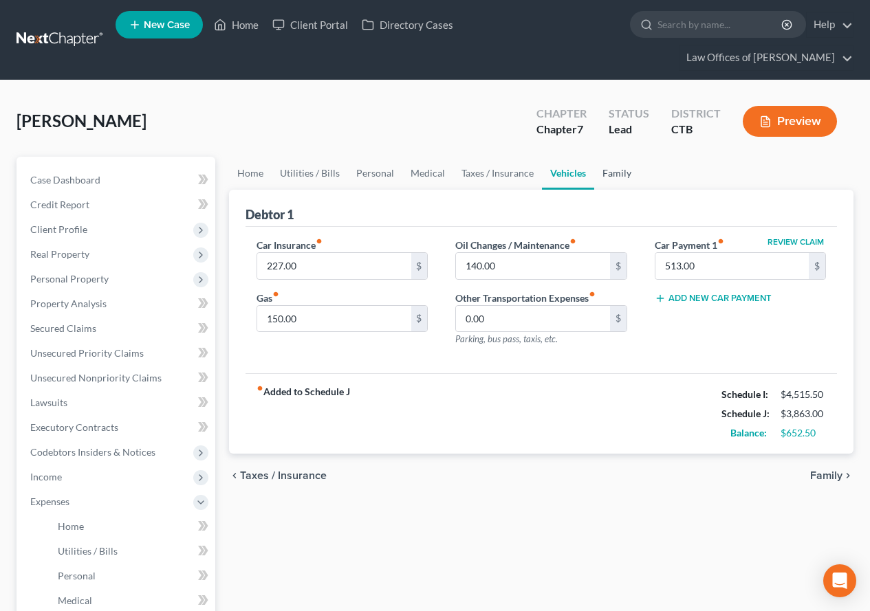
click at [615, 175] on link "Family" at bounding box center [616, 173] width 45 height 33
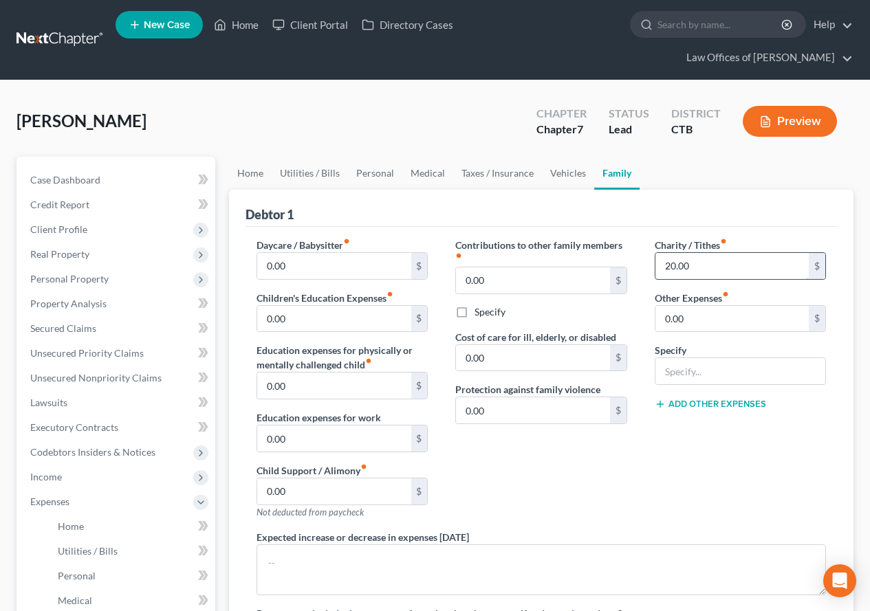
click at [672, 270] on input "20.00" at bounding box center [731, 266] width 153 height 26
type input "25.00"
click at [674, 463] on div "Charity / Tithes fiber_manual_record 25.00 $ Other Expenses fiber_manual_record…" at bounding box center [740, 384] width 199 height 292
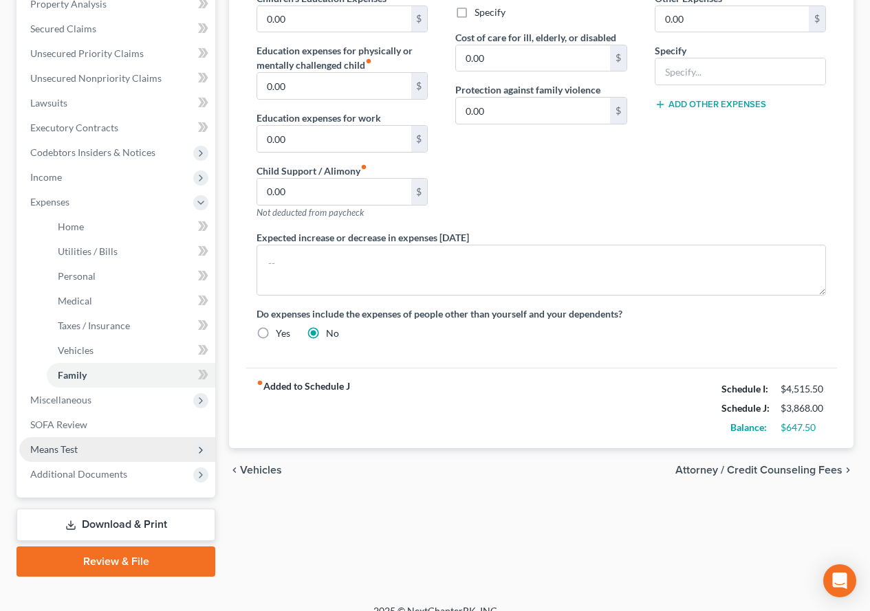
scroll to position [318, 0]
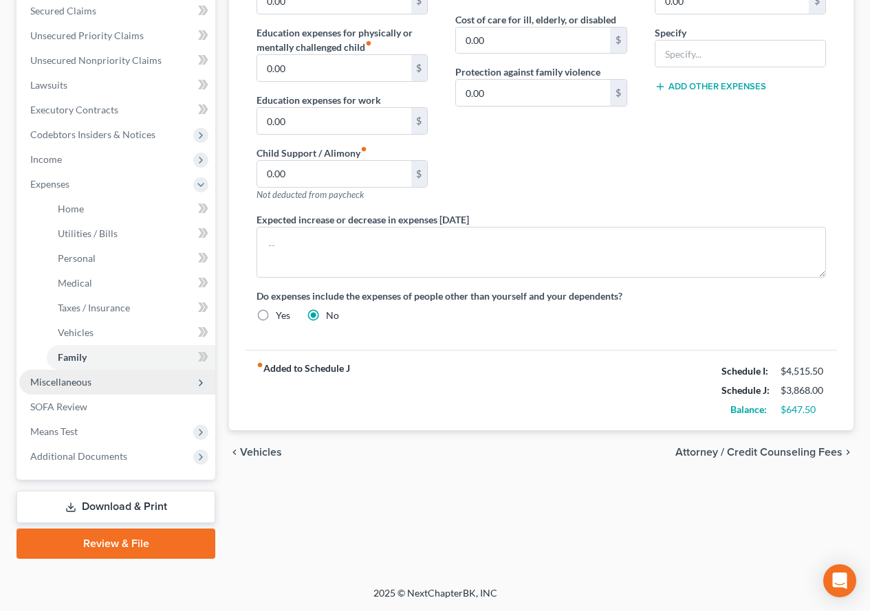
click at [55, 380] on span "Miscellaneous" at bounding box center [60, 382] width 61 height 12
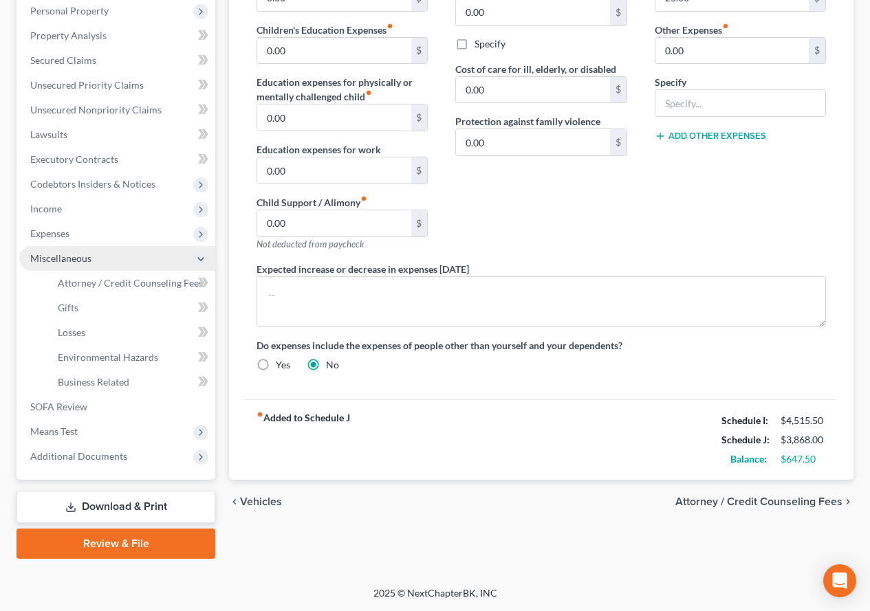
scroll to position [268, 0]
click at [87, 284] on span "Attorney / Credit Counseling Fees" at bounding box center [130, 283] width 145 height 12
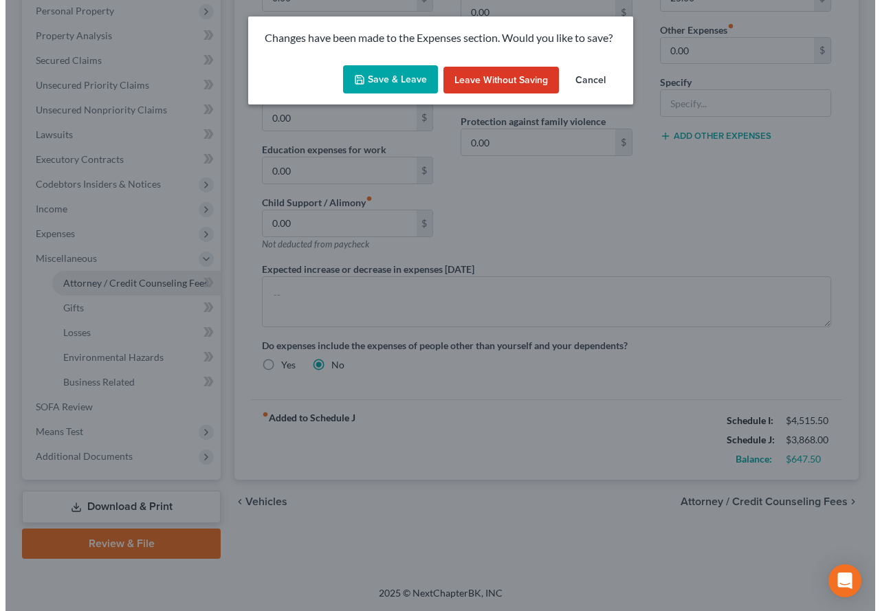
scroll to position [243, 0]
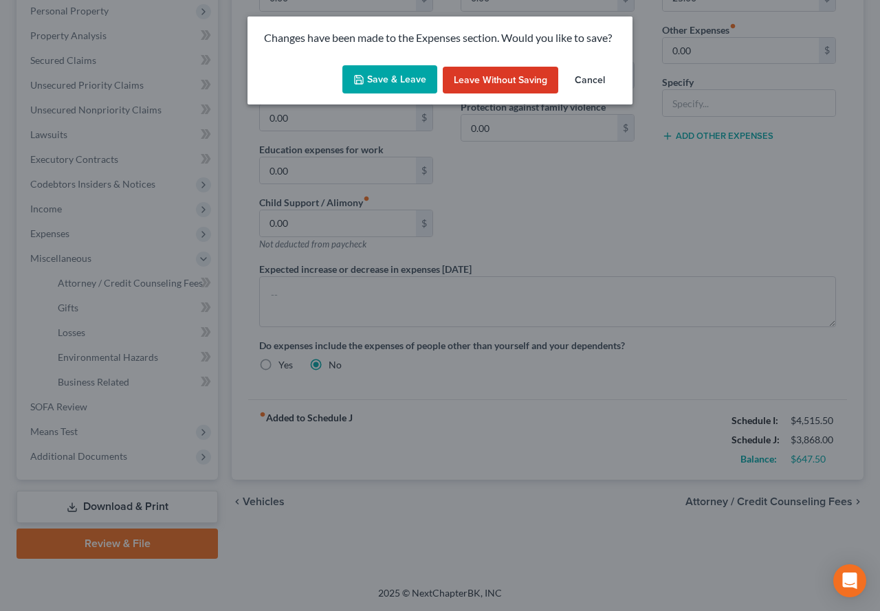
click at [390, 80] on button "Save & Leave" at bounding box center [389, 79] width 95 height 29
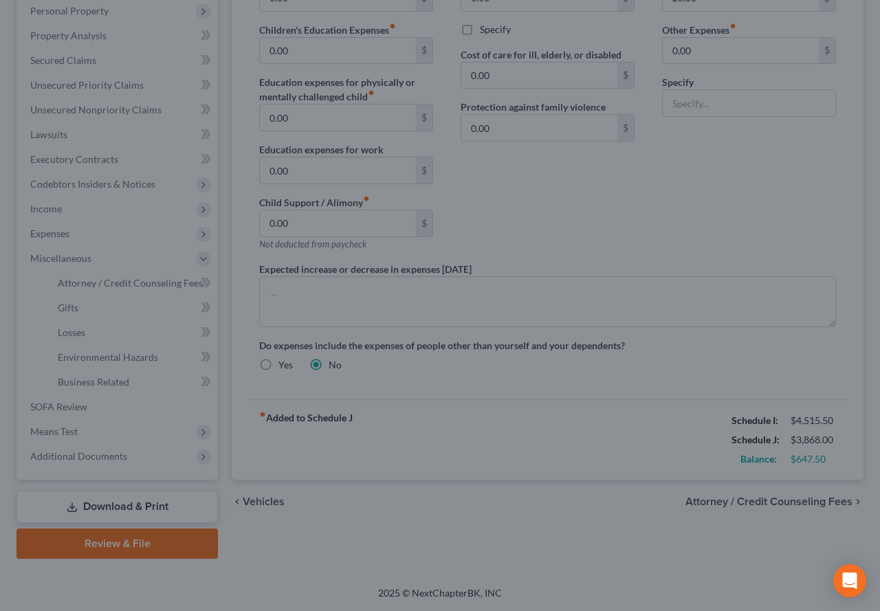
select select "0"
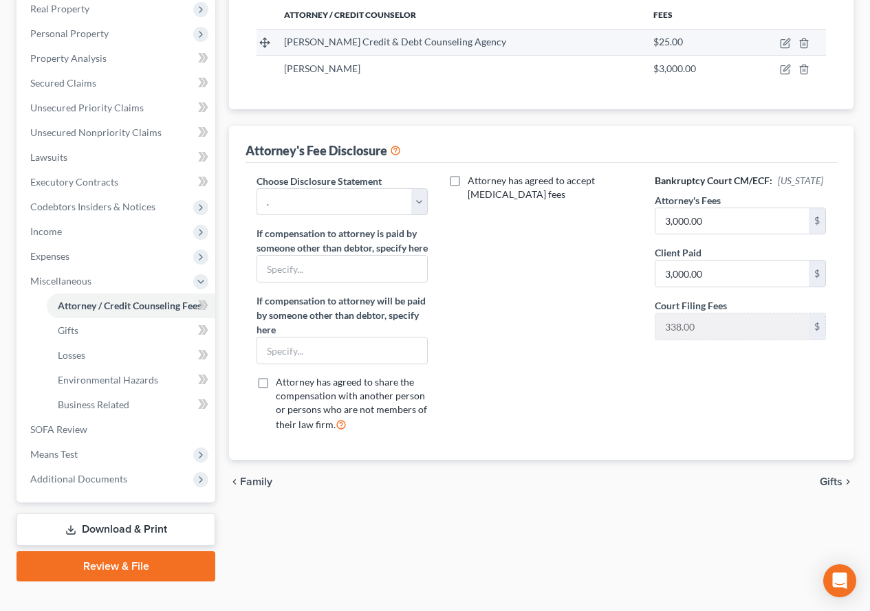
scroll to position [268, 0]
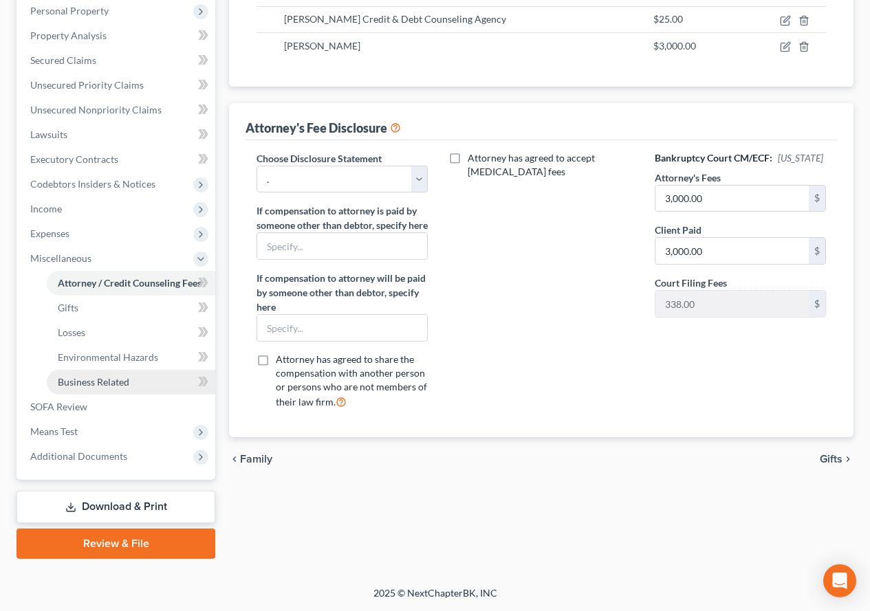
click at [93, 386] on span "Business Related" at bounding box center [94, 382] width 72 height 12
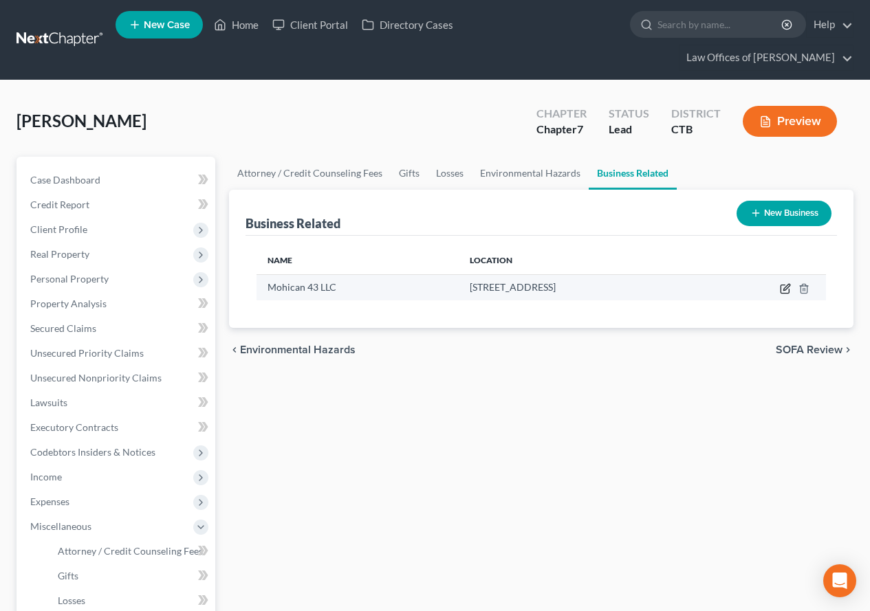
click at [783, 287] on icon "button" at bounding box center [785, 288] width 11 height 11
select select "member"
select select "6"
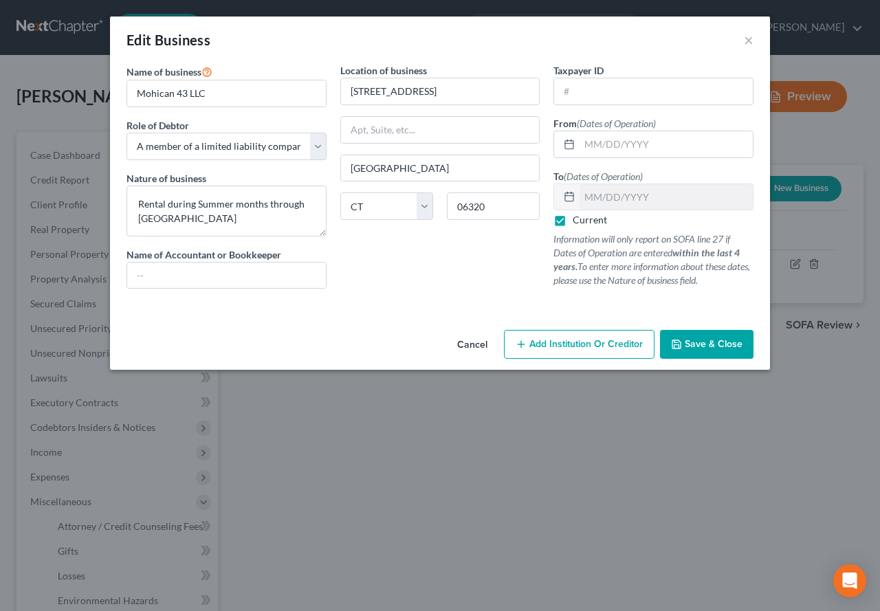
click at [701, 345] on span "Save & Close" at bounding box center [714, 344] width 58 height 12
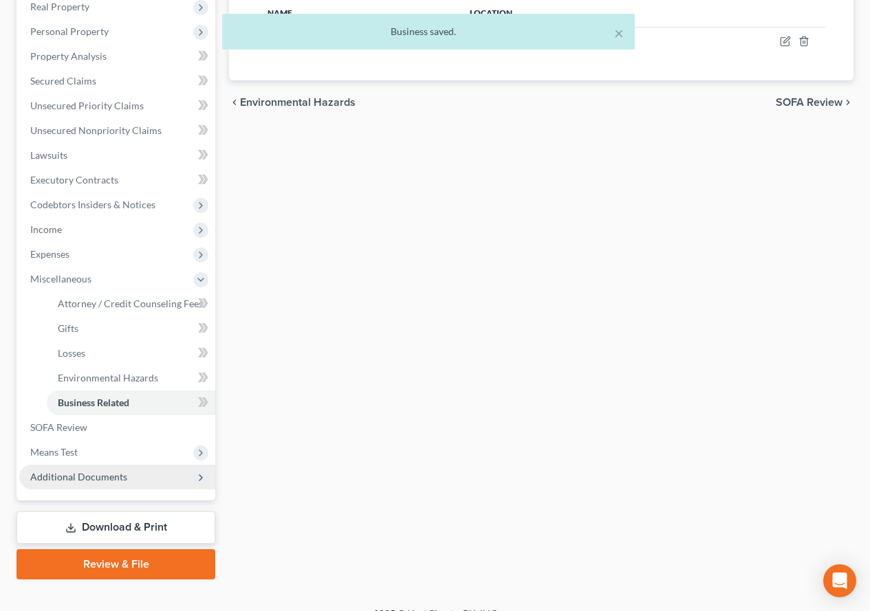
scroll to position [268, 0]
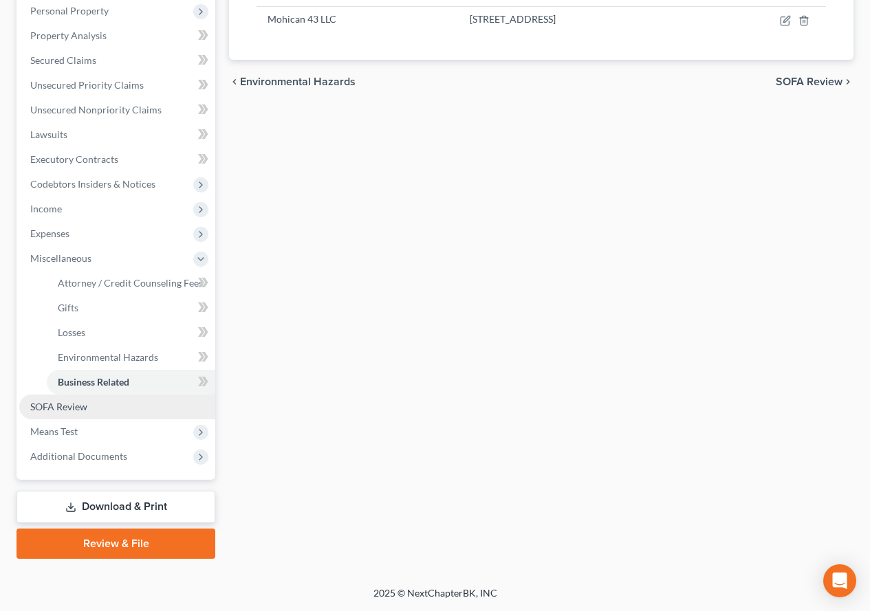
click at [42, 410] on span "SOFA Review" at bounding box center [58, 407] width 57 height 12
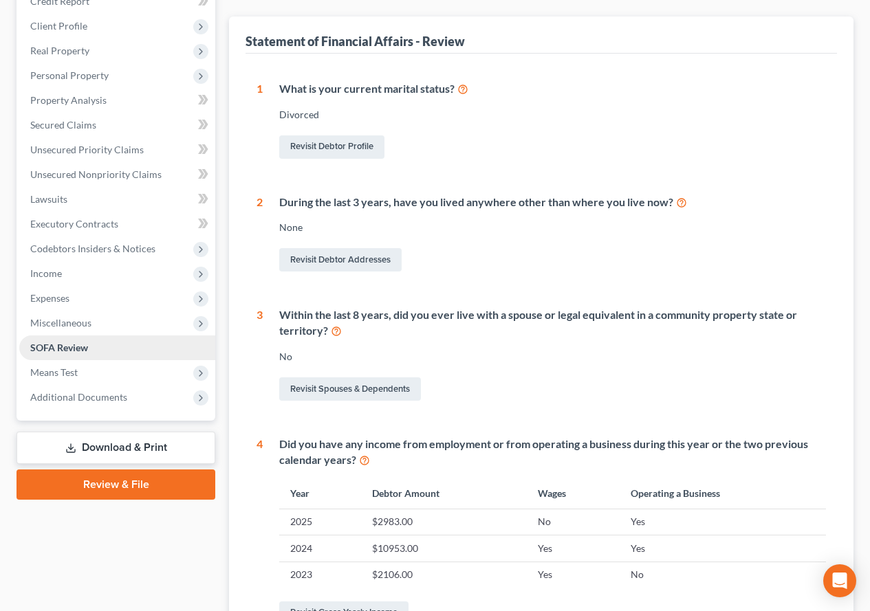
scroll to position [172, 0]
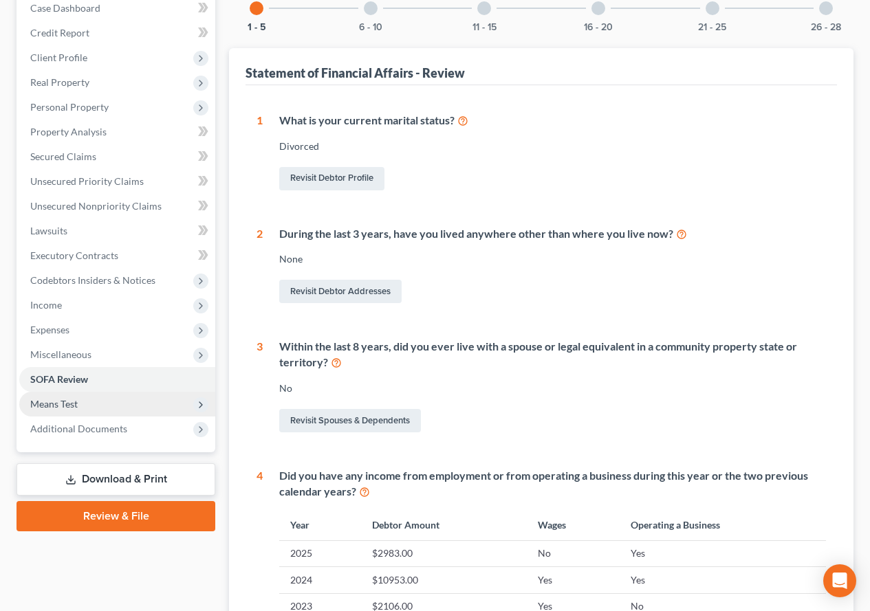
click at [45, 408] on span "Means Test" at bounding box center [53, 404] width 47 height 12
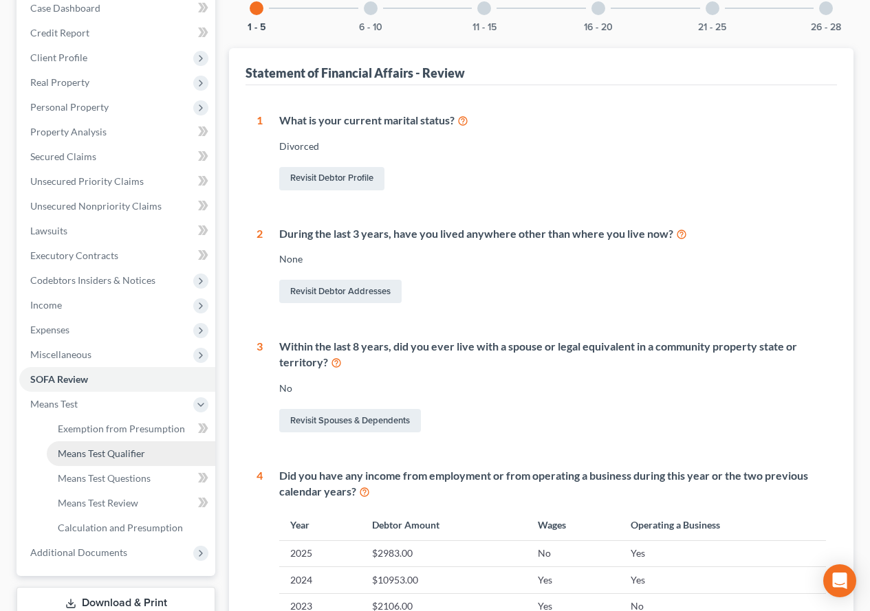
click at [82, 454] on span "Means Test Qualifier" at bounding box center [101, 454] width 87 height 12
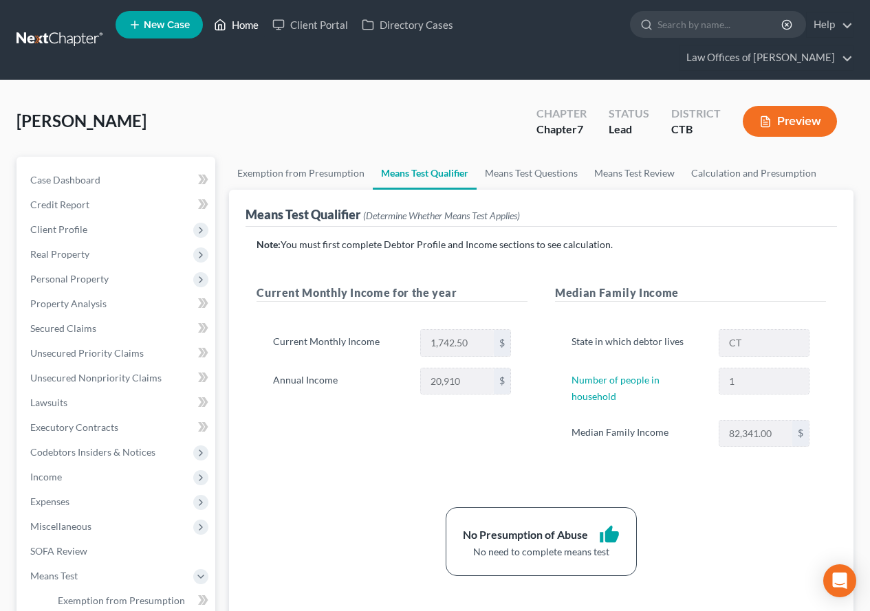
click at [243, 28] on link "Home" at bounding box center [236, 24] width 58 height 25
